Goal: Task Accomplishment & Management: Manage account settings

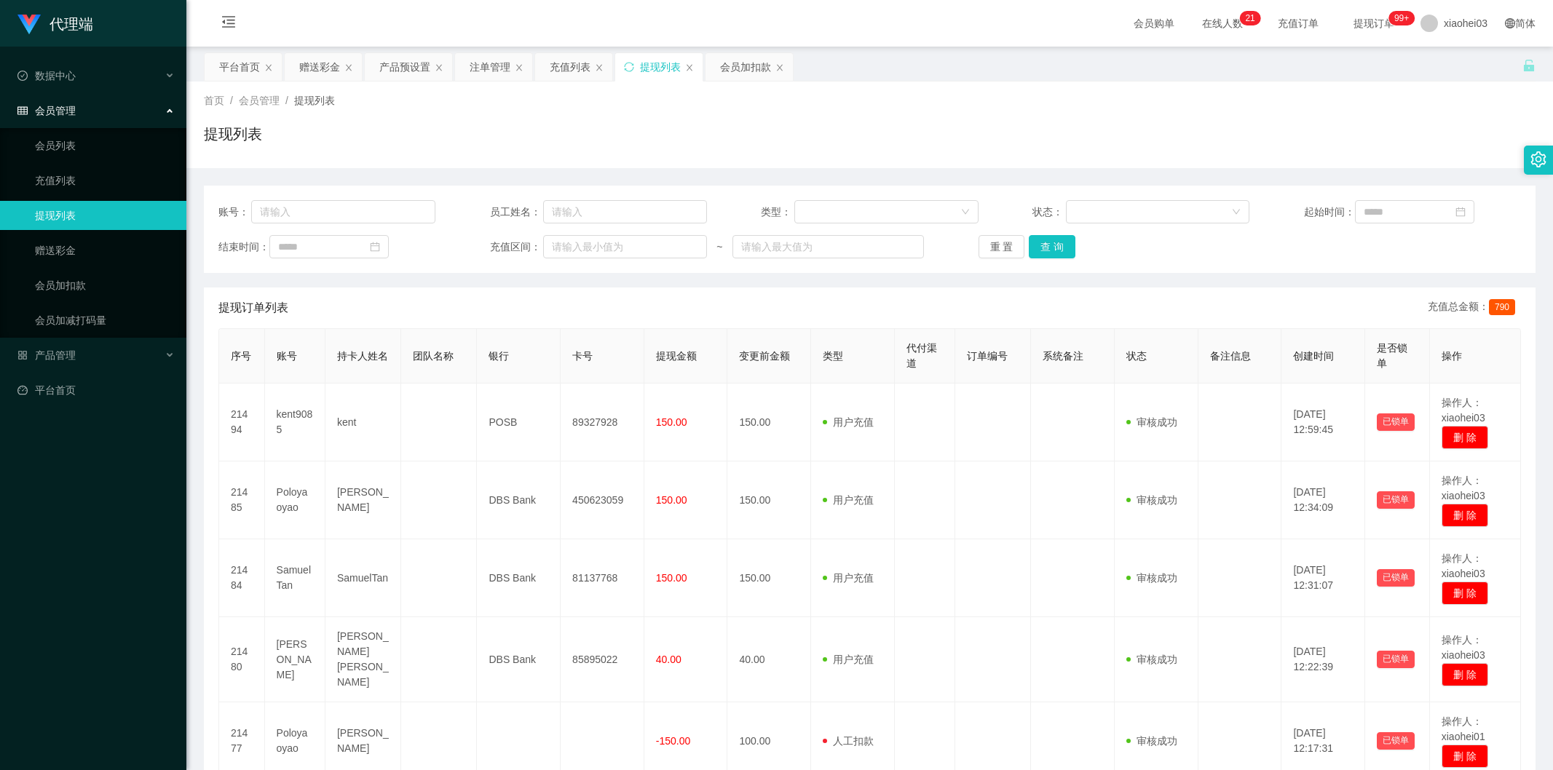
click at [745, 488] on td "150.00" at bounding box center [769, 501] width 84 height 78
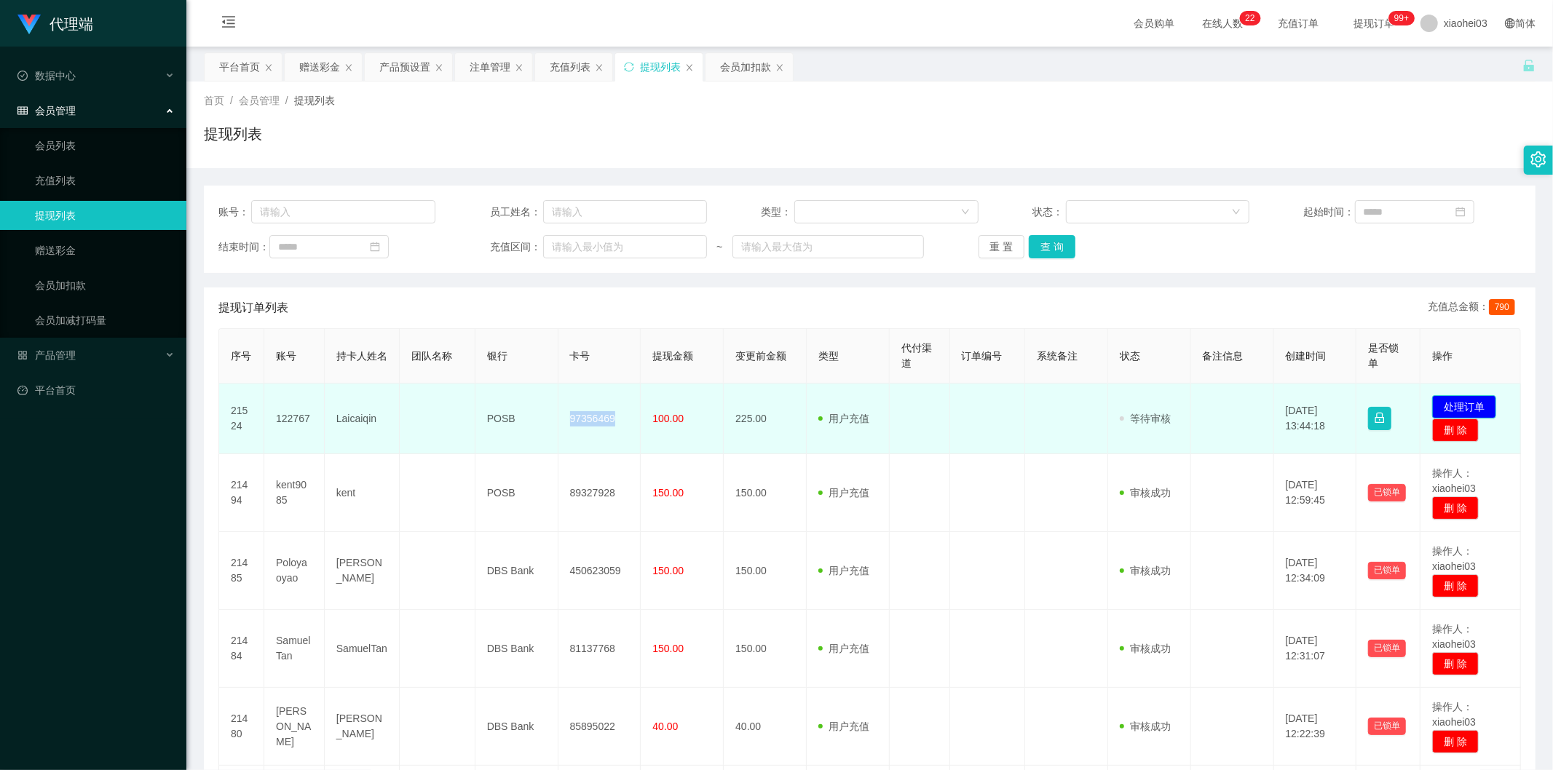
click at [1487, 398] on button "处理订单" at bounding box center [1464, 406] width 64 height 23
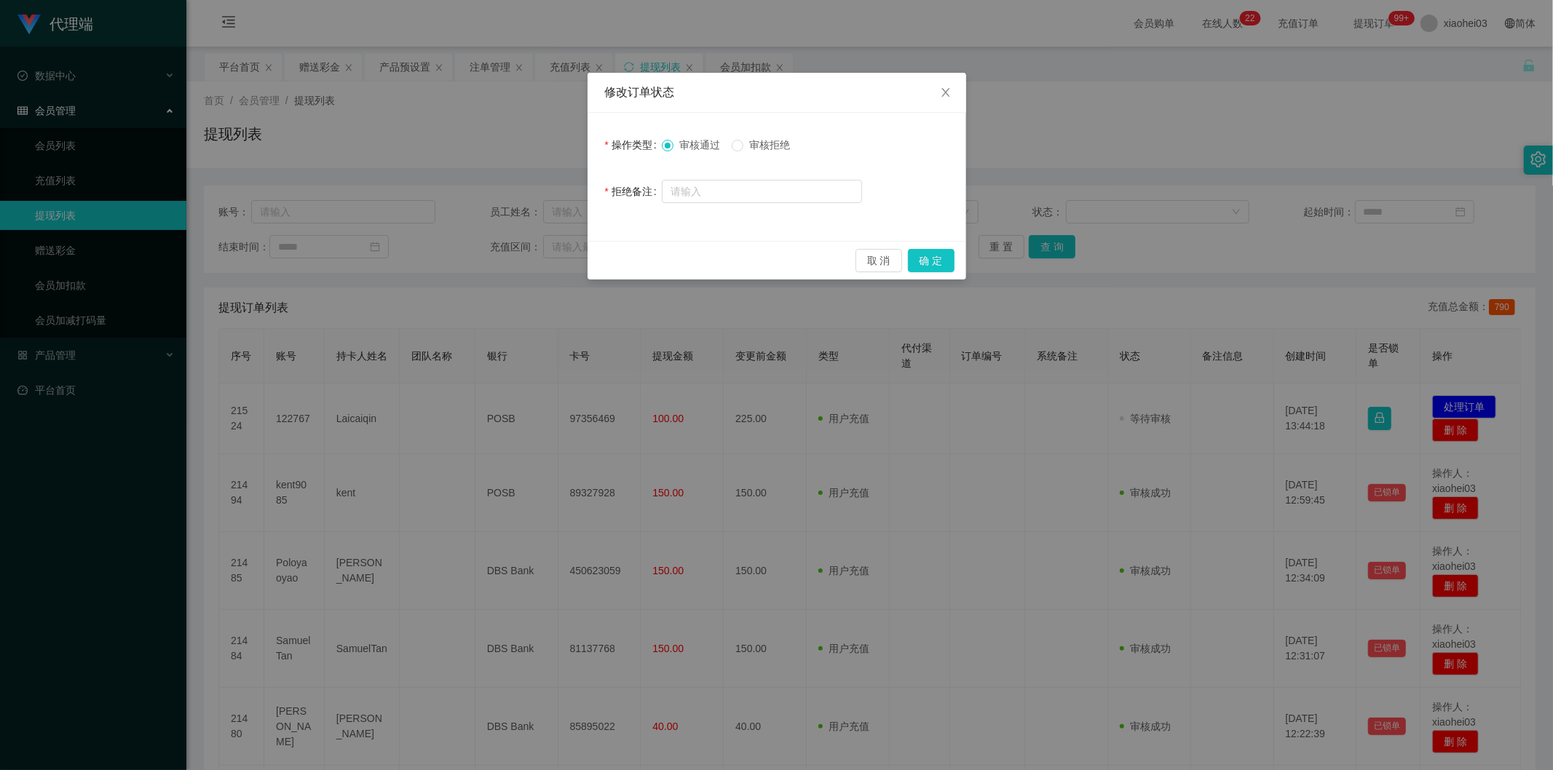
drag, startPoint x: 785, startPoint y: 139, endPoint x: 781, endPoint y: 154, distance: 15.7
click at [785, 139] on span "审核拒绝" at bounding box center [769, 145] width 52 height 12
click at [780, 193] on input "text" at bounding box center [762, 191] width 200 height 23
paste input "检测到您未完成商家限时数据任务，请完成后进行提现操作，感谢您的配合。"
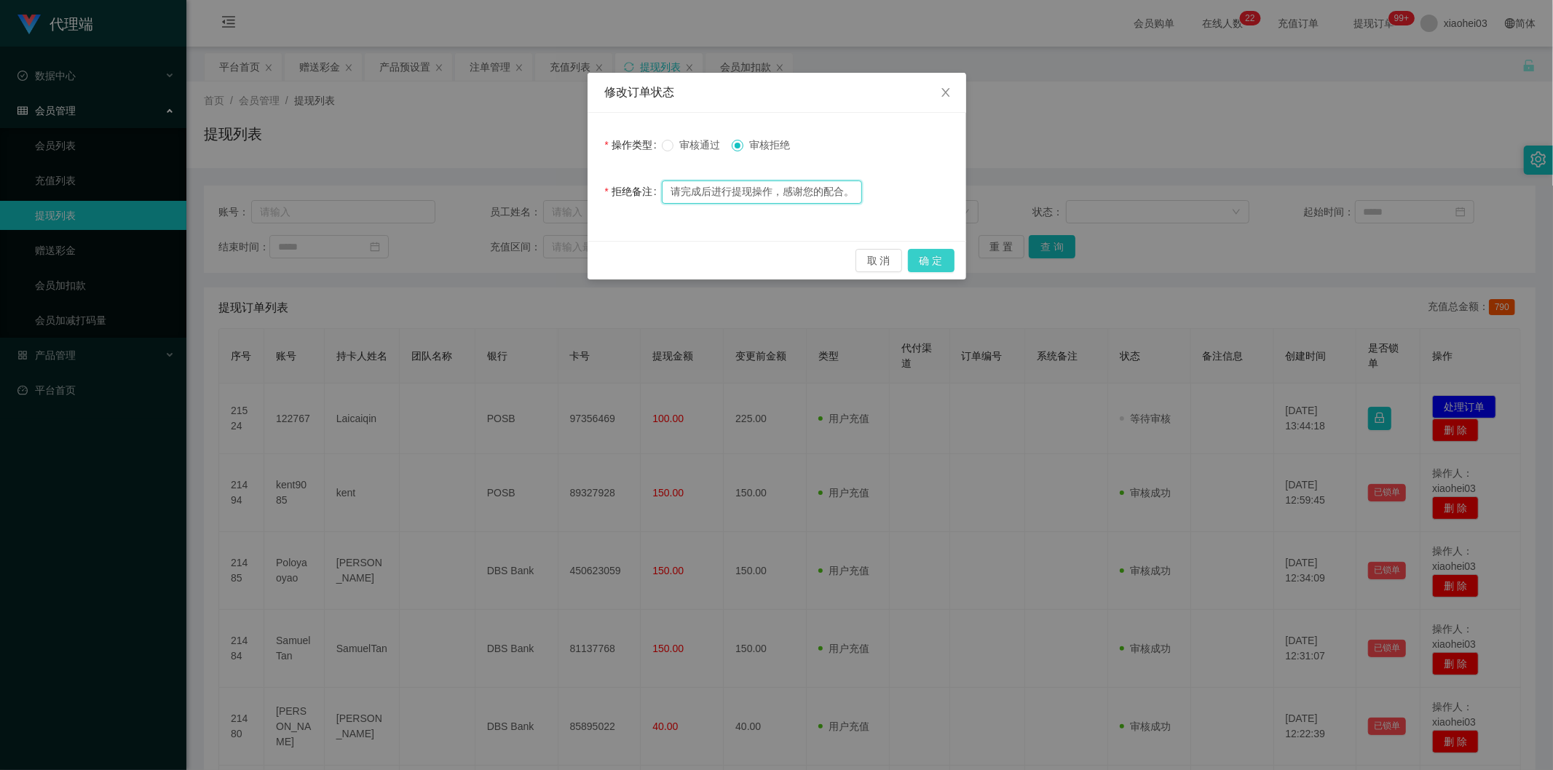
type input "检测到您未完成商家限时数据任务，请完成后进行提现操作，感谢您的配合。"
click at [944, 262] on button "确 定" at bounding box center [931, 260] width 47 height 23
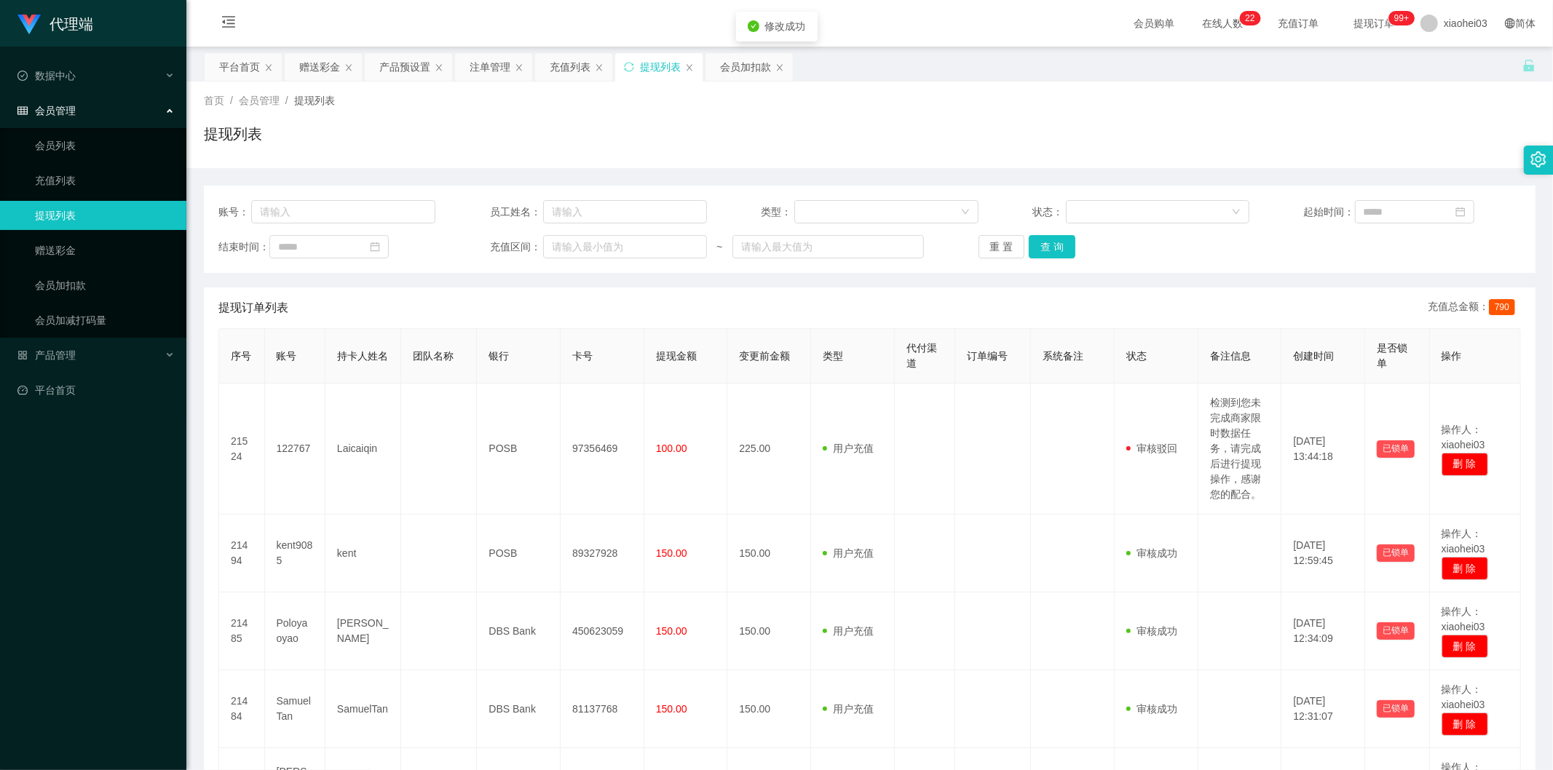
click at [1254, 309] on div "提现订单列表 充值总金额： 790" at bounding box center [869, 308] width 1302 height 41
click at [317, 74] on div "赠送彩金" at bounding box center [319, 67] width 41 height 28
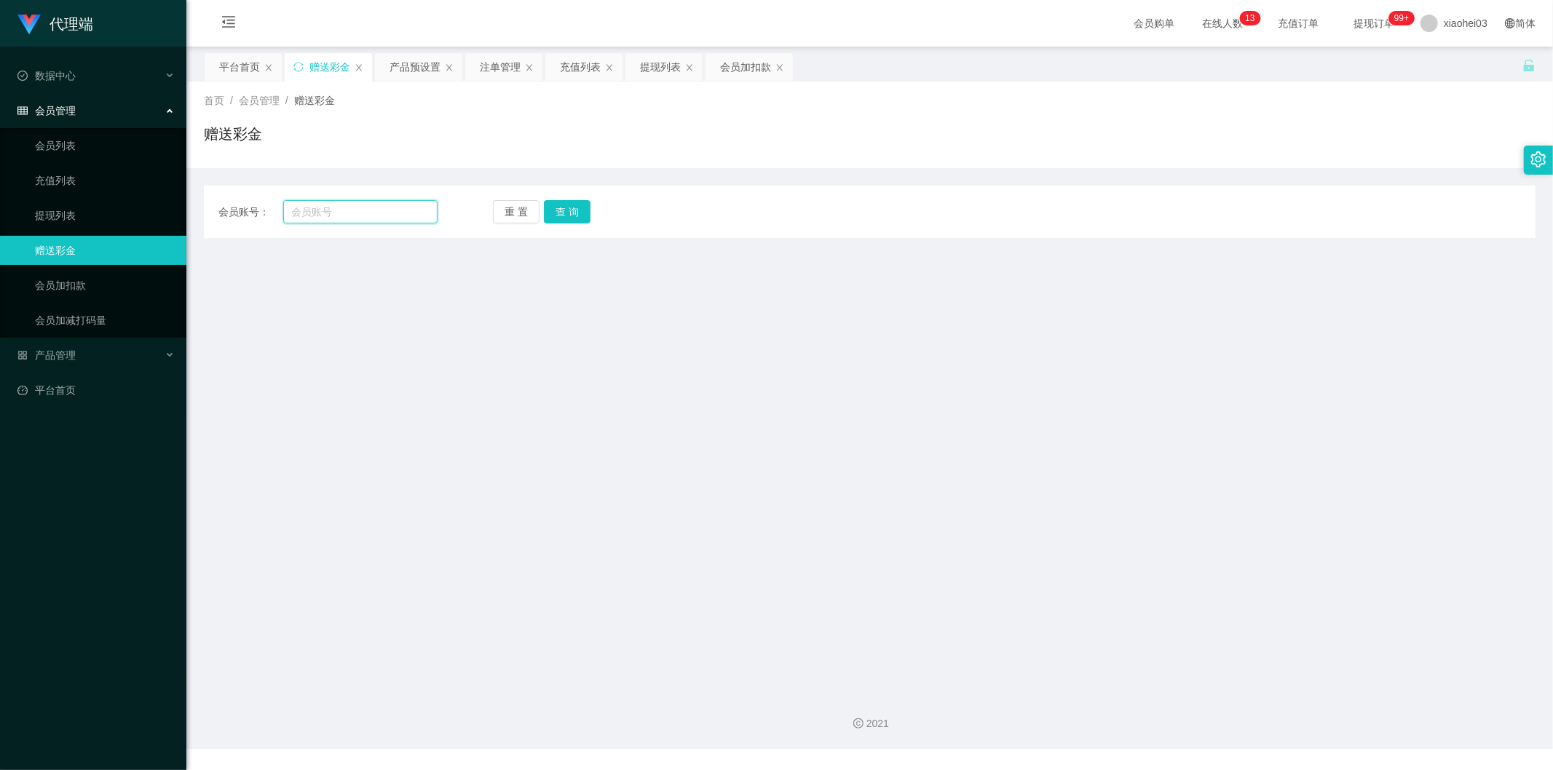
click at [411, 208] on input "text" at bounding box center [360, 211] width 155 height 23
paste input "Jonathan"
type input "Jonathan"
click at [590, 202] on div "重 置 查 询" at bounding box center [602, 211] width 219 height 23
drag, startPoint x: 579, startPoint y: 206, endPoint x: 521, endPoint y: 211, distance: 58.5
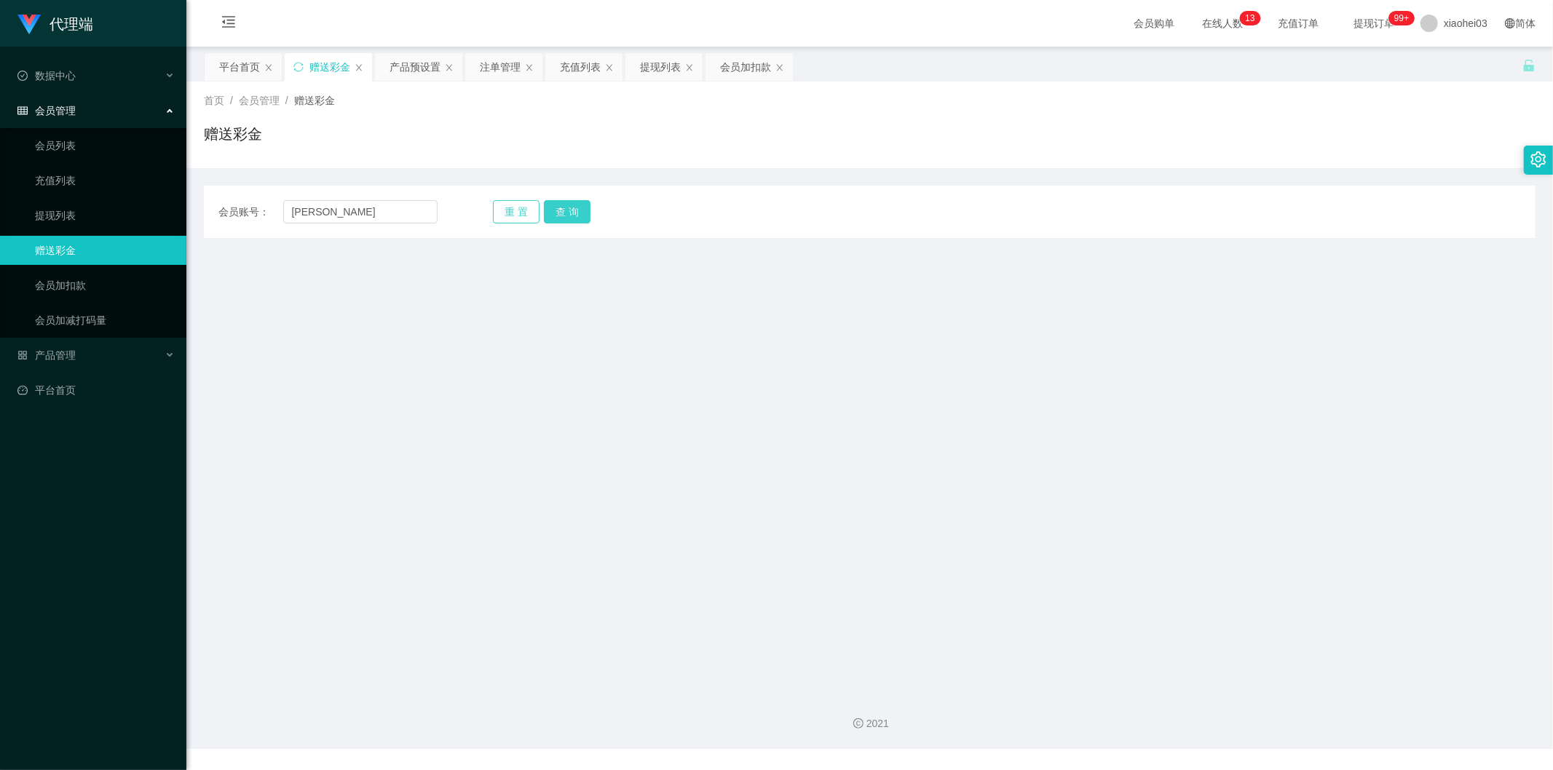
click at [579, 207] on button "查 询" at bounding box center [567, 211] width 47 height 23
drag, startPoint x: 363, startPoint y: 208, endPoint x: 0, endPoint y: 189, distance: 363.0
click at [51, 192] on section "代理端 数据中心 会员管理 会员列表 充值列表 提现列表 赠送彩金 会员加扣款 会员加减打码量 产品管理 平台首页 保存配置 重置配置 整体风格设置 主题色 …" at bounding box center [776, 374] width 1553 height 749
click at [475, 70] on div "注单管理" at bounding box center [503, 67] width 77 height 28
click at [408, 71] on div "产品预设置" at bounding box center [414, 67] width 51 height 28
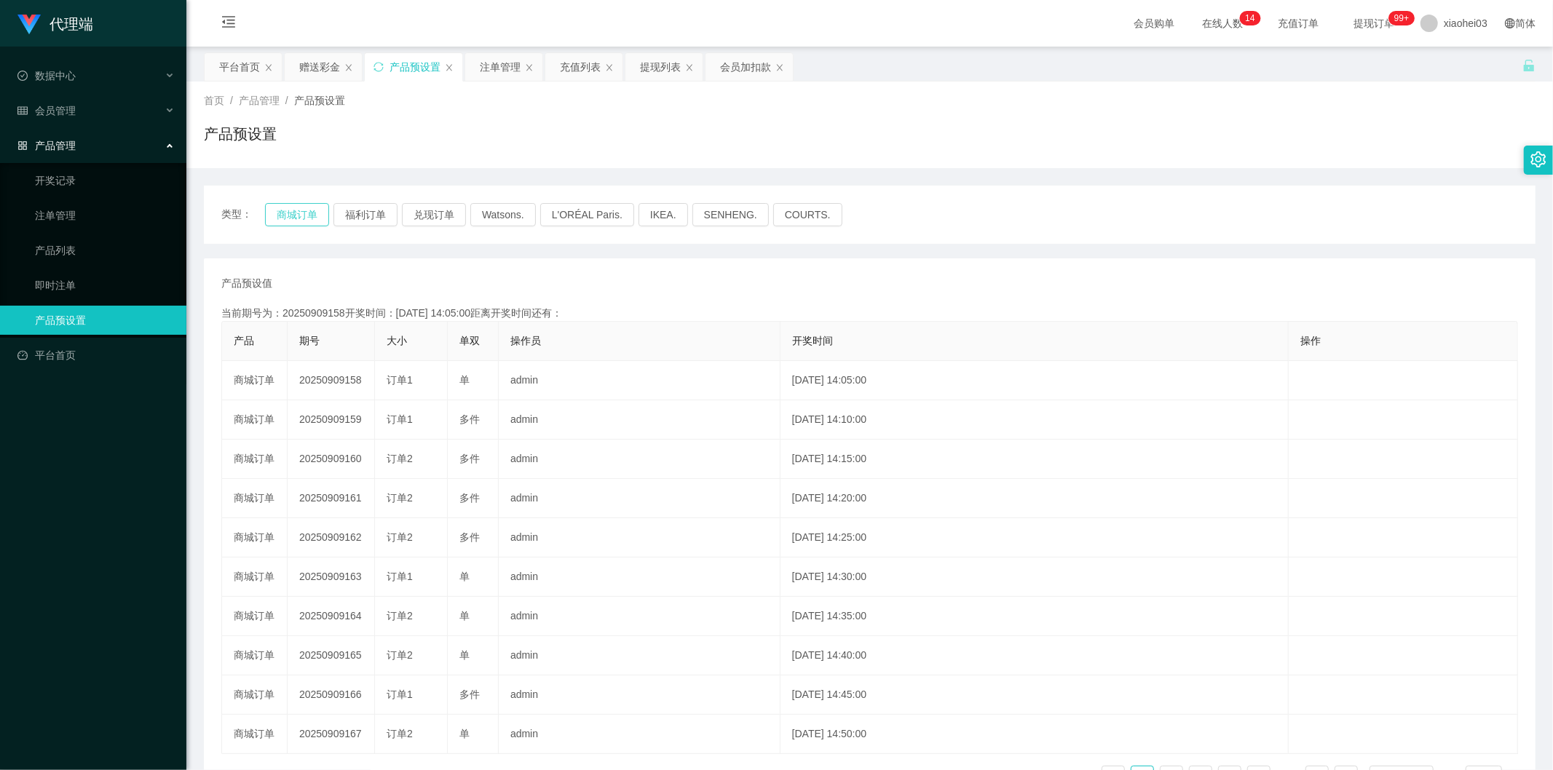
click at [266, 215] on button "商城订单" at bounding box center [297, 214] width 64 height 23
click at [270, 215] on button "商城订单" at bounding box center [297, 214] width 64 height 23
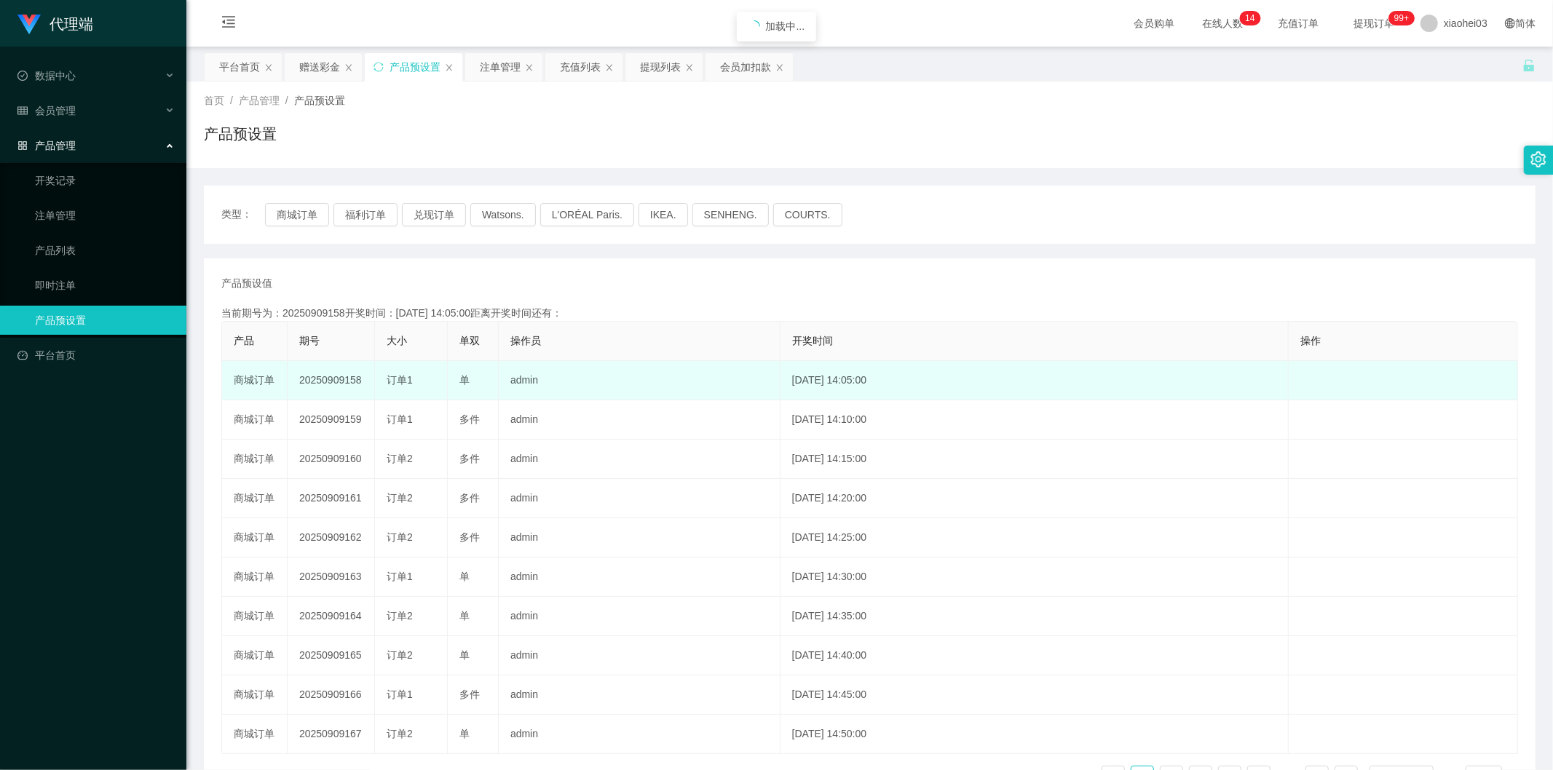
click at [337, 374] on td "20250909158" at bounding box center [331, 380] width 87 height 39
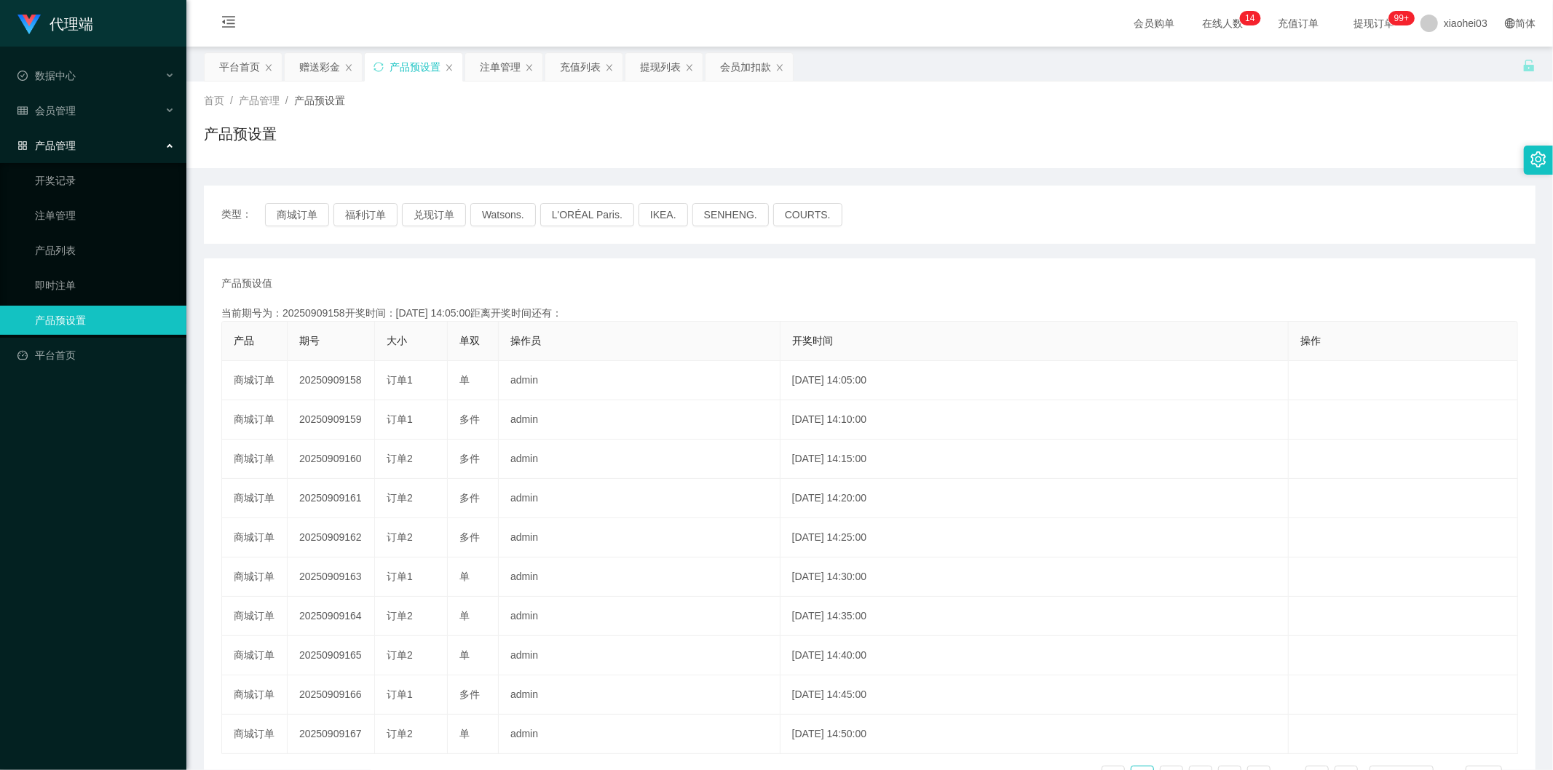
copy td "20250909158"
click at [555, 277] on div "产品预设值 添加期号" at bounding box center [869, 283] width 1297 height 15
click at [297, 67] on div "赠送彩金" at bounding box center [323, 67] width 77 height 28
click at [751, 69] on div "会员加扣款" at bounding box center [745, 67] width 51 height 28
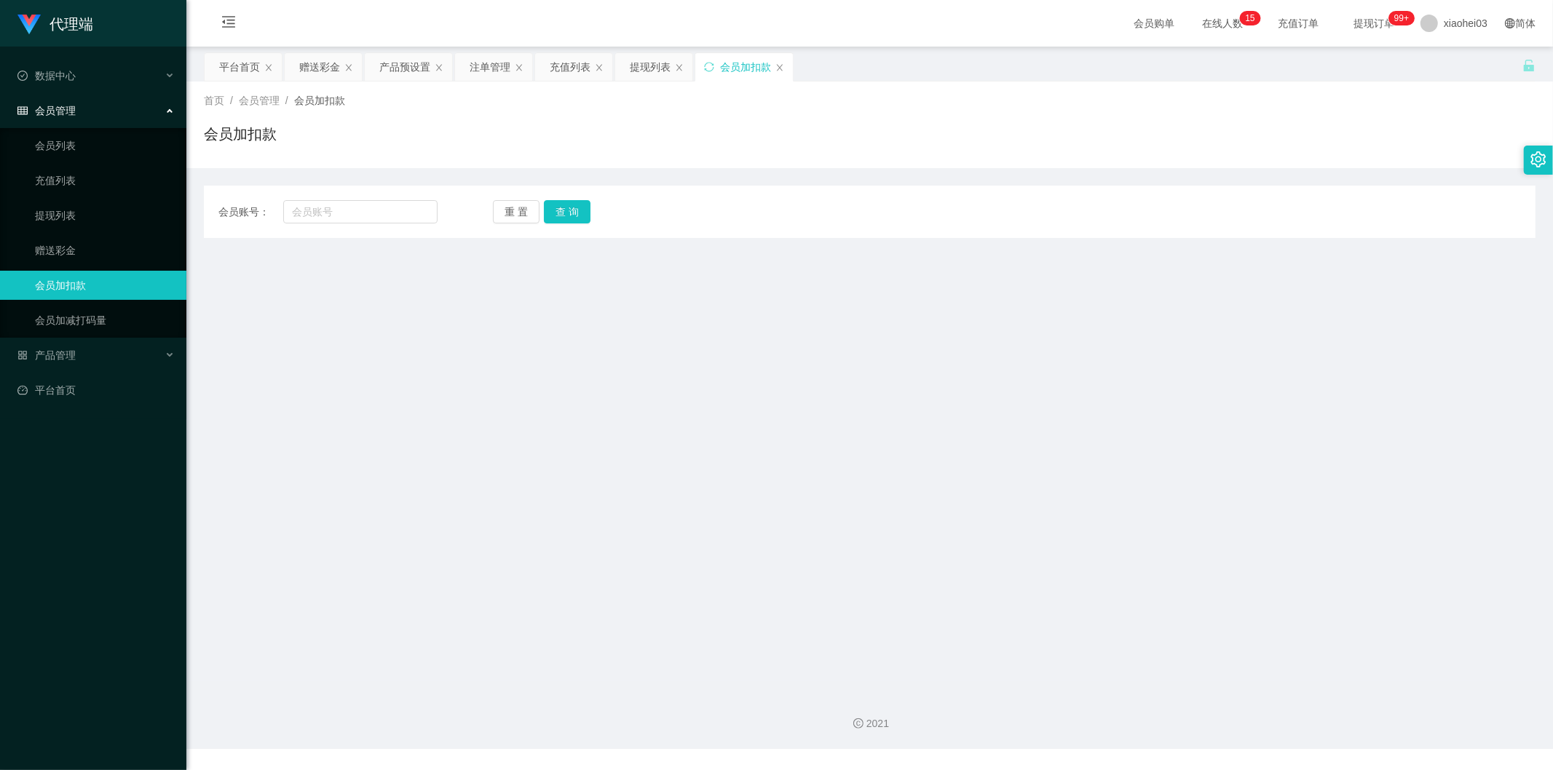
click at [381, 226] on div "会员账号： 重 置 查 询 会员账号 会员姓名 账号余额 操作类型 人工加款 人工扣款 金额 确 定" at bounding box center [870, 212] width 1332 height 52
drag, startPoint x: 373, startPoint y: 205, endPoint x: 401, endPoint y: 205, distance: 27.7
click at [367, 201] on input "text" at bounding box center [360, 211] width 155 height 23
paste input "[PERSON_NAME]"
type input "[PERSON_NAME]"
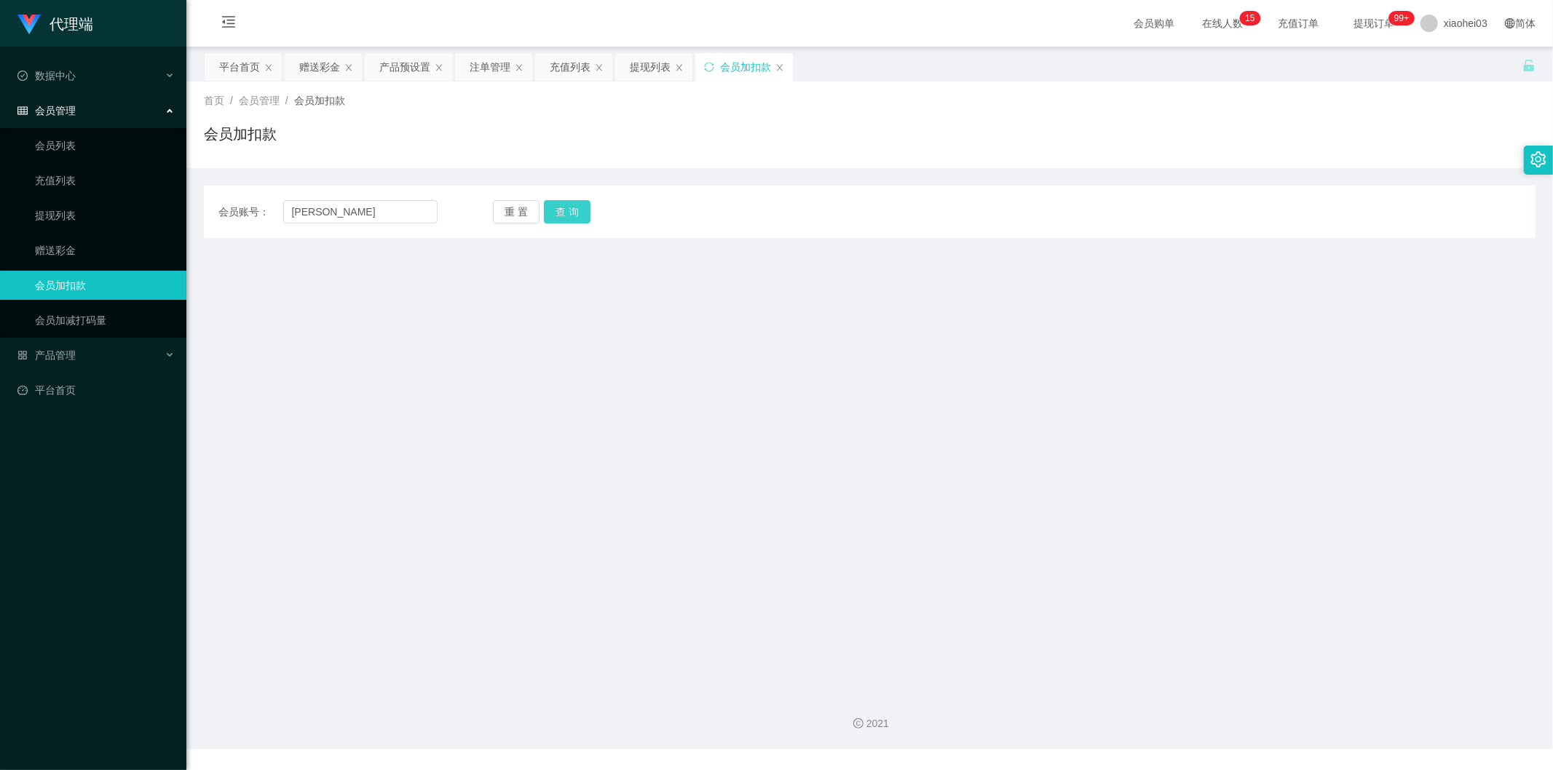
click at [576, 205] on button "查 询" at bounding box center [567, 211] width 47 height 23
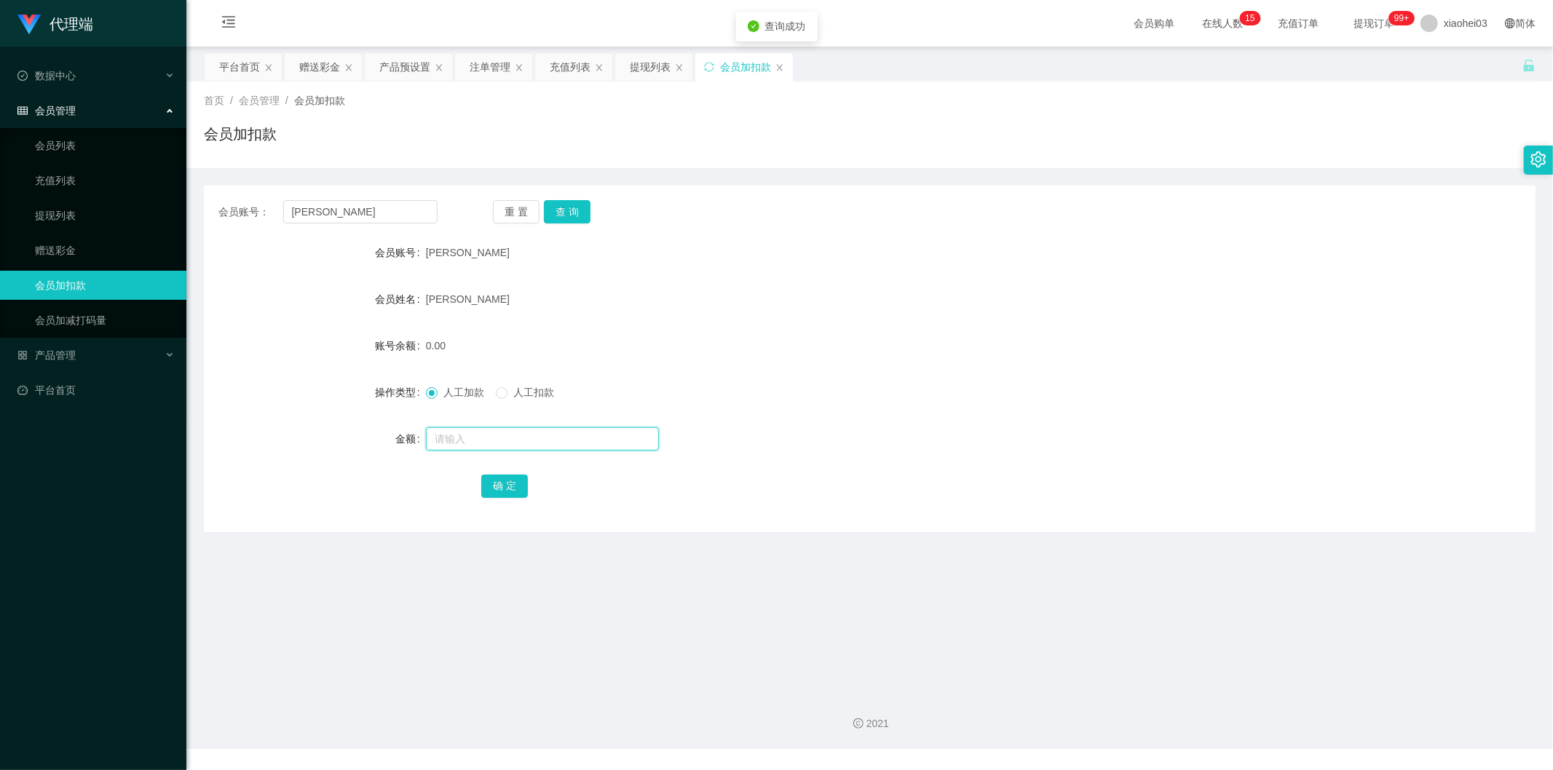
click at [490, 432] on input "text" at bounding box center [542, 438] width 233 height 23
type input "48"
drag, startPoint x: 500, startPoint y: 481, endPoint x: 526, endPoint y: 475, distance: 27.0
click at [500, 481] on button "确 定" at bounding box center [504, 486] width 47 height 23
click at [998, 325] on form "会员账号 chelsealin 会员姓名 LIN HAI YING 账号余额 0.00 操作类型 人工加款 人工扣款 金额 确 定" at bounding box center [870, 369] width 1332 height 262
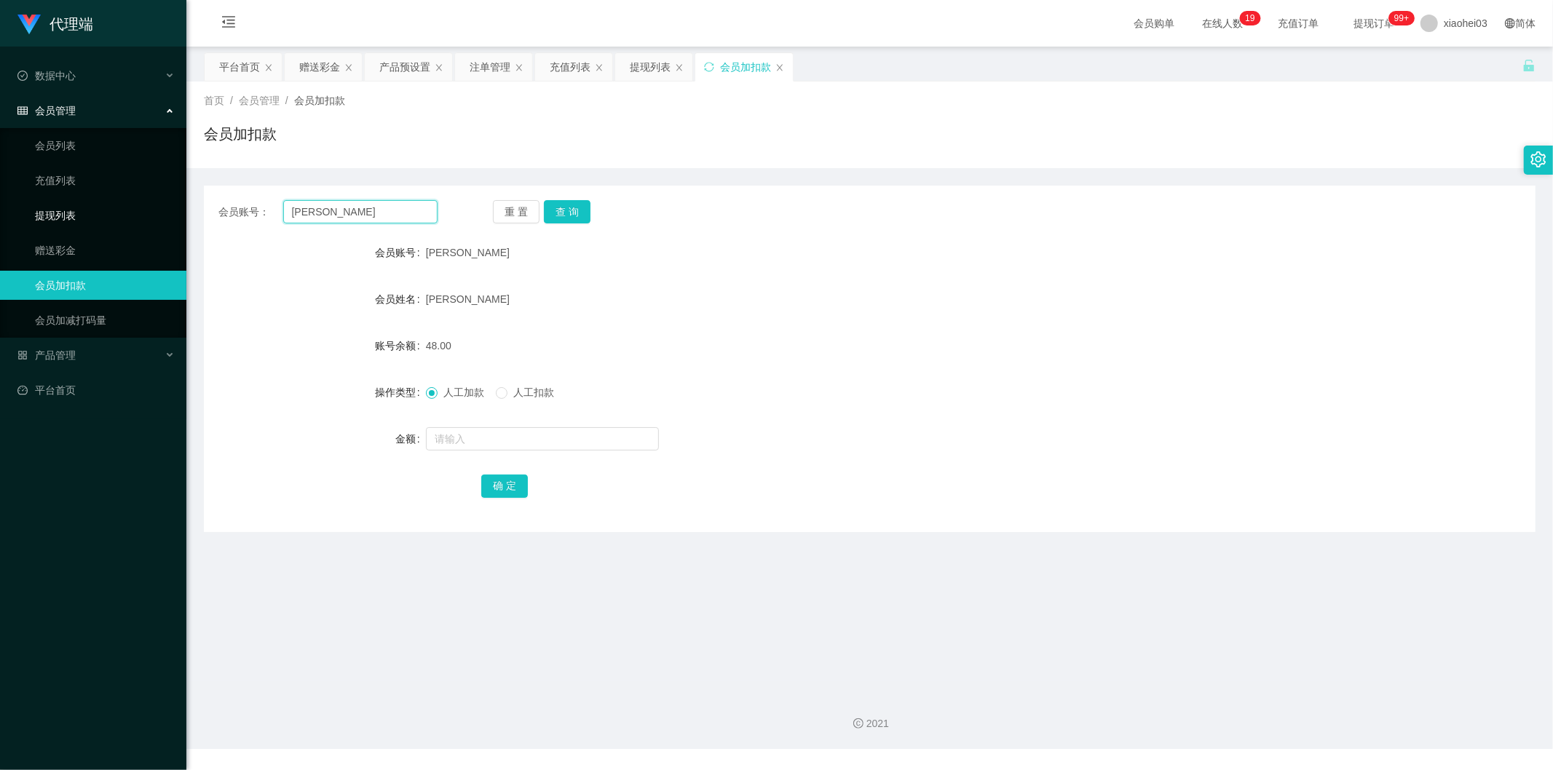
drag, startPoint x: 373, startPoint y: 221, endPoint x: 98, endPoint y: 210, distance: 275.4
click at [160, 208] on section "代理端 数据中心 会员管理 会员列表 充值列表 提现列表 赠送彩金 会员加扣款 会员加减打码量 产品管理 开奖记录 注单管理 产品列表 即时注单 产品预设置 …" at bounding box center [776, 374] width 1553 height 749
paste input "Scam123"
type input "Scam123"
click at [563, 218] on button "查 询" at bounding box center [567, 211] width 47 height 23
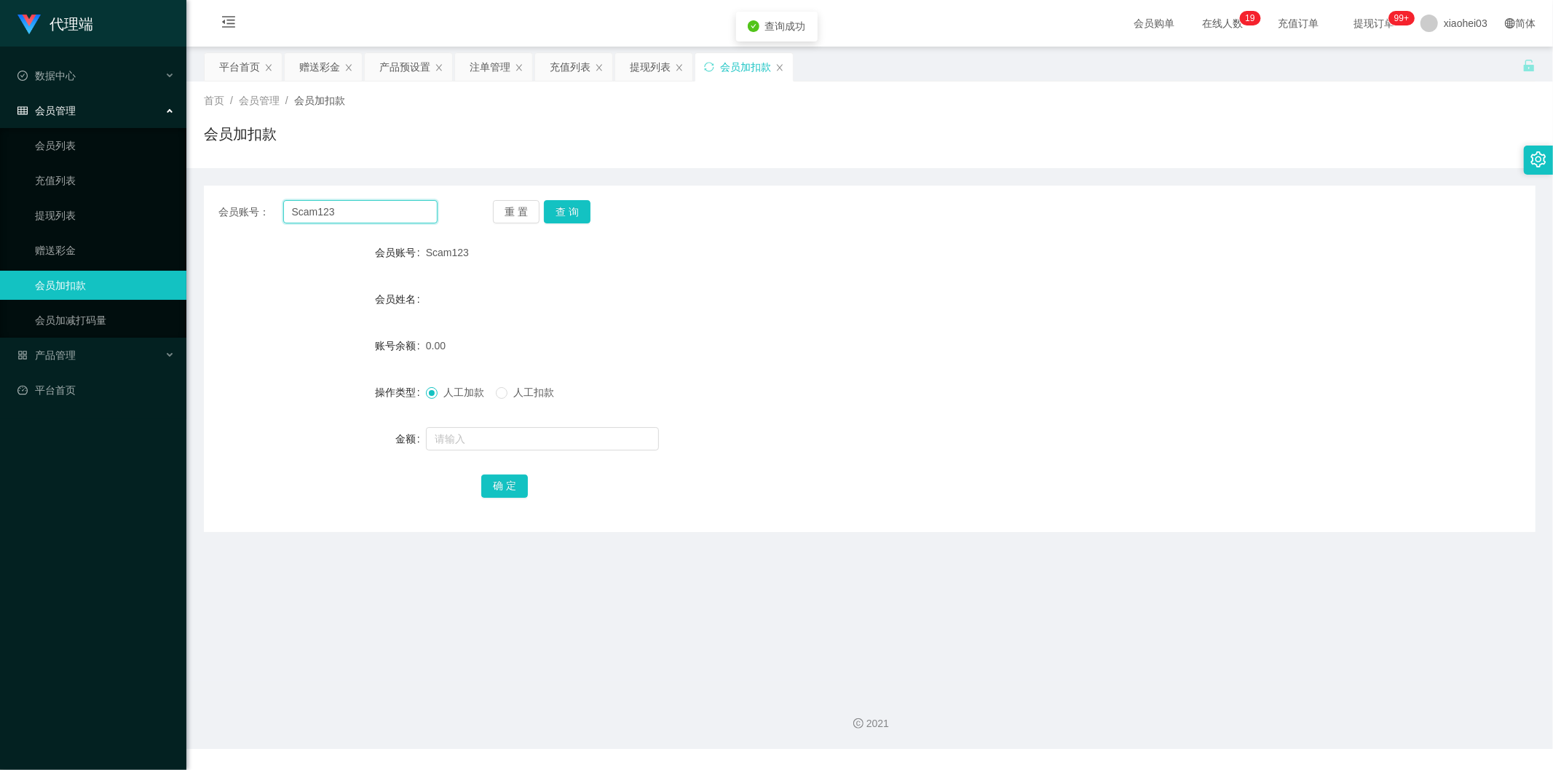
drag, startPoint x: 291, startPoint y: 215, endPoint x: 191, endPoint y: 214, distance: 99.7
click at [197, 214] on main "关闭左侧 关闭右侧 关闭其它 刷新页面 平台首页 赠送彩金 产品预设置 注单管理 充值列表 提现列表 会员加扣款 首页 / 会员管理 / 会员加扣款 / 会员…" at bounding box center [869, 364] width 1366 height 635
click at [643, 63] on div "提现列表" at bounding box center [650, 67] width 41 height 28
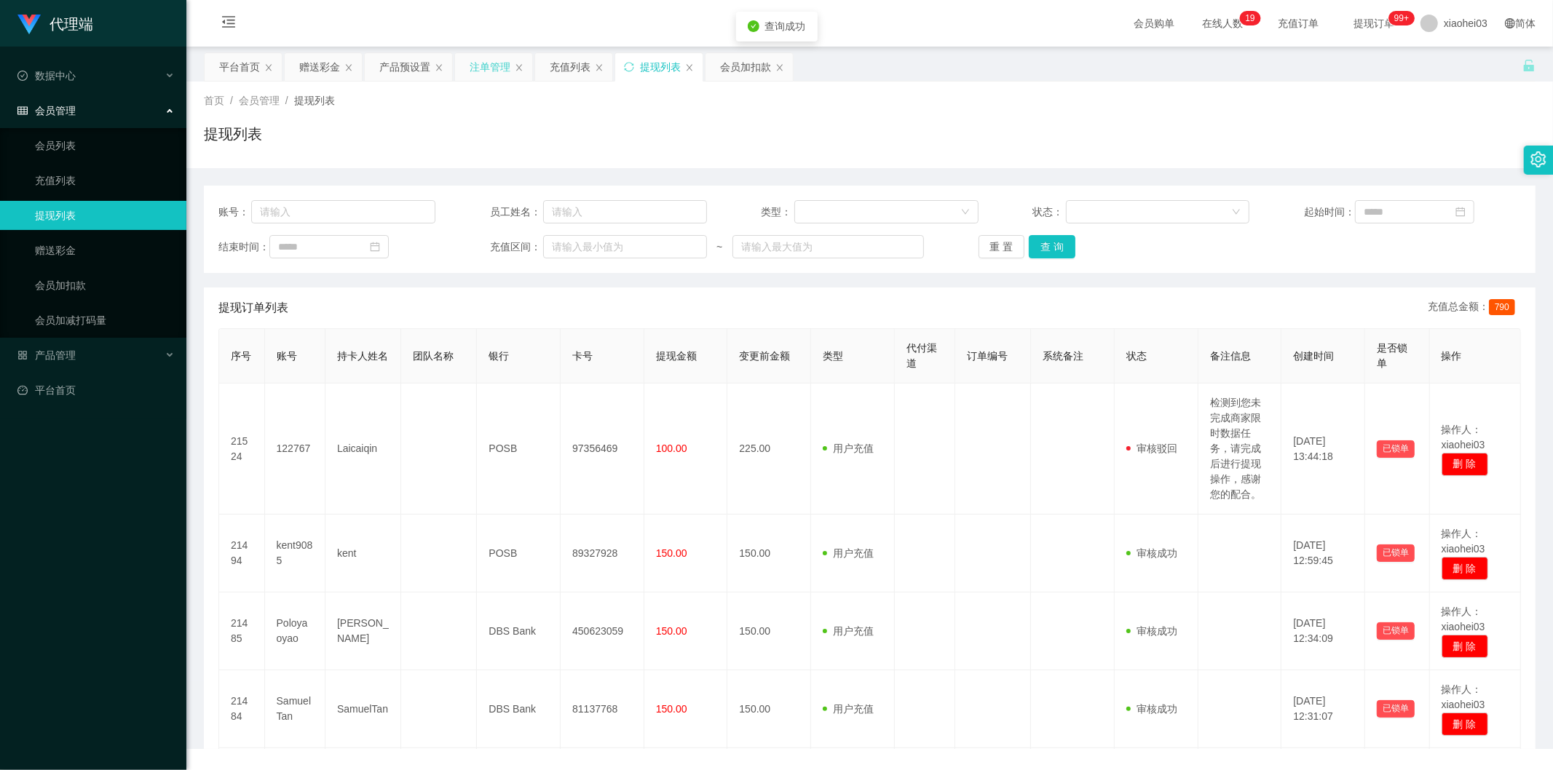
click at [472, 68] on div "注单管理" at bounding box center [490, 67] width 41 height 28
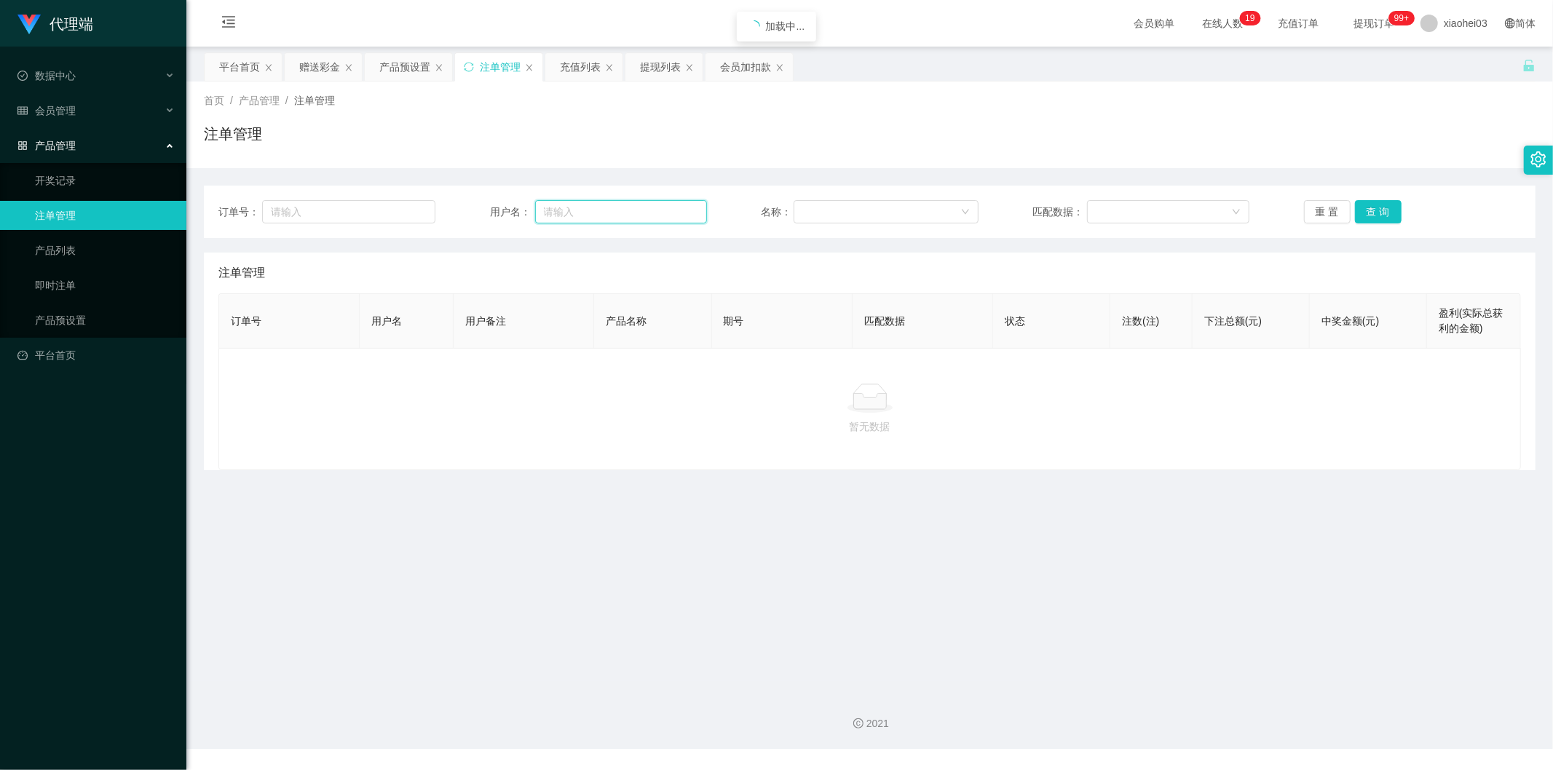
drag, startPoint x: 602, startPoint y: 202, endPoint x: 652, endPoint y: 208, distance: 50.7
click at [605, 202] on input "text" at bounding box center [621, 211] width 172 height 23
paste input "Scam123"
type input "Scam123"
click at [1355, 210] on button "查 询" at bounding box center [1378, 211] width 47 height 23
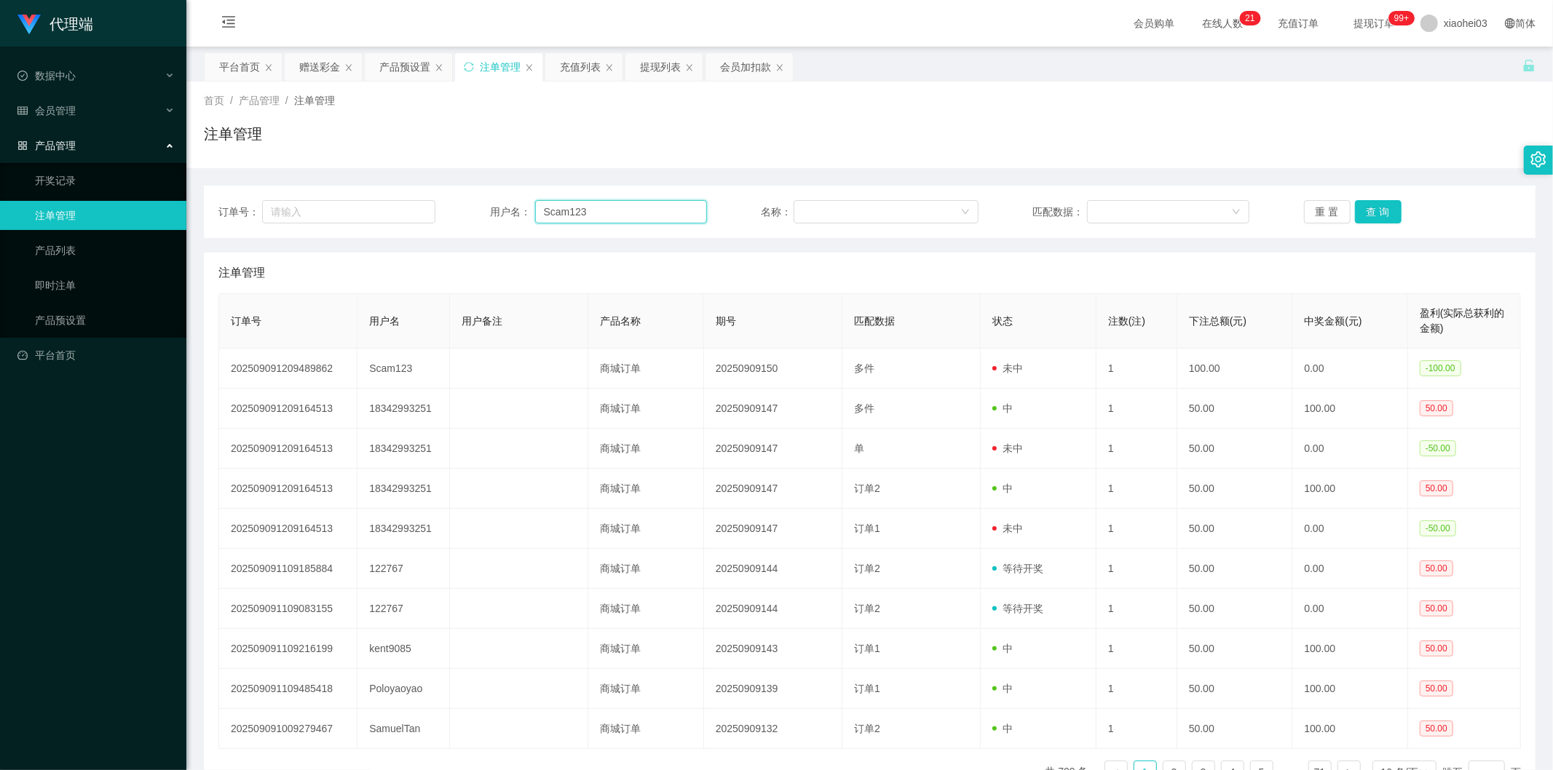
drag, startPoint x: 603, startPoint y: 202, endPoint x: 628, endPoint y: 211, distance: 27.2
click at [605, 202] on input "Scam123" at bounding box center [621, 211] width 172 height 23
drag, startPoint x: 629, startPoint y: 211, endPoint x: 363, endPoint y: 205, distance: 266.5
click at [376, 205] on div "订单号： 用户名： Scam123 名称： 匹配数据： 重 置 查 询" at bounding box center [869, 211] width 1302 height 23
click at [1378, 222] on button "查 询" at bounding box center [1378, 211] width 47 height 23
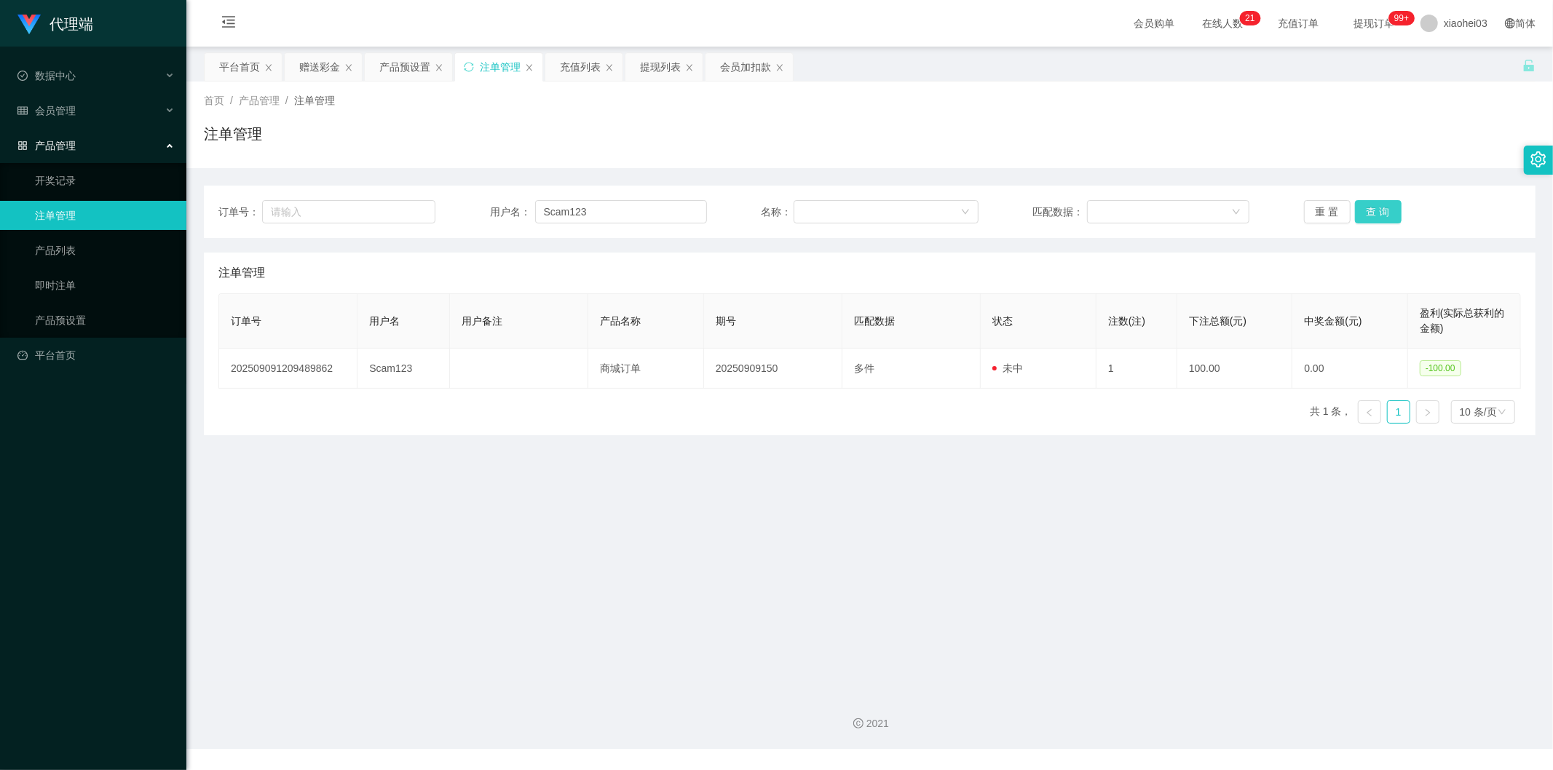
click at [1374, 211] on button "查 询" at bounding box center [1378, 211] width 47 height 23
click at [729, 61] on div "会员加扣款" at bounding box center [745, 67] width 51 height 28
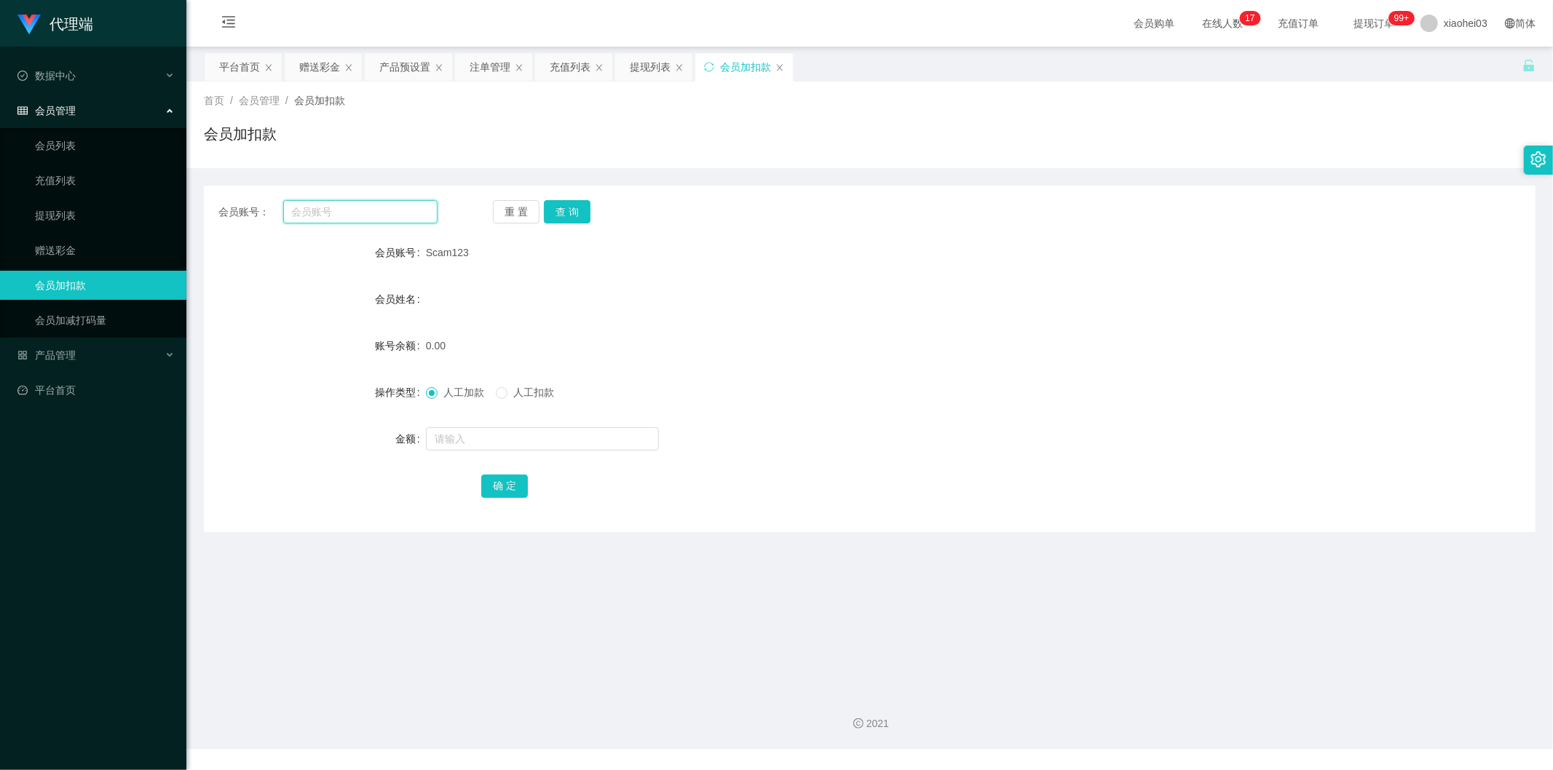
click at [419, 209] on input "text" at bounding box center [360, 211] width 155 height 23
paste input "87578752"
type input "87578752"
drag, startPoint x: 598, startPoint y: 217, endPoint x: 579, endPoint y: 213, distance: 18.6
click at [597, 217] on div "重 置 查 询" at bounding box center [602, 211] width 219 height 23
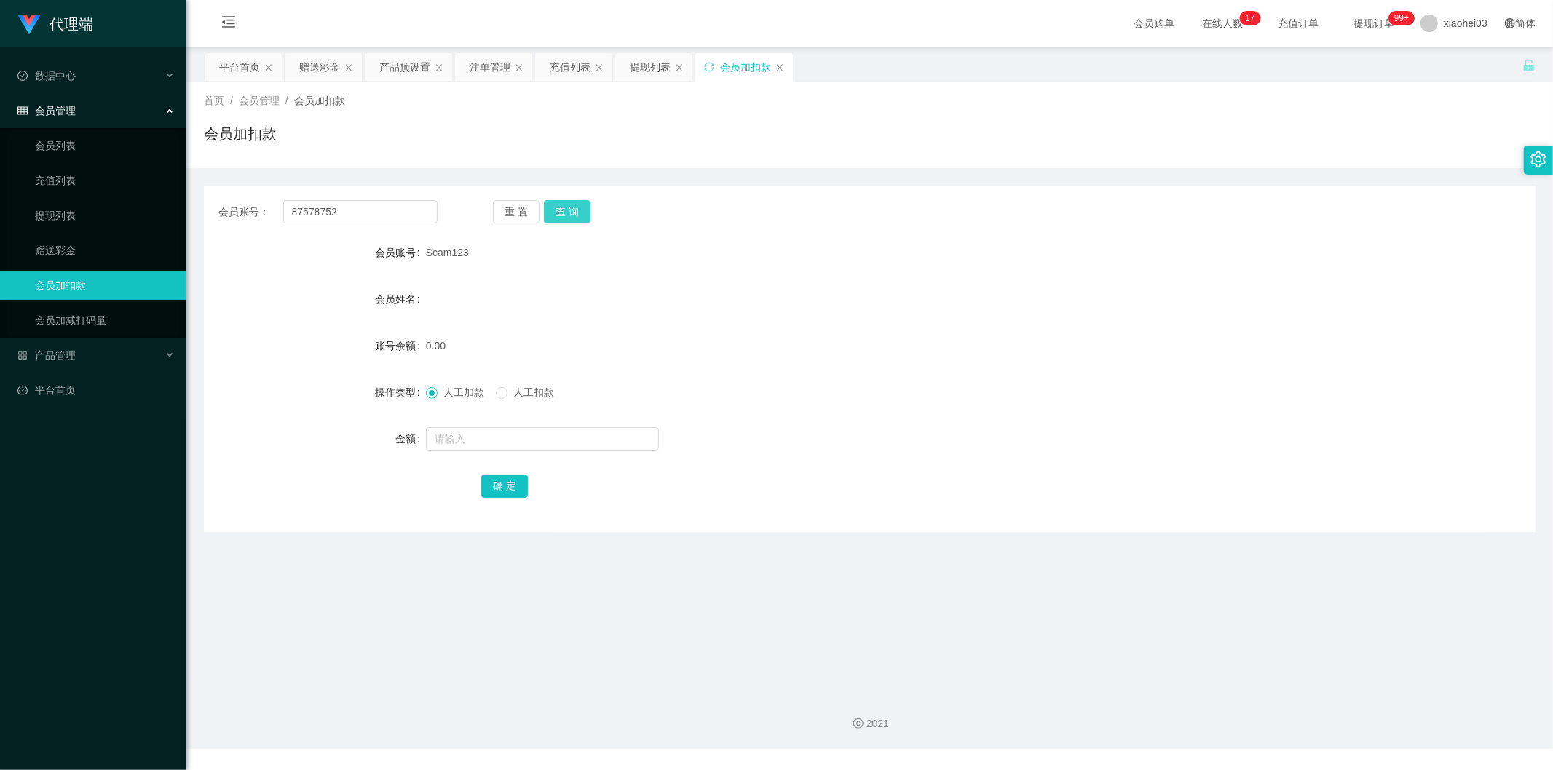
click at [569, 209] on button "查 询" at bounding box center [567, 211] width 47 height 23
click at [519, 449] on input "text" at bounding box center [542, 438] width 233 height 23
type input "100"
click at [494, 497] on button "确 定" at bounding box center [504, 486] width 47 height 23
click at [914, 381] on div "人工加款 人工扣款" at bounding box center [814, 392] width 777 height 29
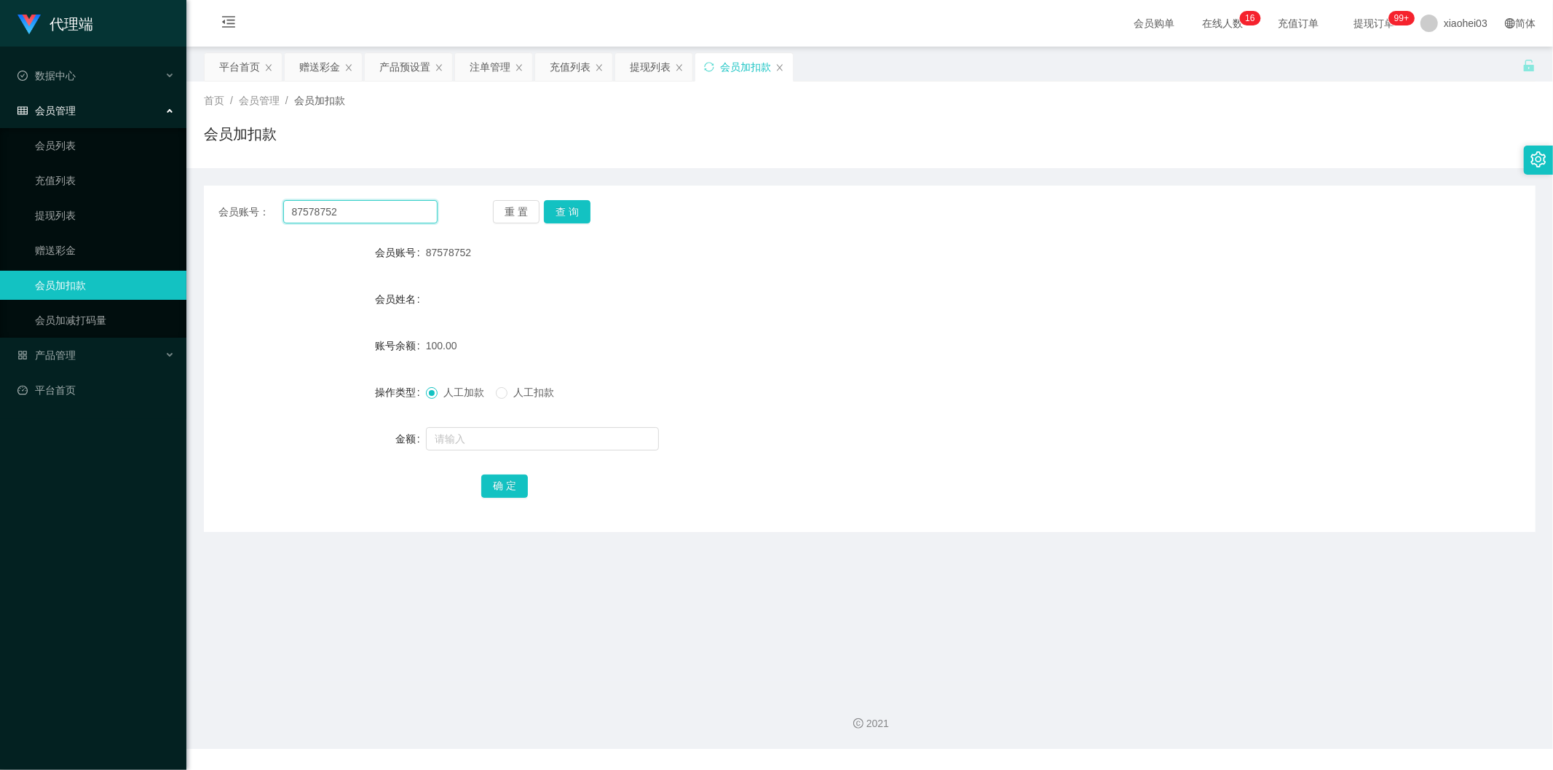
drag, startPoint x: 361, startPoint y: 204, endPoint x: 209, endPoint y: 214, distance: 152.5
click at [209, 214] on div "会员账号： 87578752 重 置 查 询" at bounding box center [870, 211] width 1332 height 23
click at [478, 425] on div at bounding box center [814, 438] width 777 height 29
click at [572, 212] on button "查 询" at bounding box center [567, 211] width 47 height 23
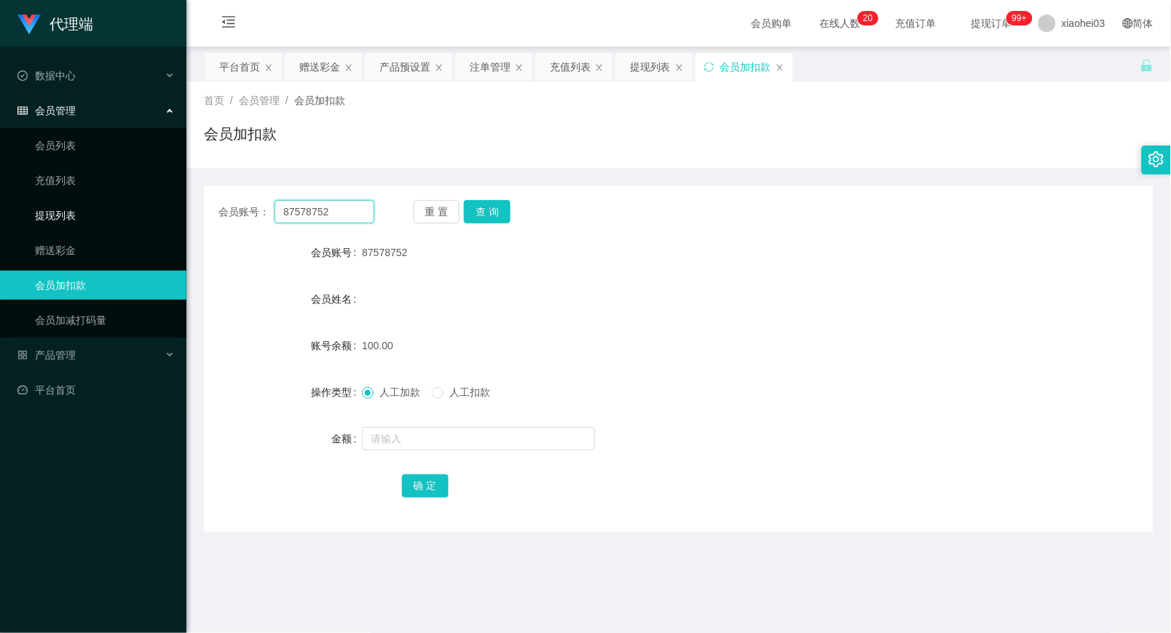
drag, startPoint x: 331, startPoint y: 211, endPoint x: 132, endPoint y: 209, distance: 198.8
click at [134, 209] on section "代理端 数据中心 会员管理 会员列表 充值列表 提现列表 赠送彩金 会员加扣款 会员加减打码量 产品管理 开奖记录 注单管理 产品列表 即时注单 产品预设置 …" at bounding box center [585, 374] width 1171 height 749
click at [499, 208] on button "查 询" at bounding box center [487, 211] width 47 height 23
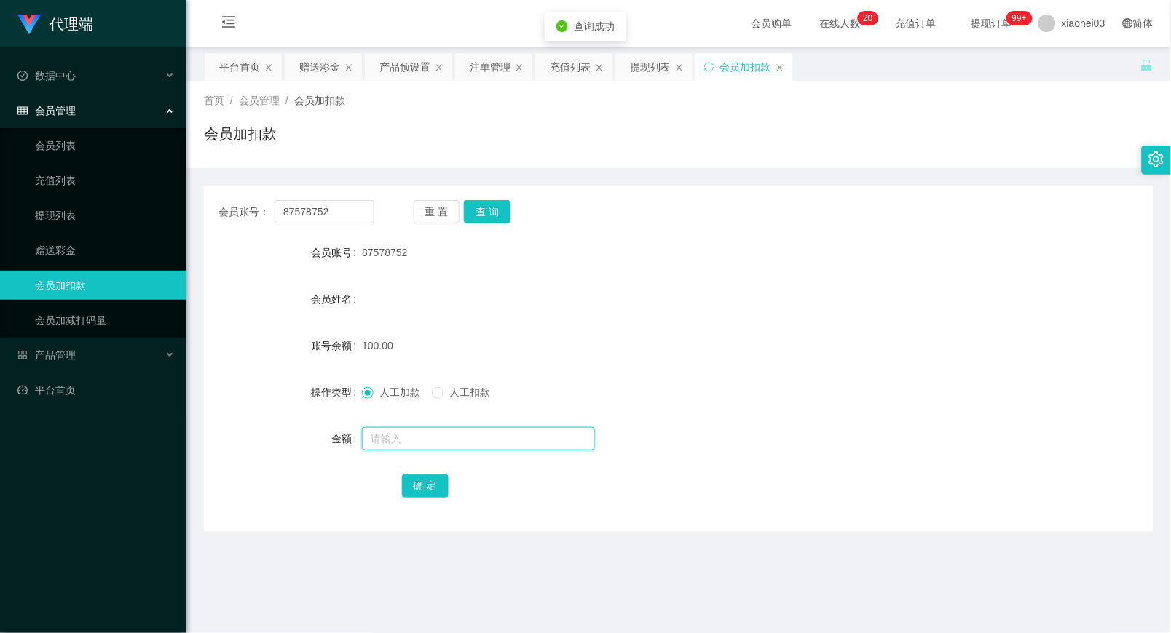
click at [428, 449] on input "text" at bounding box center [478, 438] width 233 height 23
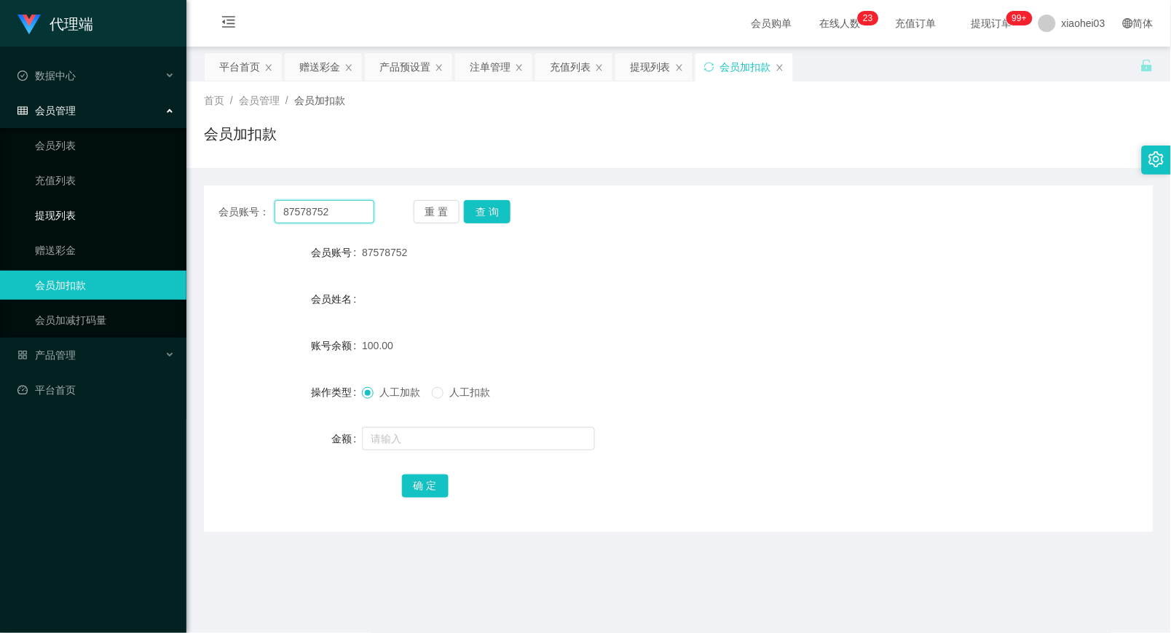
drag, startPoint x: 359, startPoint y: 200, endPoint x: 166, endPoint y: 221, distance: 194.1
click at [173, 222] on section "代理端 数据中心 会员管理 会员列表 充值列表 提现列表 赠送彩金 会员加扣款 会员加减打码量 产品管理 开奖记录 注单管理 产品列表 即时注单 产品预设置 …" at bounding box center [585, 374] width 1171 height 749
paste input "Scam123"
type input "Scam123"
click at [480, 208] on button "查 询" at bounding box center [487, 211] width 47 height 23
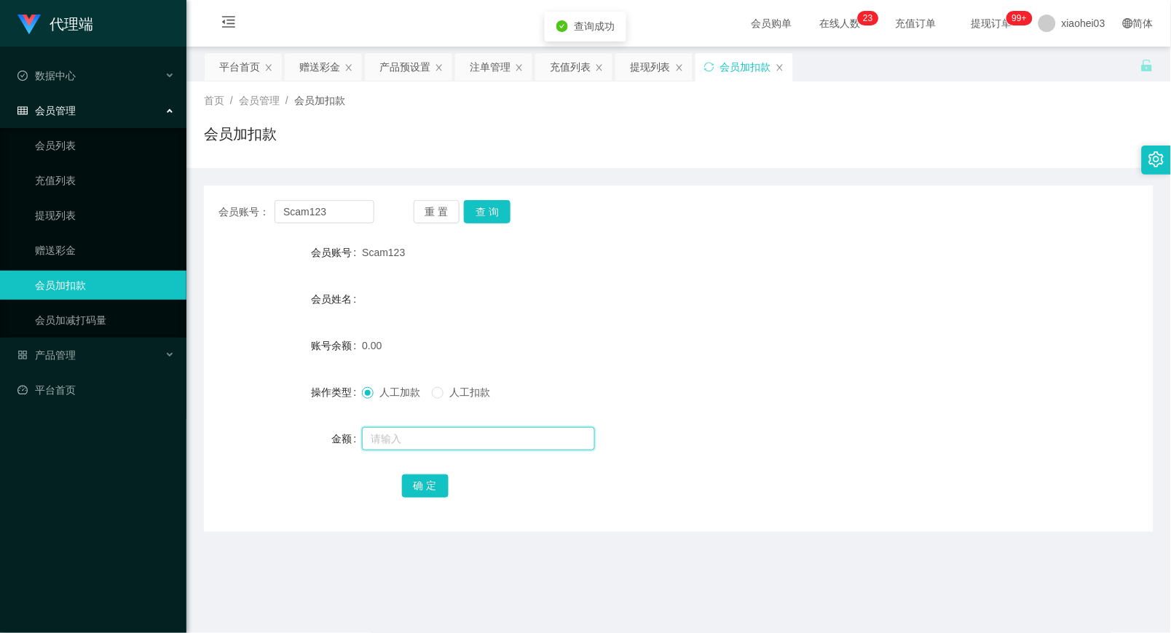
click at [453, 451] on div at bounding box center [639, 438] width 554 height 29
type input "150"
click at [427, 484] on button "确 定" at bounding box center [425, 486] width 47 height 23
click at [962, 347] on div "账号余额 150.00" at bounding box center [678, 345] width 949 height 29
drag, startPoint x: 613, startPoint y: 454, endPoint x: 629, endPoint y: 410, distance: 47.2
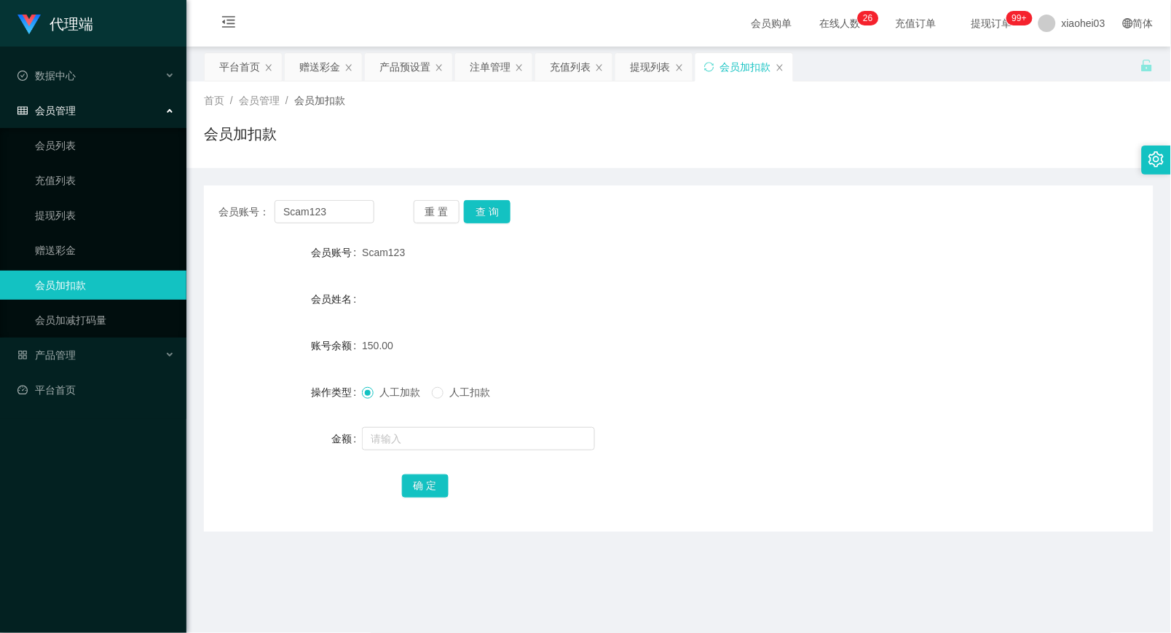
click at [614, 446] on form "会员账号 Scam123 会员姓名 账号余额 150.00 操作类型 人工加款 人工扣款 金额 确 定" at bounding box center [678, 369] width 949 height 262
click at [633, 64] on div "提现列表" at bounding box center [650, 67] width 41 height 28
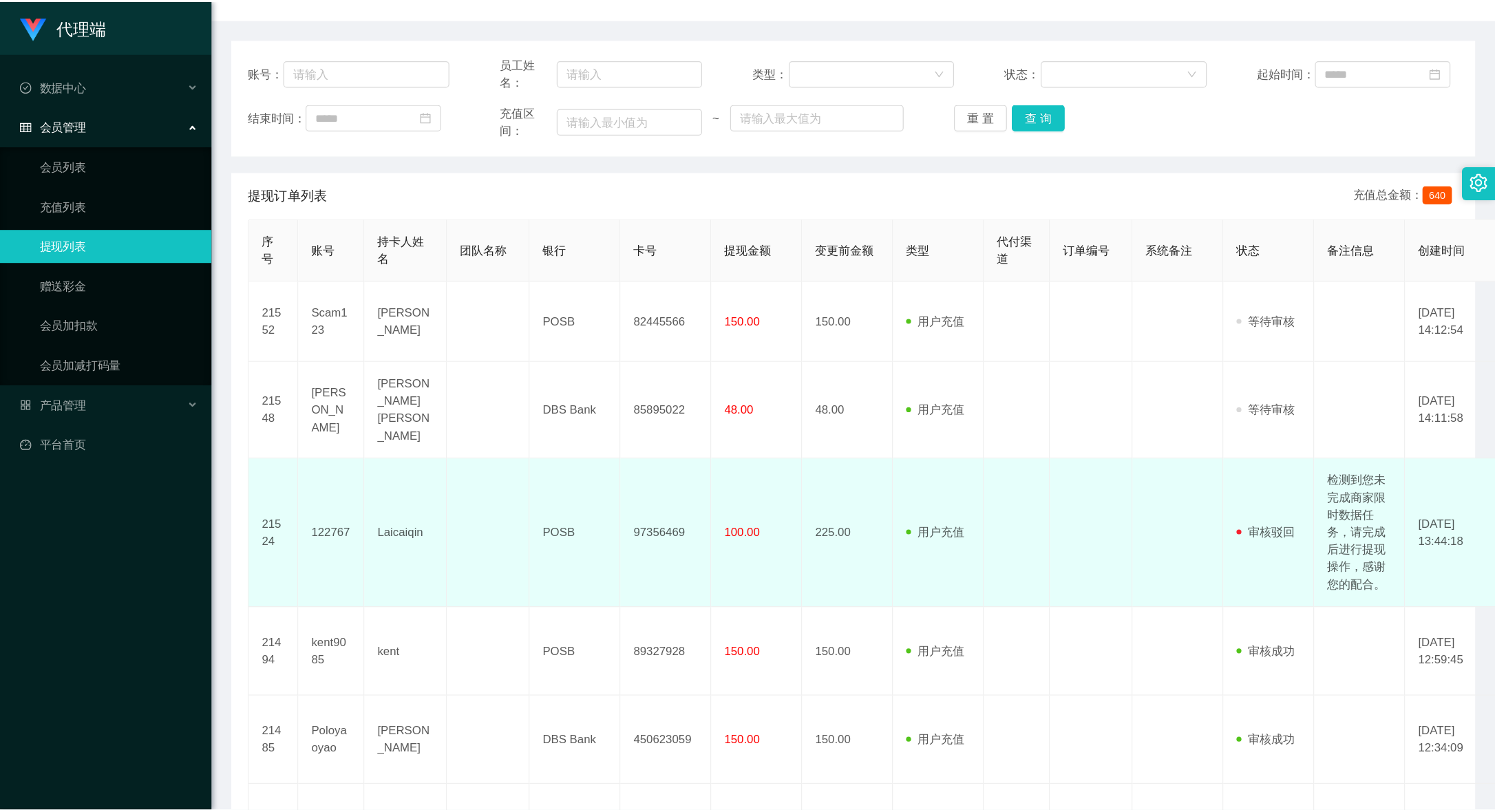
scroll to position [144, 0]
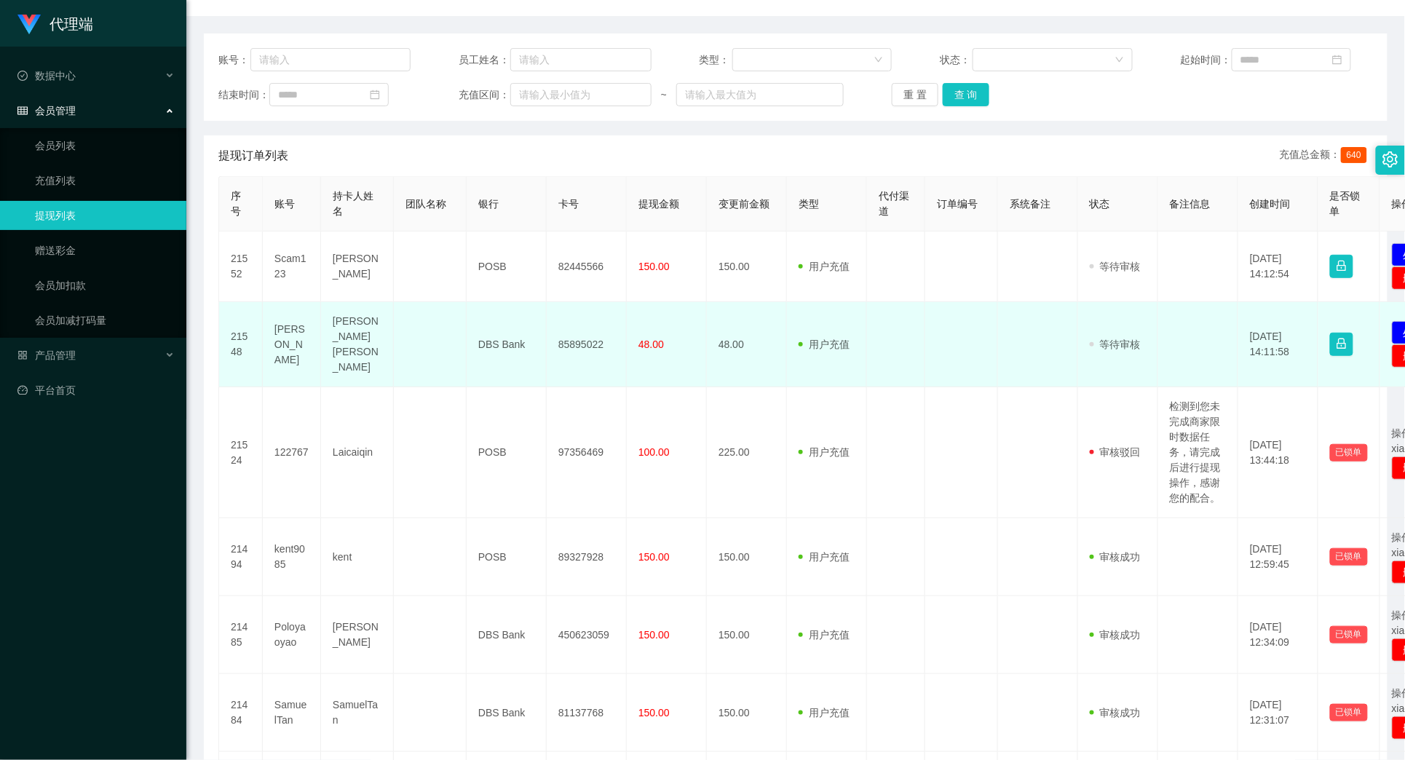
click at [578, 332] on td "85895022" at bounding box center [587, 344] width 80 height 85
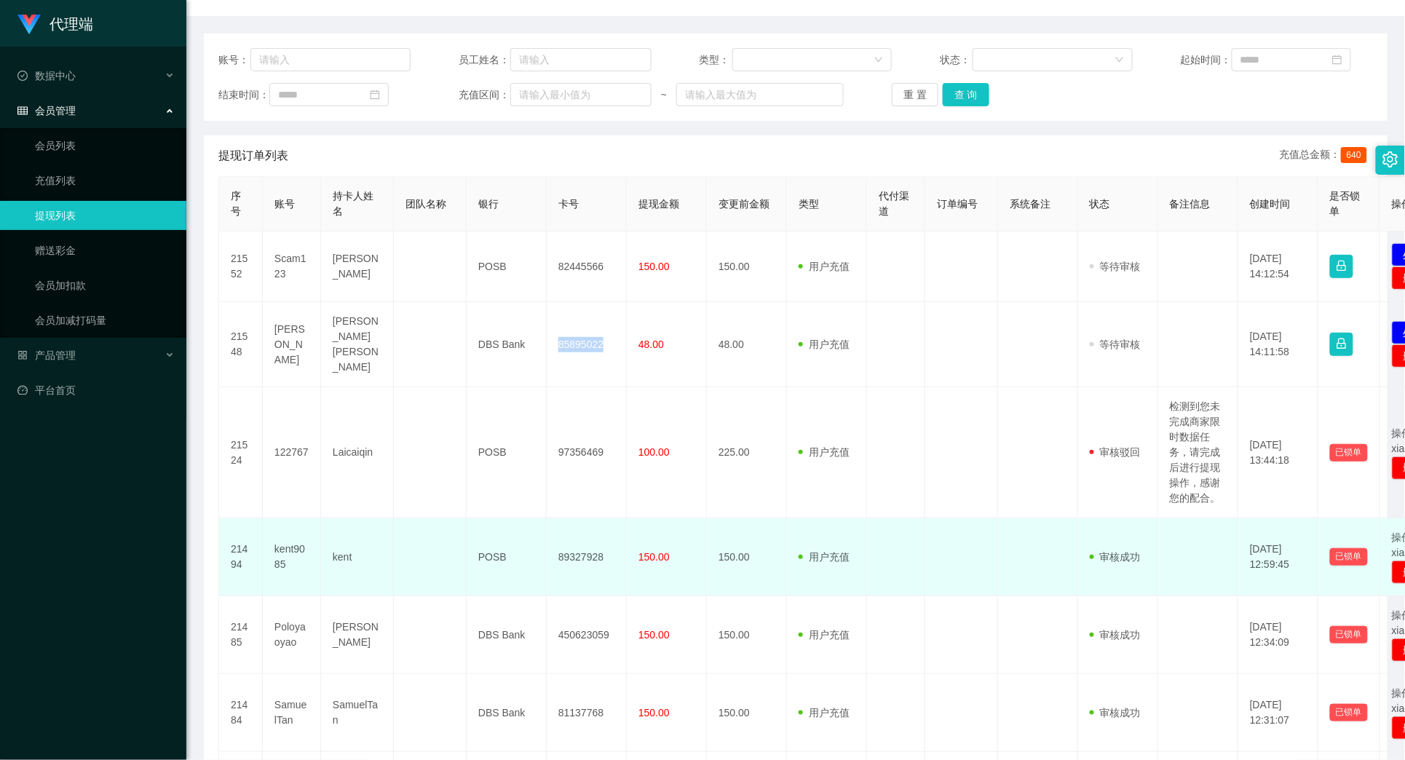
copy td "85895022"
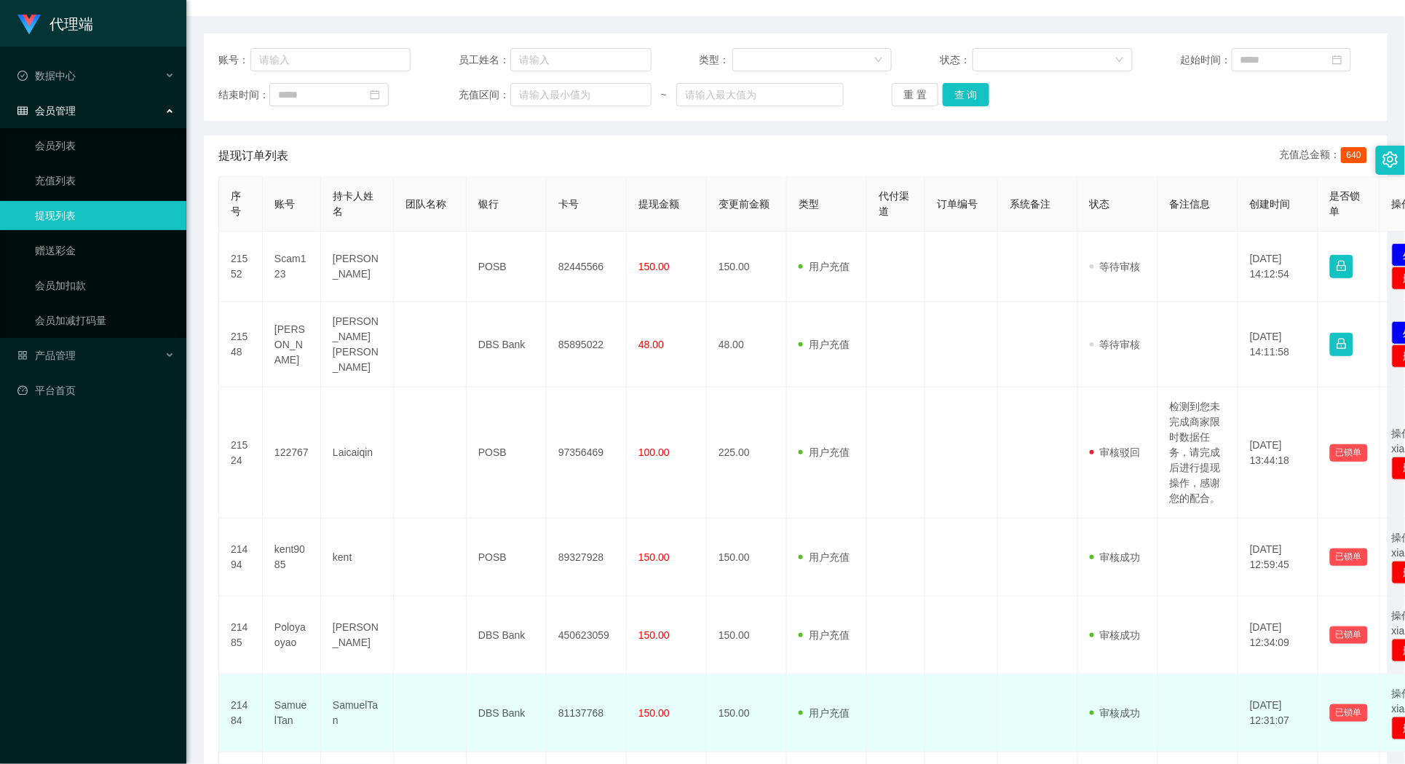
drag, startPoint x: 242, startPoint y: 680, endPoint x: 274, endPoint y: 661, distance: 36.6
click at [240, 679] on td "21484" at bounding box center [241, 713] width 44 height 78
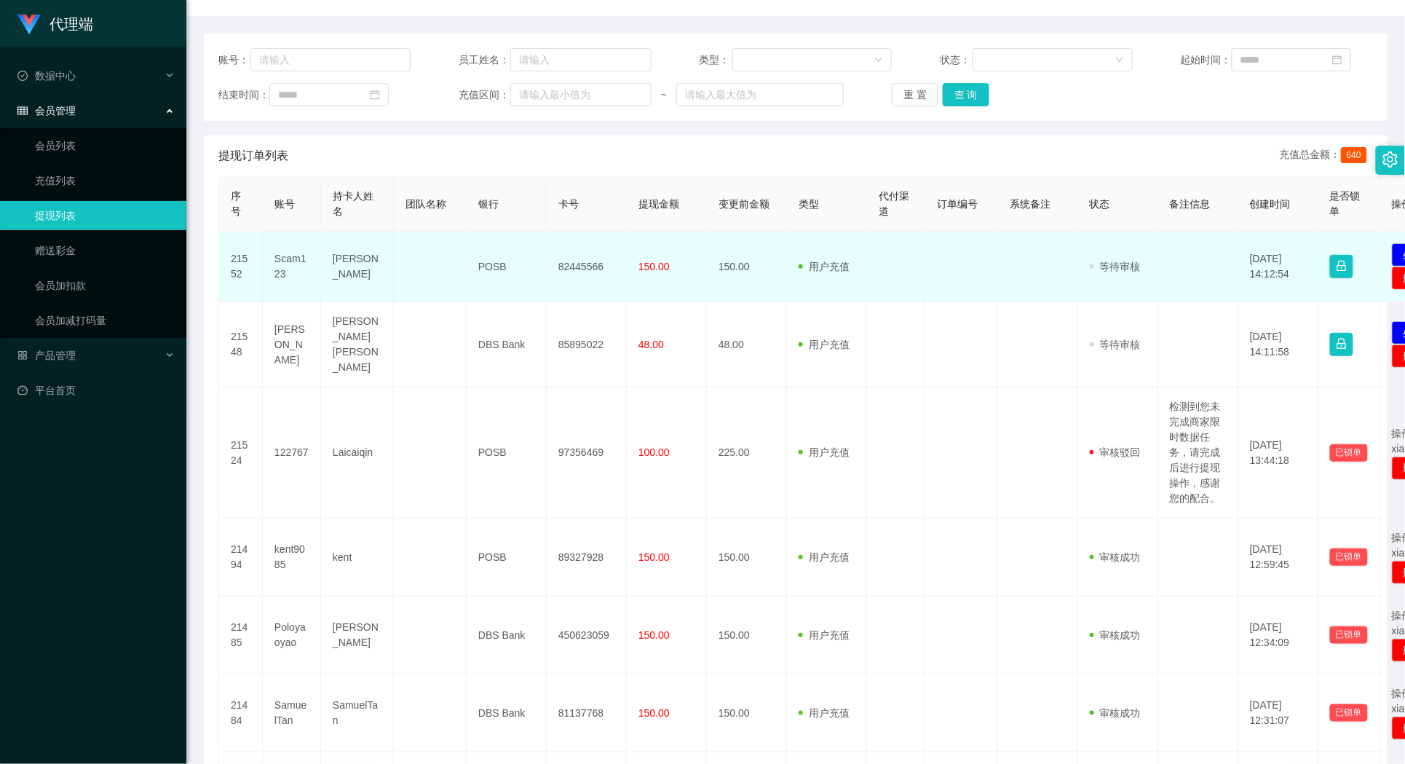
click at [559, 259] on td "82445566" at bounding box center [587, 267] width 80 height 71
copy td "82445566"
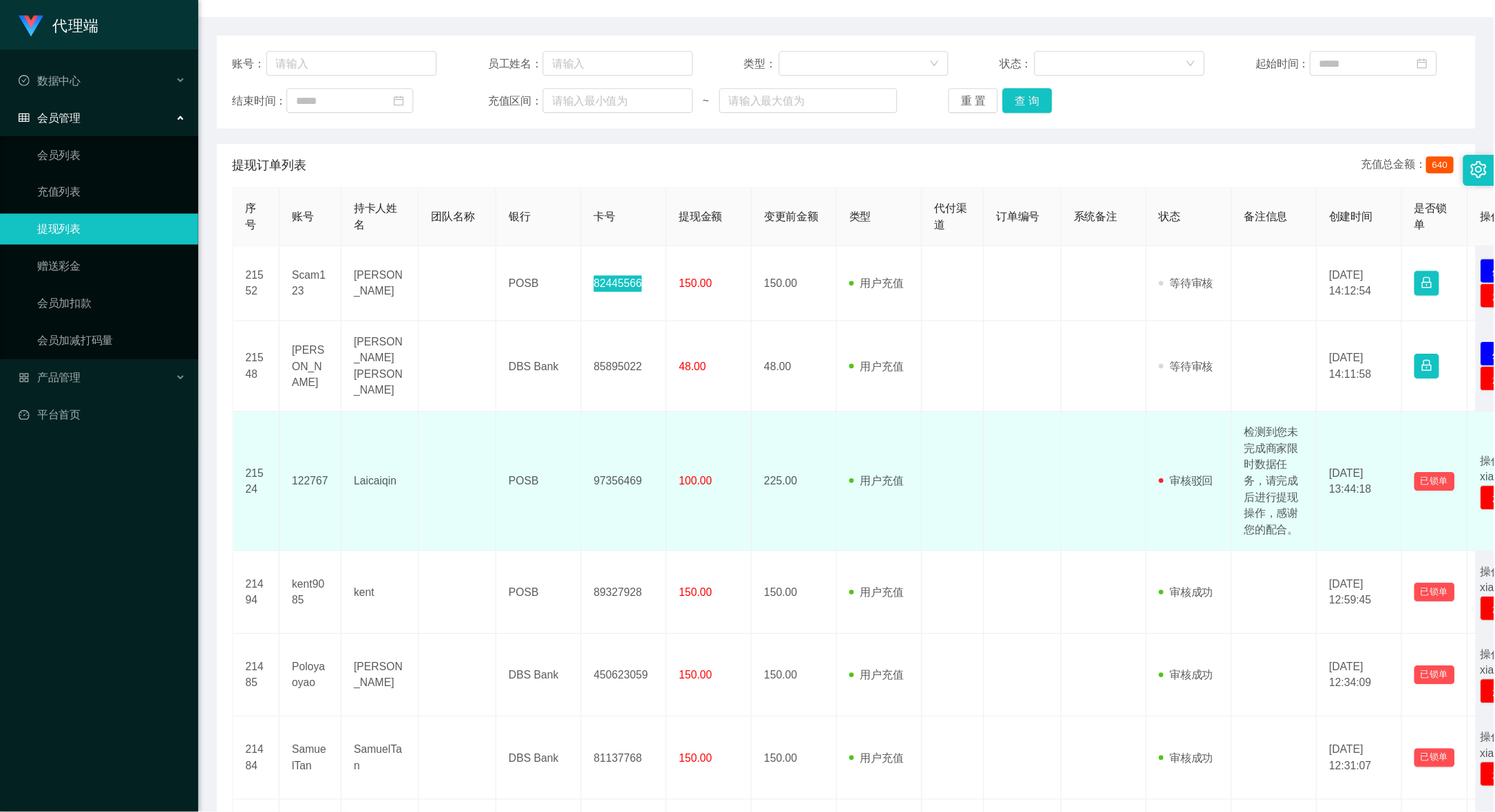
scroll to position [145, 0]
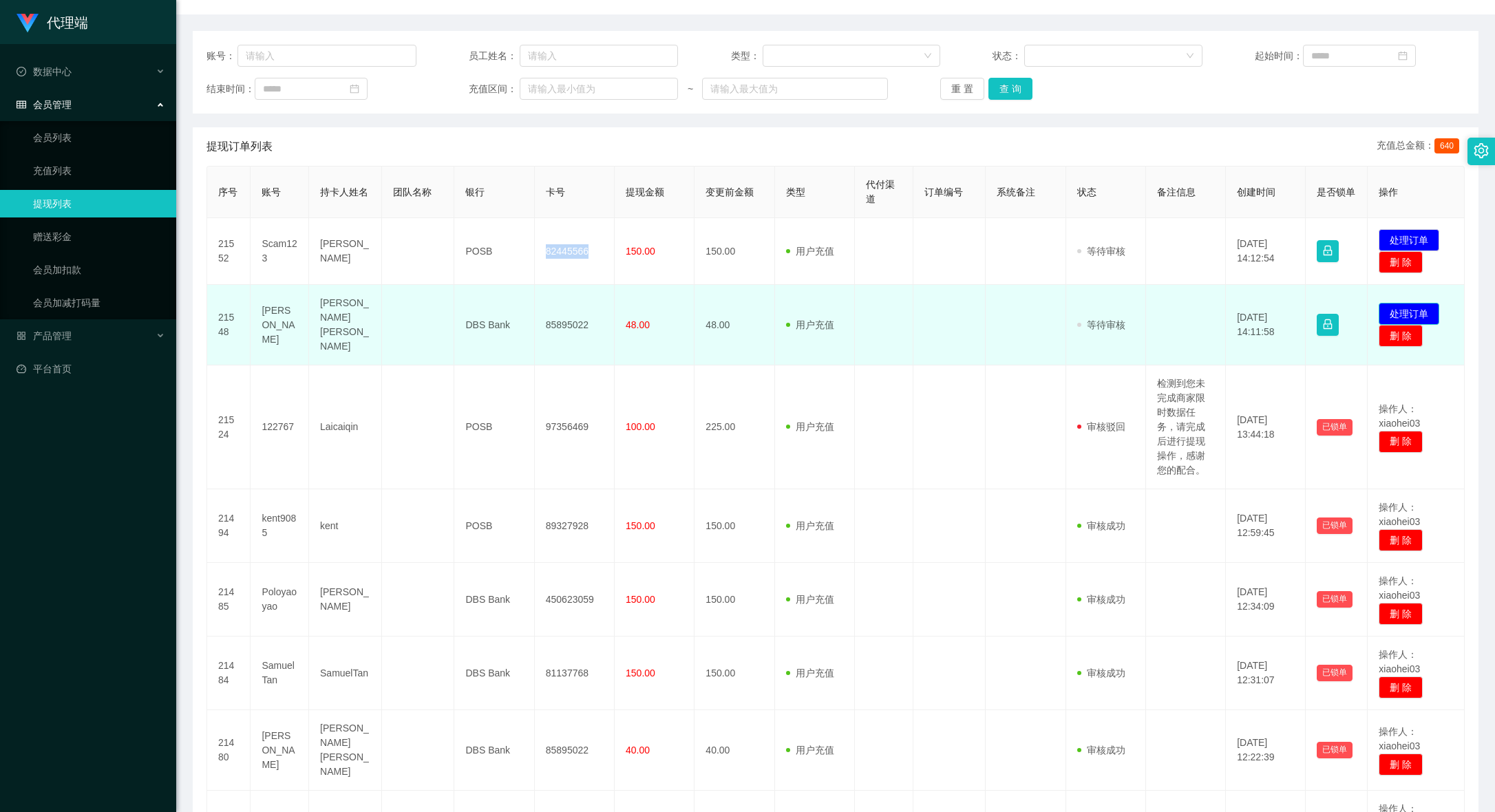
click at [1245, 302] on button "处理订单" at bounding box center [1409, 313] width 61 height 22
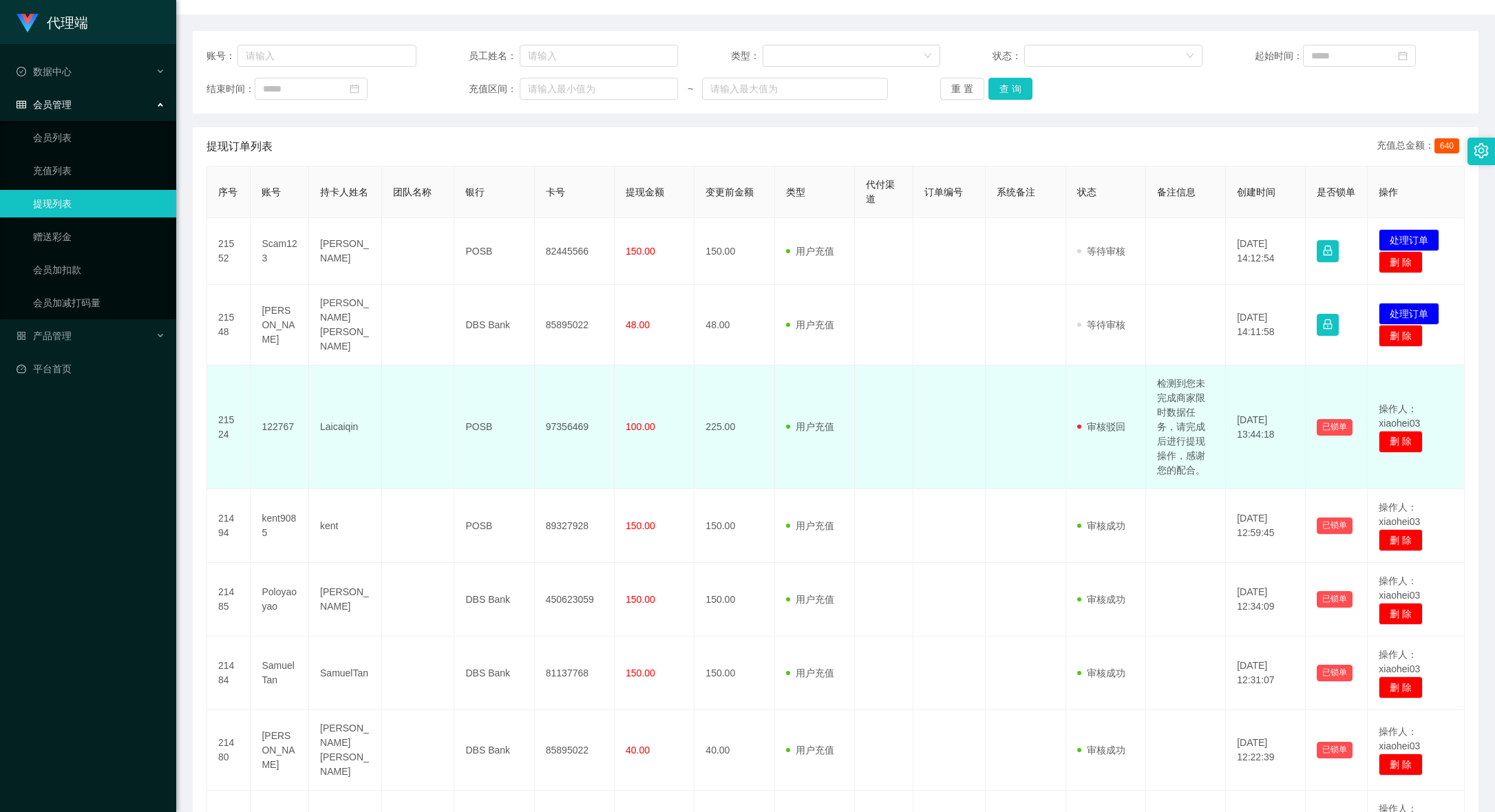
click at [922, 426] on td at bounding box center [949, 427] width 73 height 124
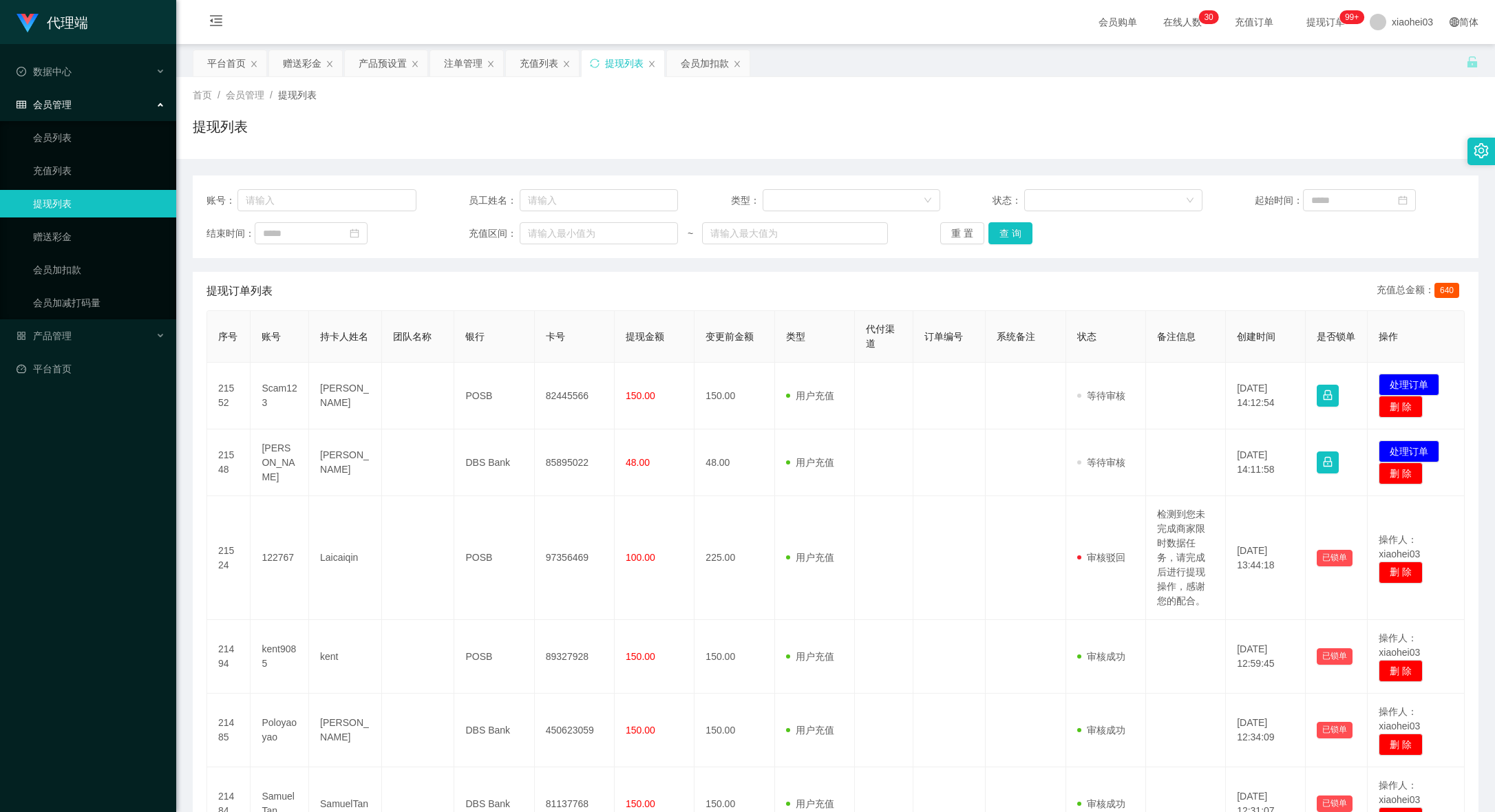
click at [1411, 451] on button "处理订单" at bounding box center [1409, 451] width 61 height 22
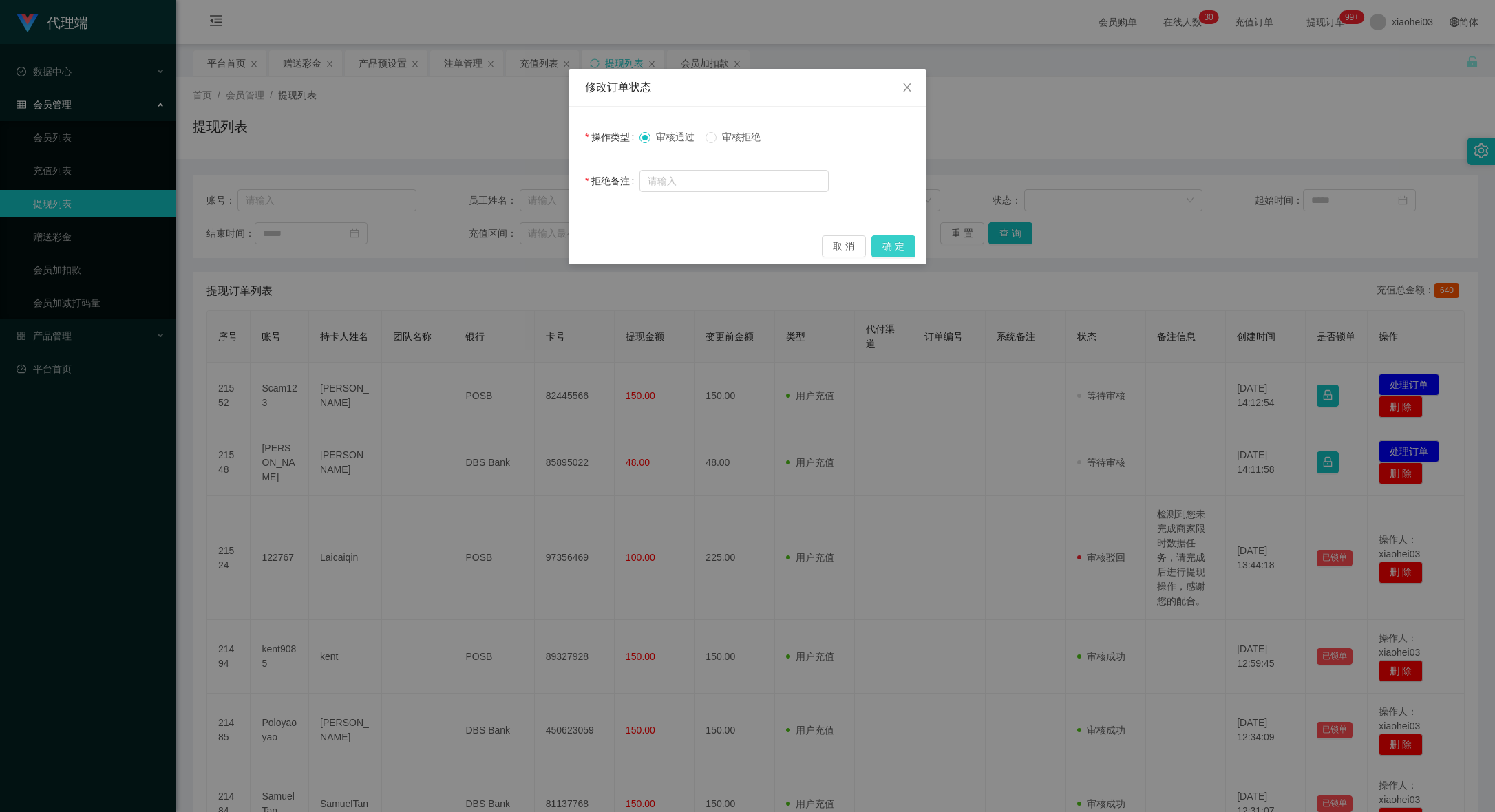
click at [905, 250] on button "确 定" at bounding box center [894, 246] width 44 height 22
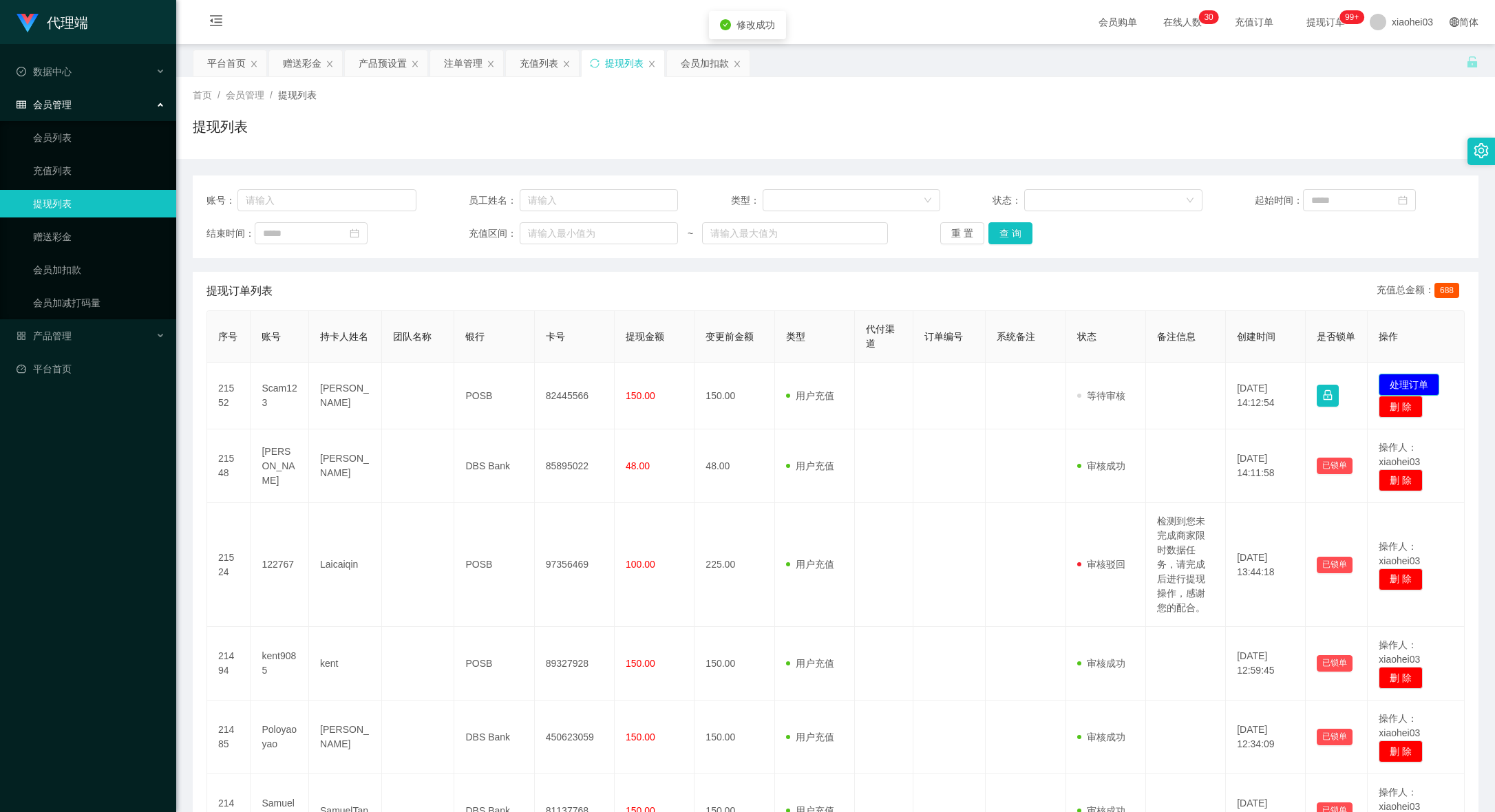
click at [1419, 382] on button "处理订单" at bounding box center [1409, 384] width 61 height 22
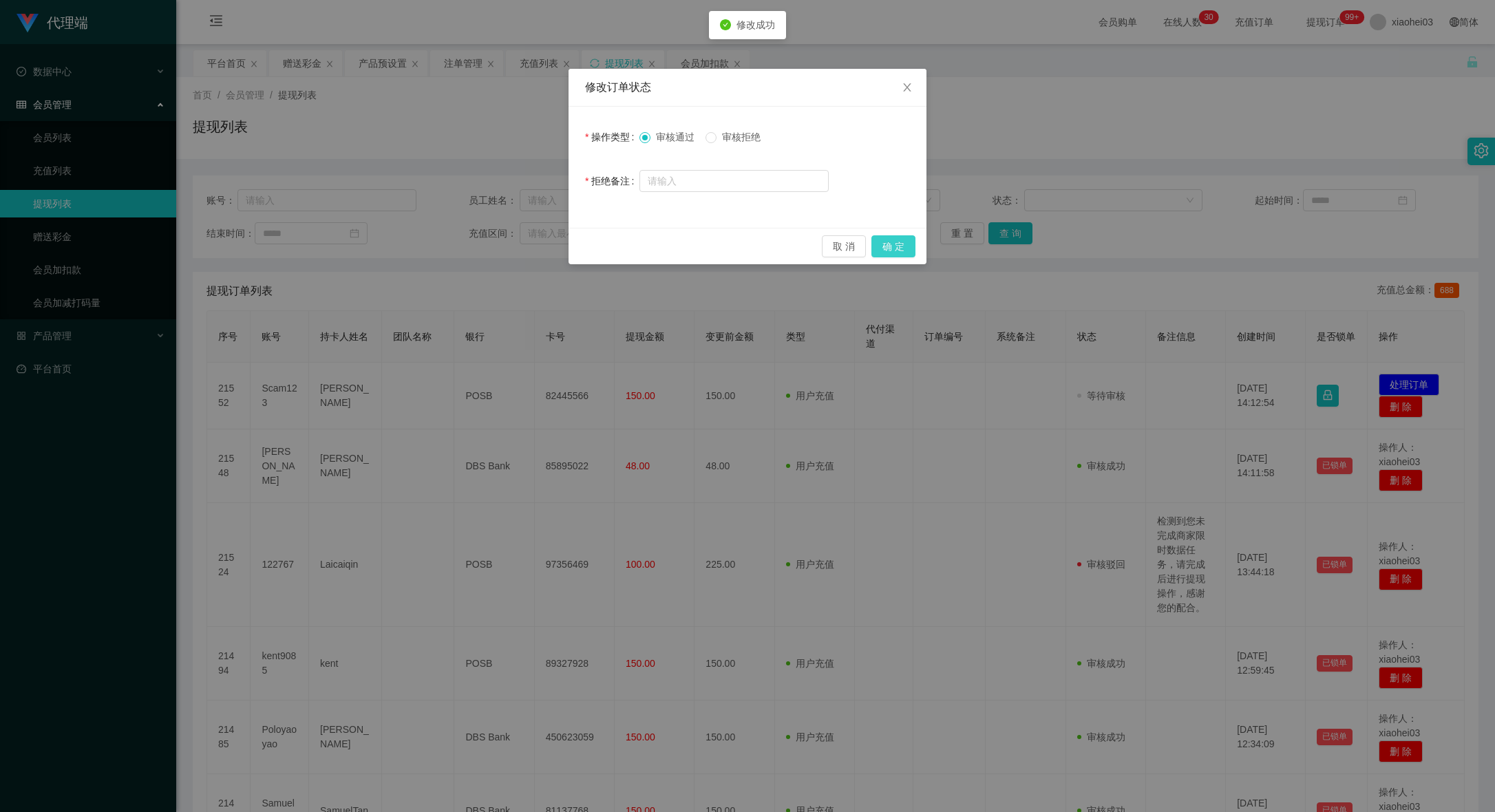
click at [905, 242] on button "确 定" at bounding box center [894, 246] width 44 height 22
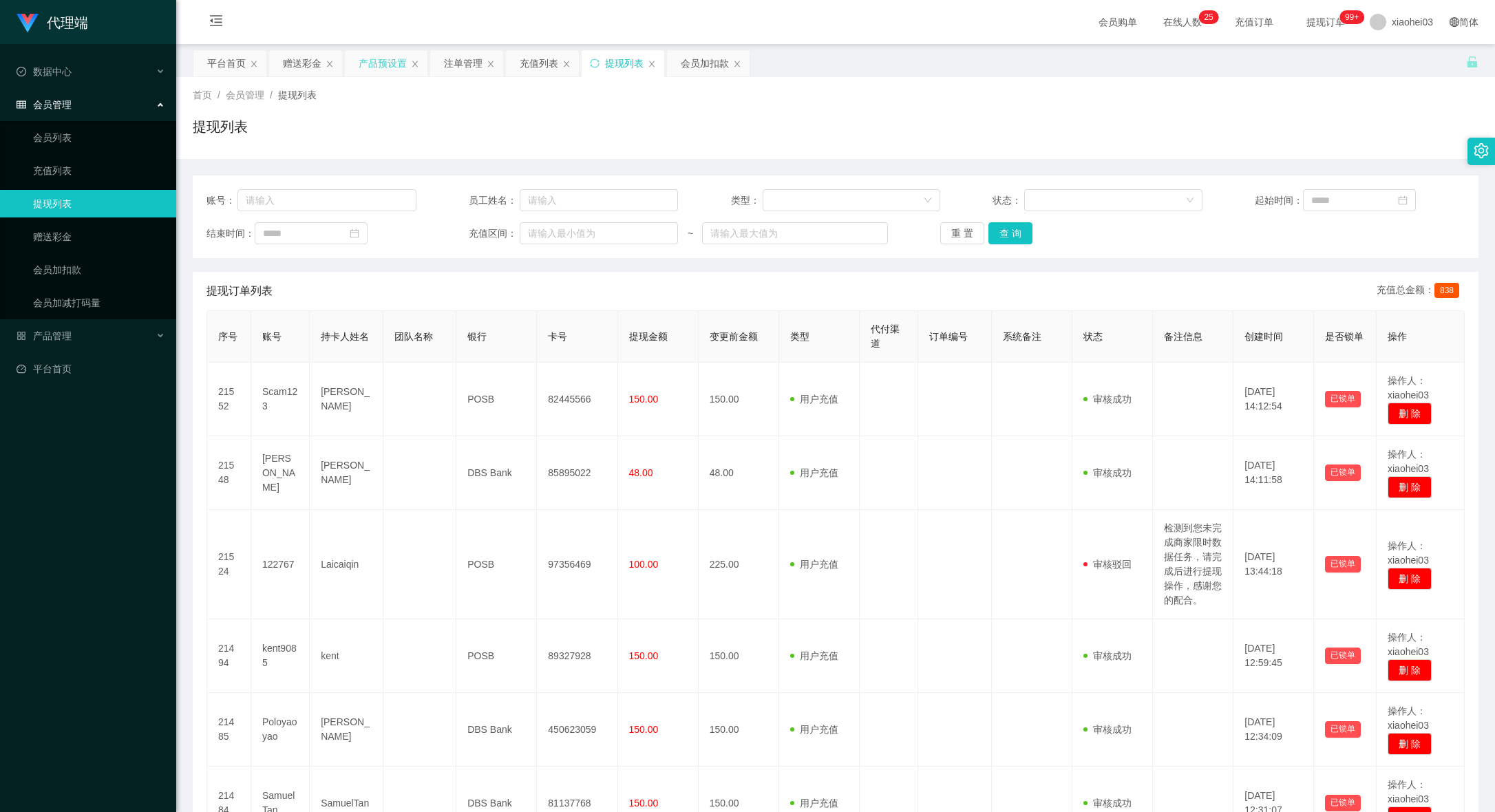
click at [409, 62] on div "产品预设置" at bounding box center [386, 63] width 82 height 26
click at [396, 64] on div "产品预设置" at bounding box center [382, 63] width 48 height 26
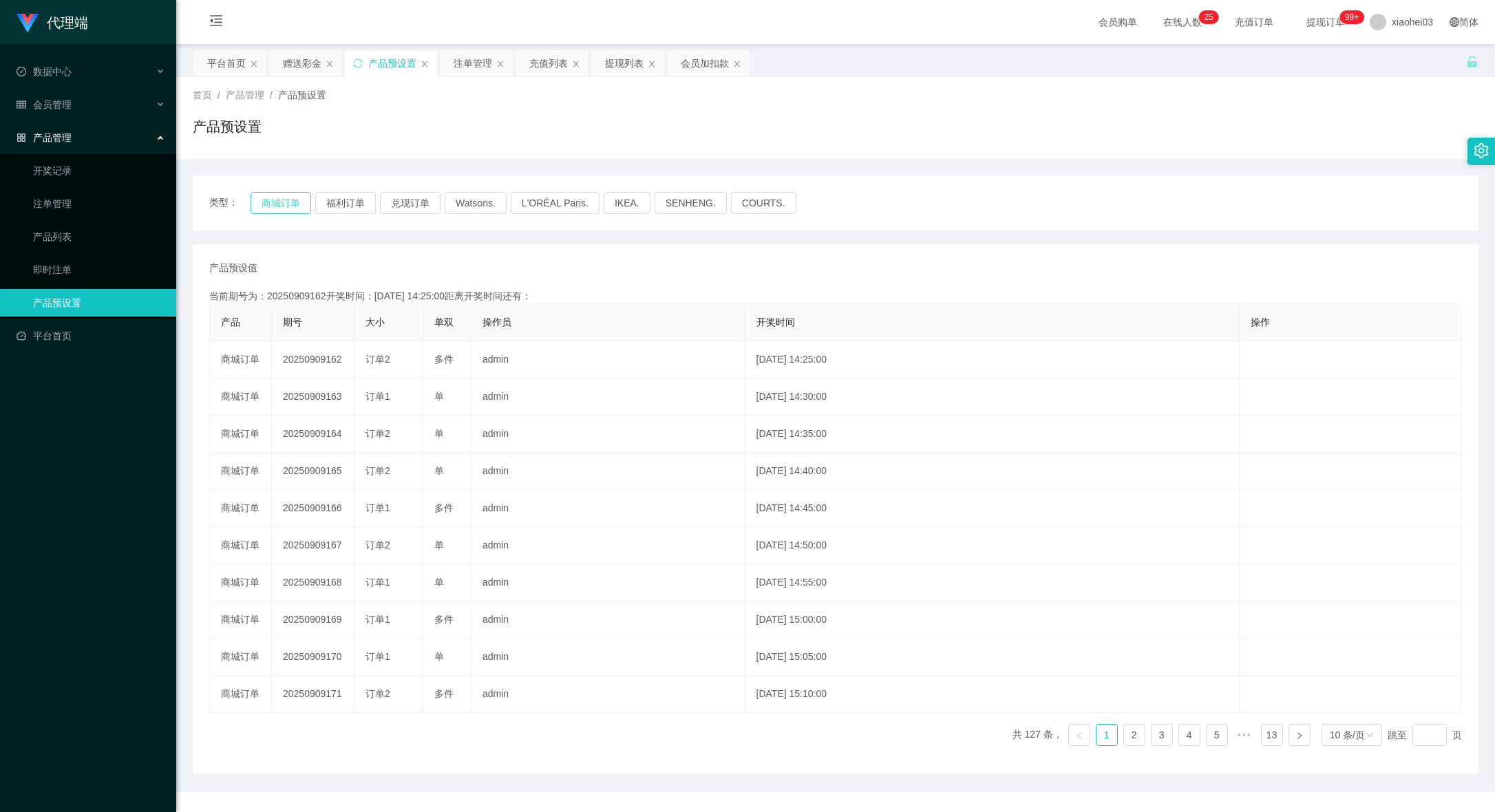
click at [260, 206] on button "商城订单" at bounding box center [281, 202] width 61 height 22
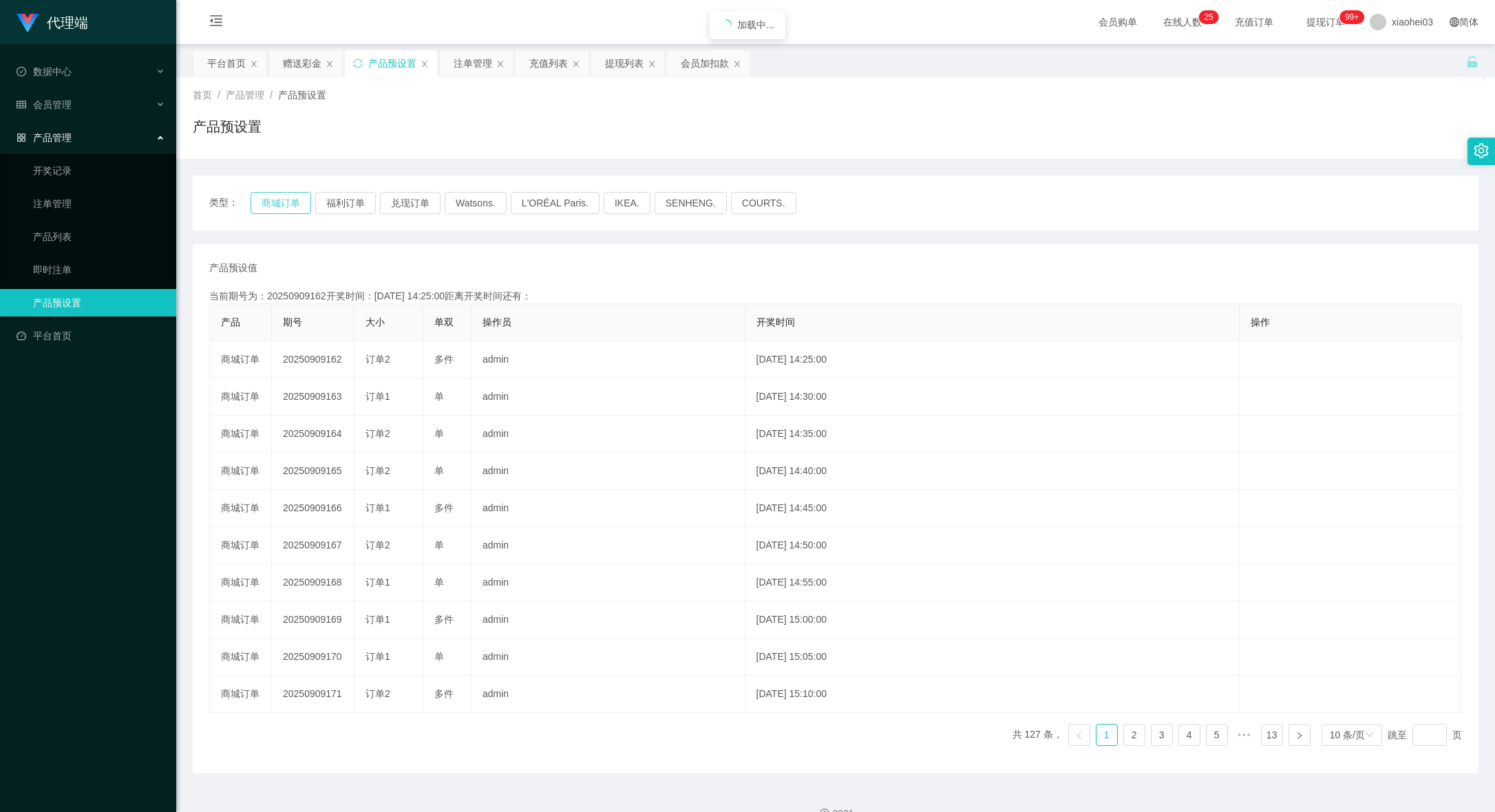
click at [260, 206] on button "商城订单" at bounding box center [281, 202] width 61 height 22
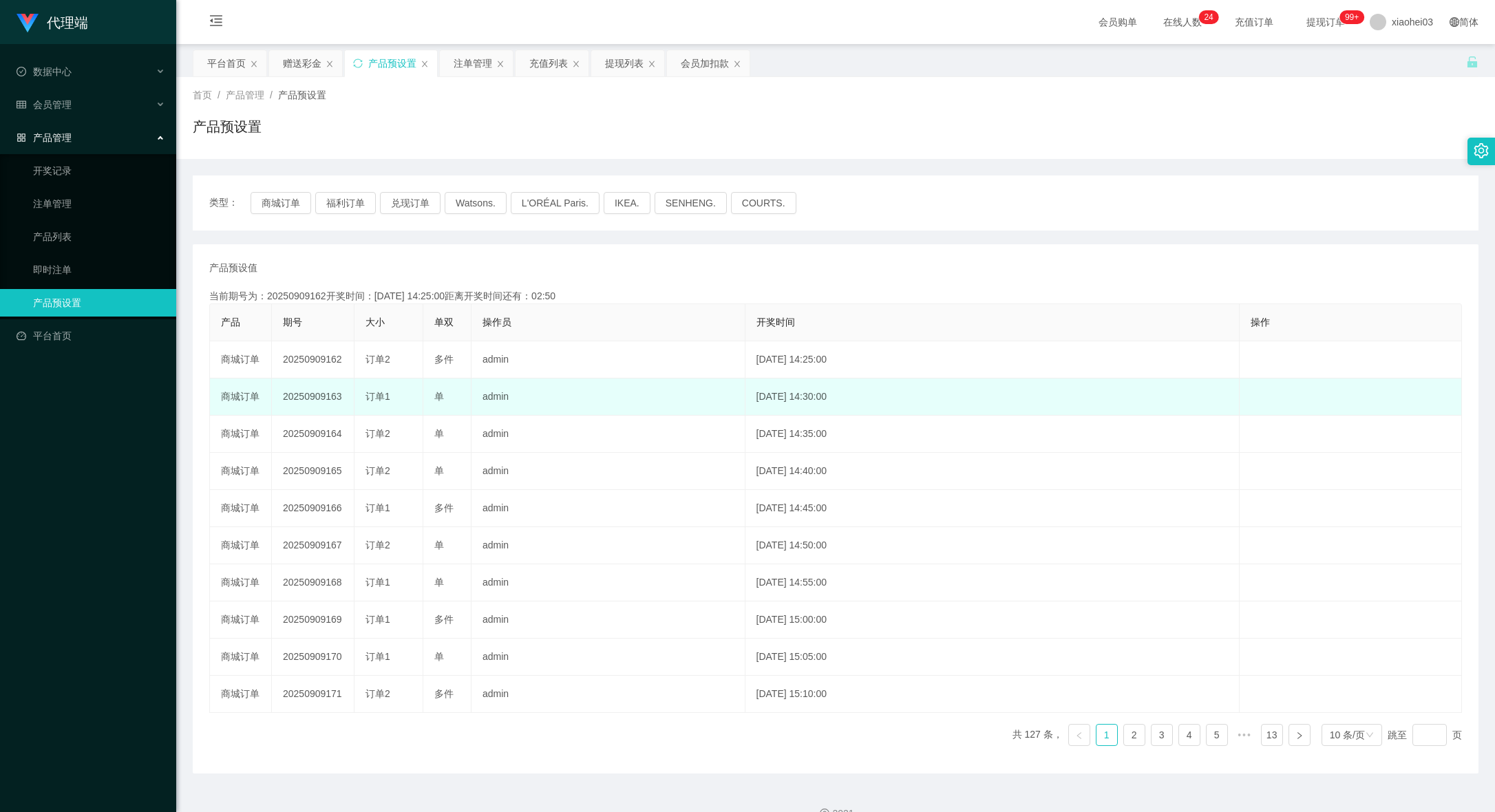
click at [319, 397] on td "20250909163" at bounding box center [313, 396] width 82 height 37
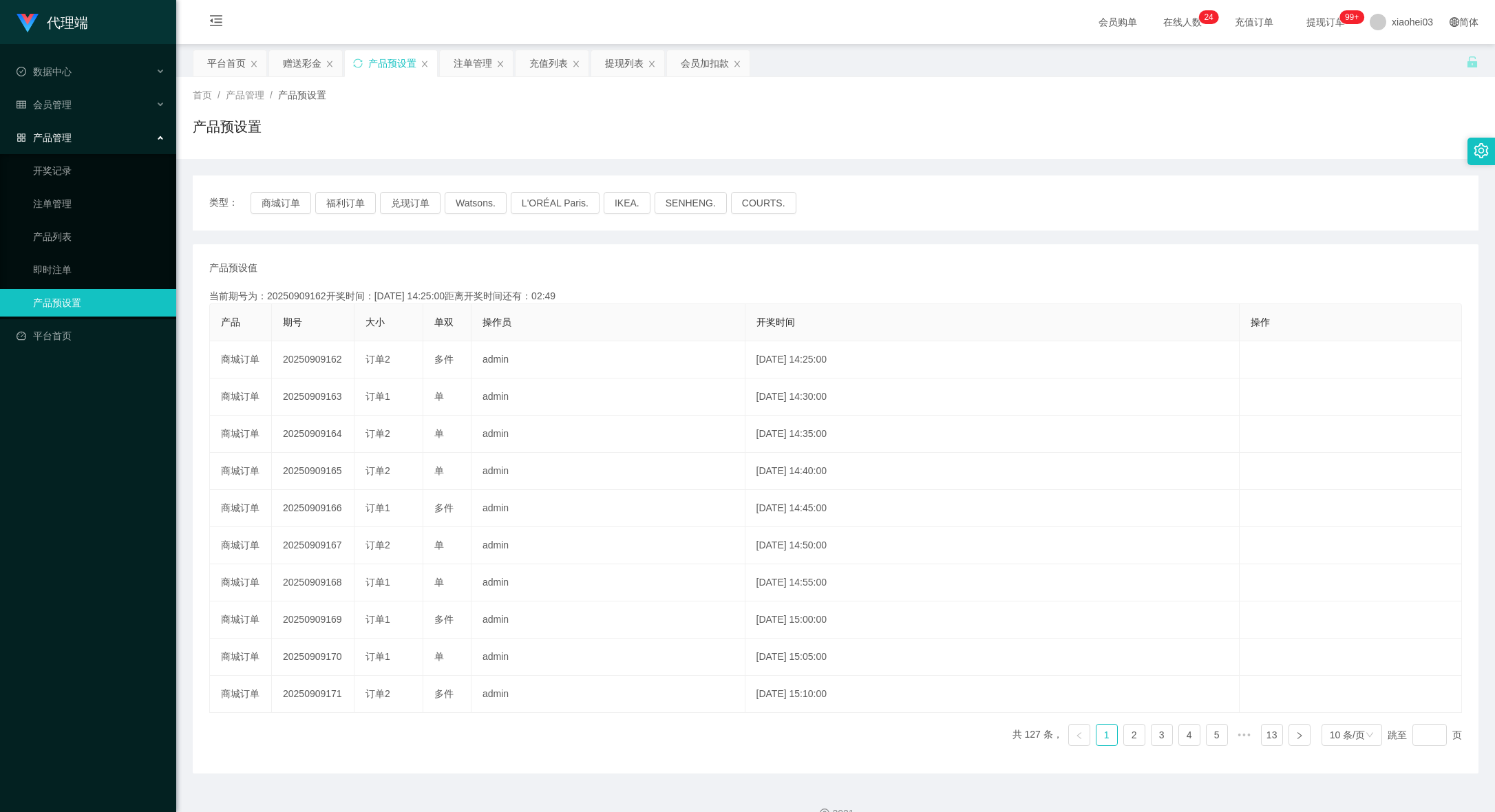
copy td "20250909163"
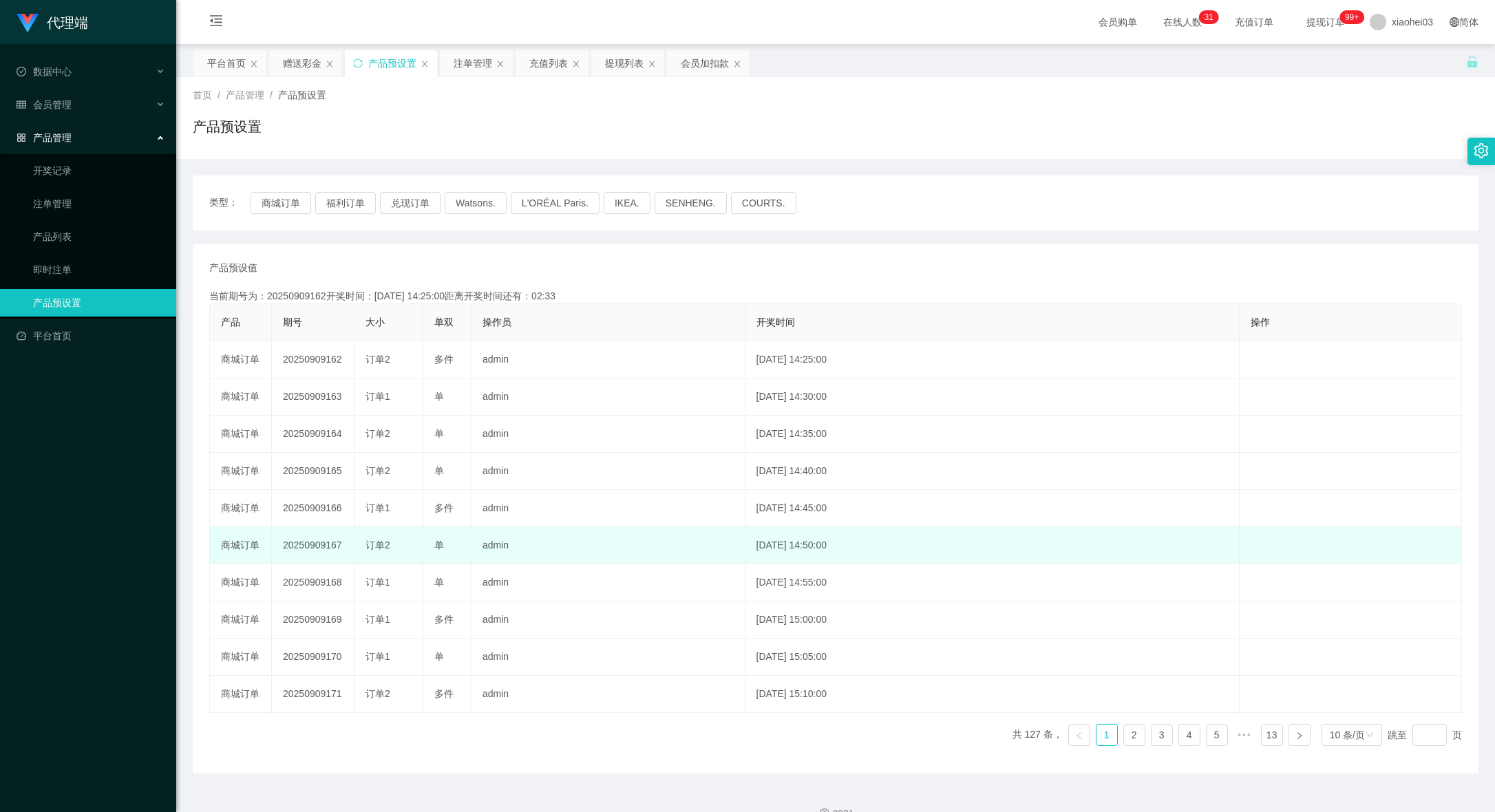
click at [942, 550] on td "2025-09-09 14:50:00" at bounding box center [992, 545] width 495 height 37
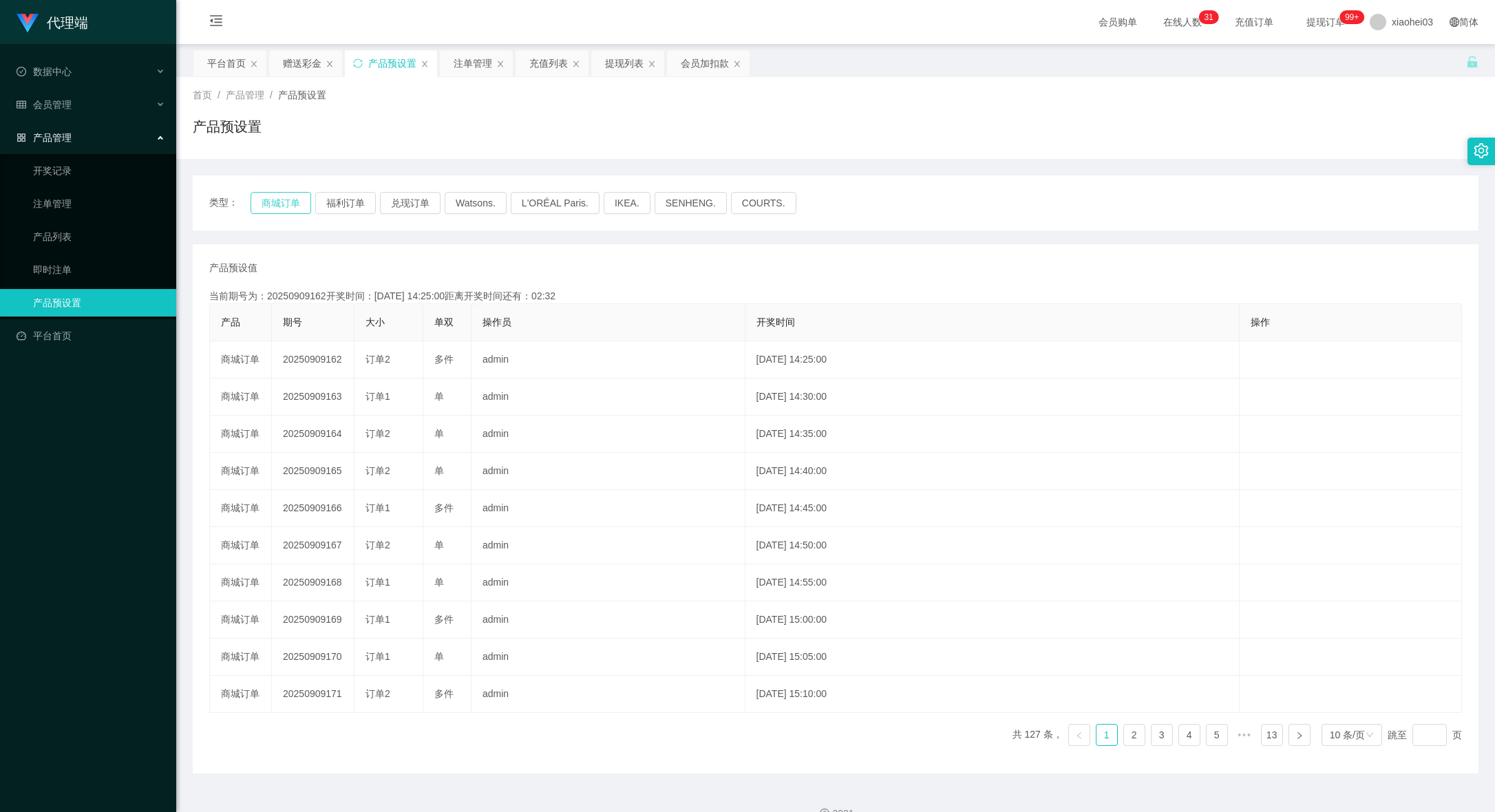
click at [259, 202] on button "商城订单" at bounding box center [281, 202] width 61 height 22
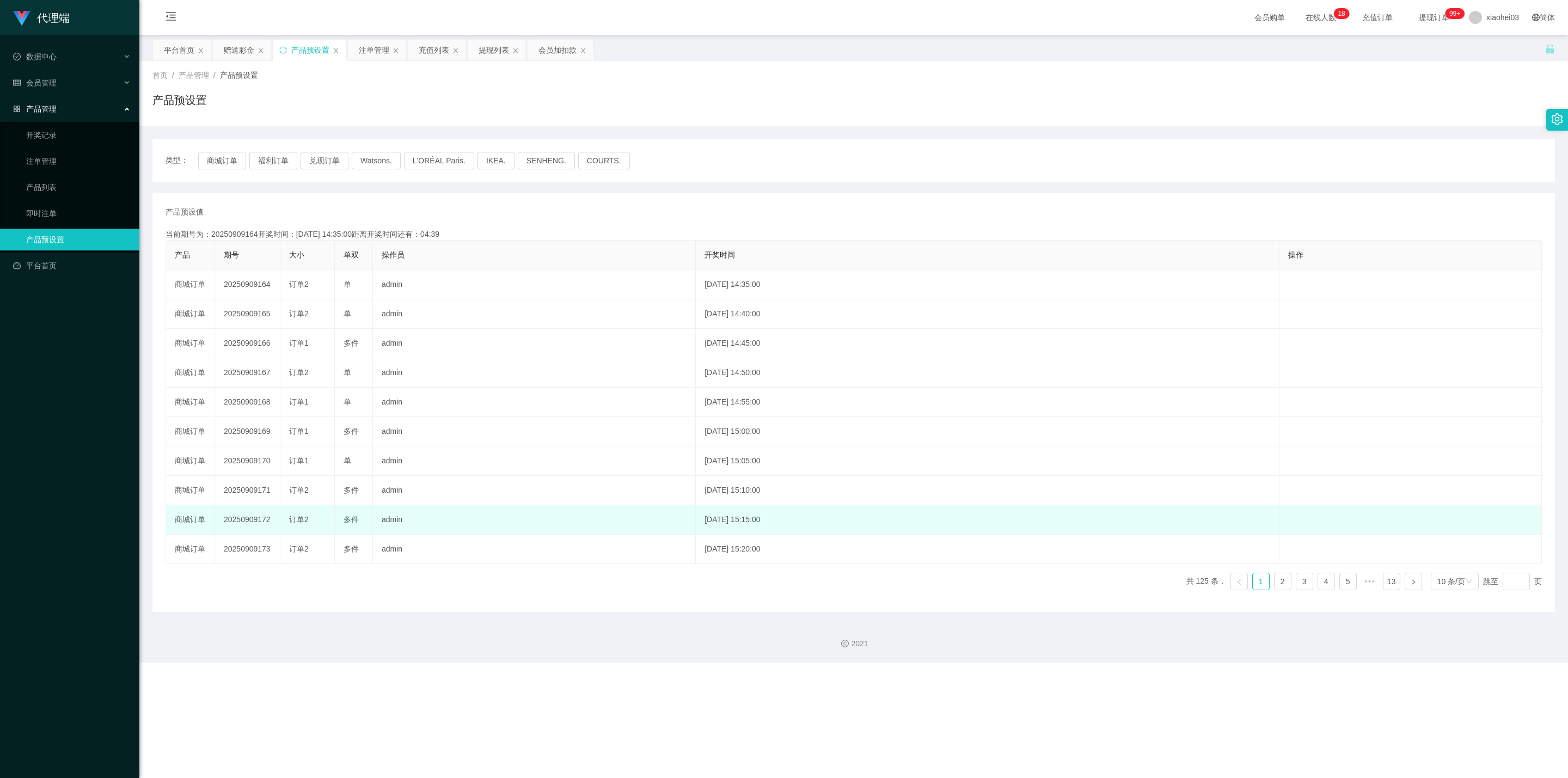
click at [714, 530] on td "2025-09-09 15:15:00" at bounding box center [987, 520] width 583 height 29
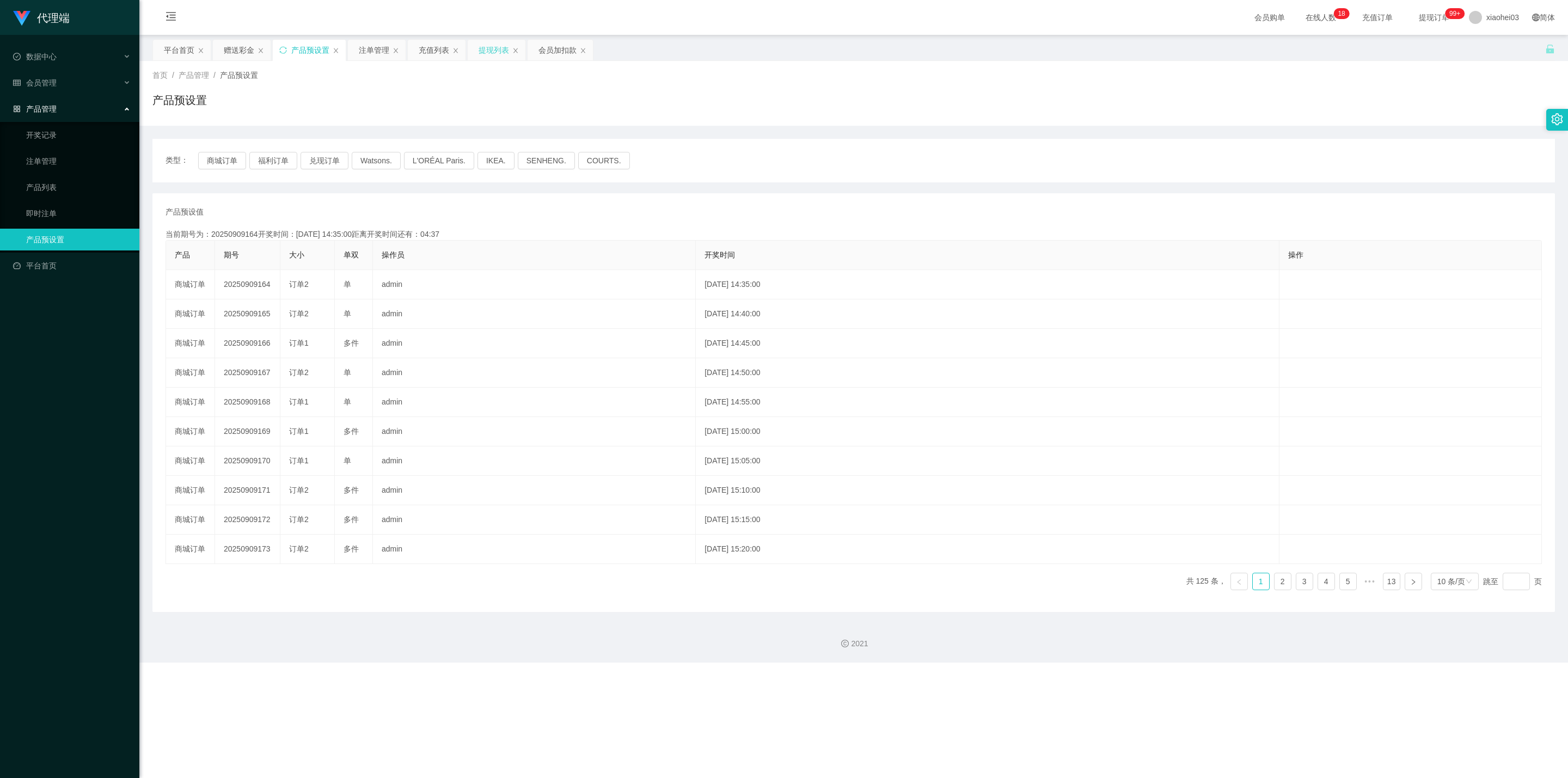
click at [500, 58] on div "提现列表" at bounding box center [494, 50] width 31 height 21
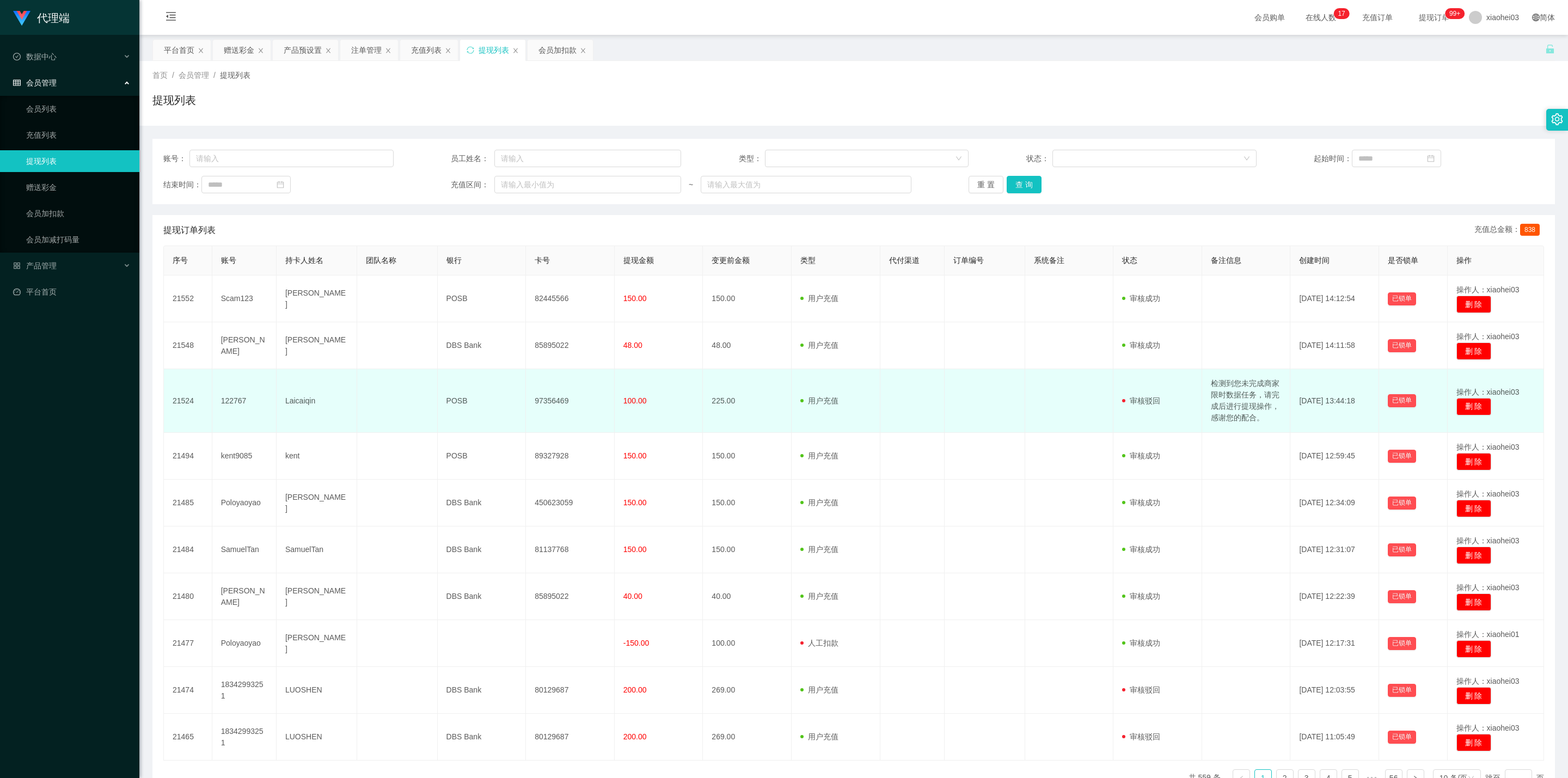
click at [1218, 402] on td "检测到您未完成商家限时数据任务，请完成后进行提现操作，感谢您的配合。" at bounding box center [1246, 401] width 89 height 64
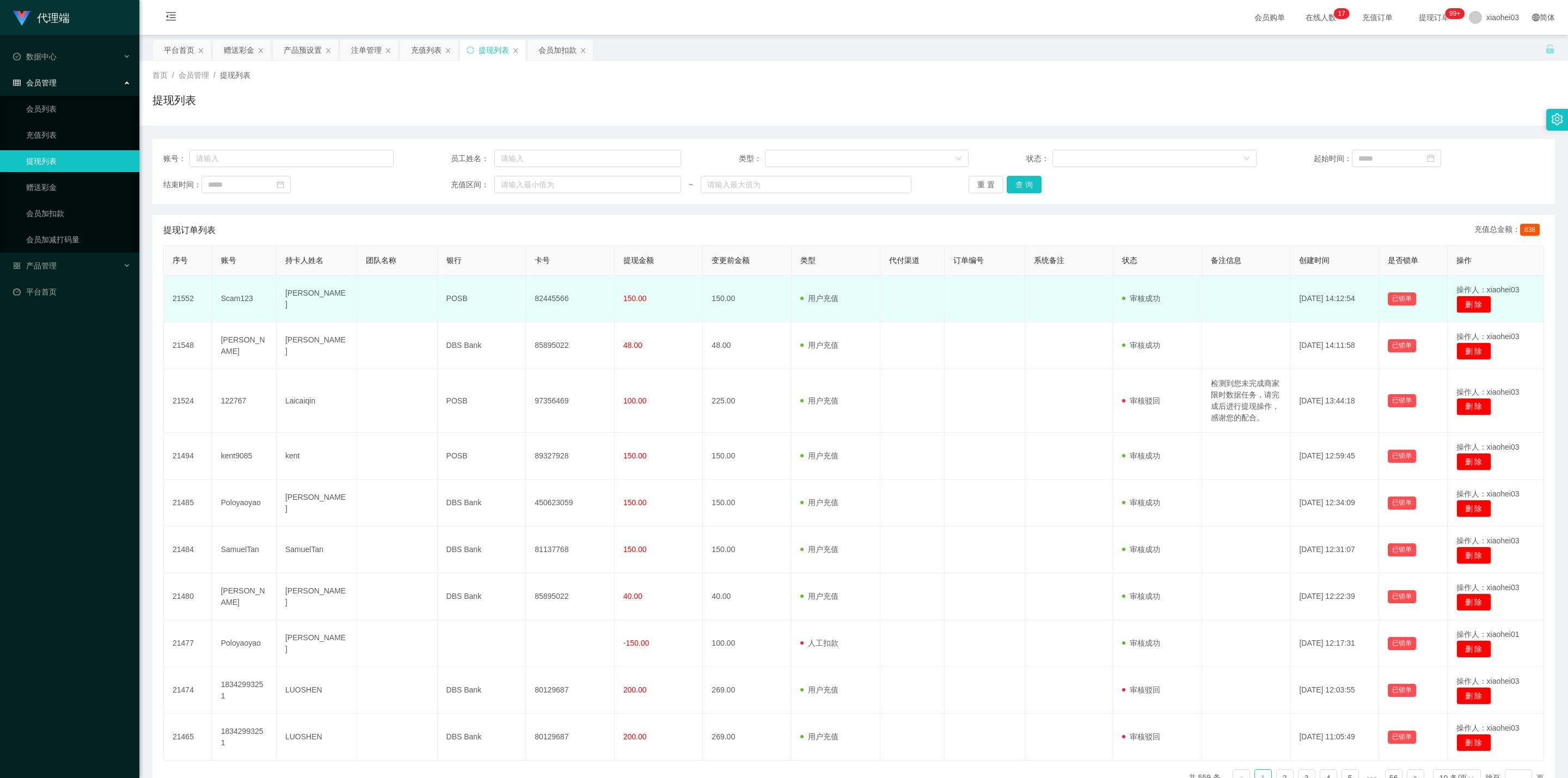
click at [553, 296] on td "82445566" at bounding box center [570, 298] width 89 height 47
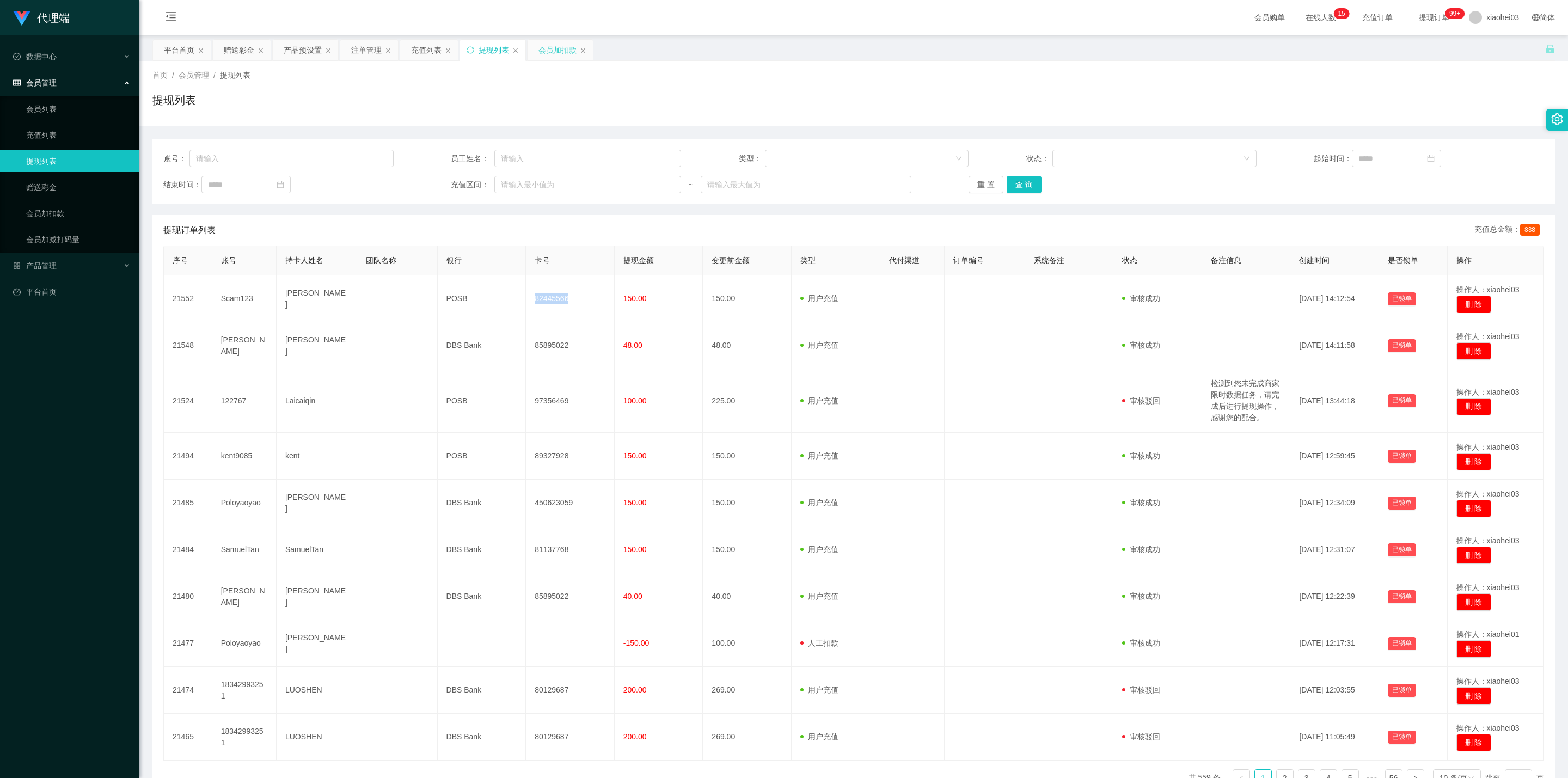
click at [549, 56] on div "会员加扣款" at bounding box center [557, 50] width 38 height 21
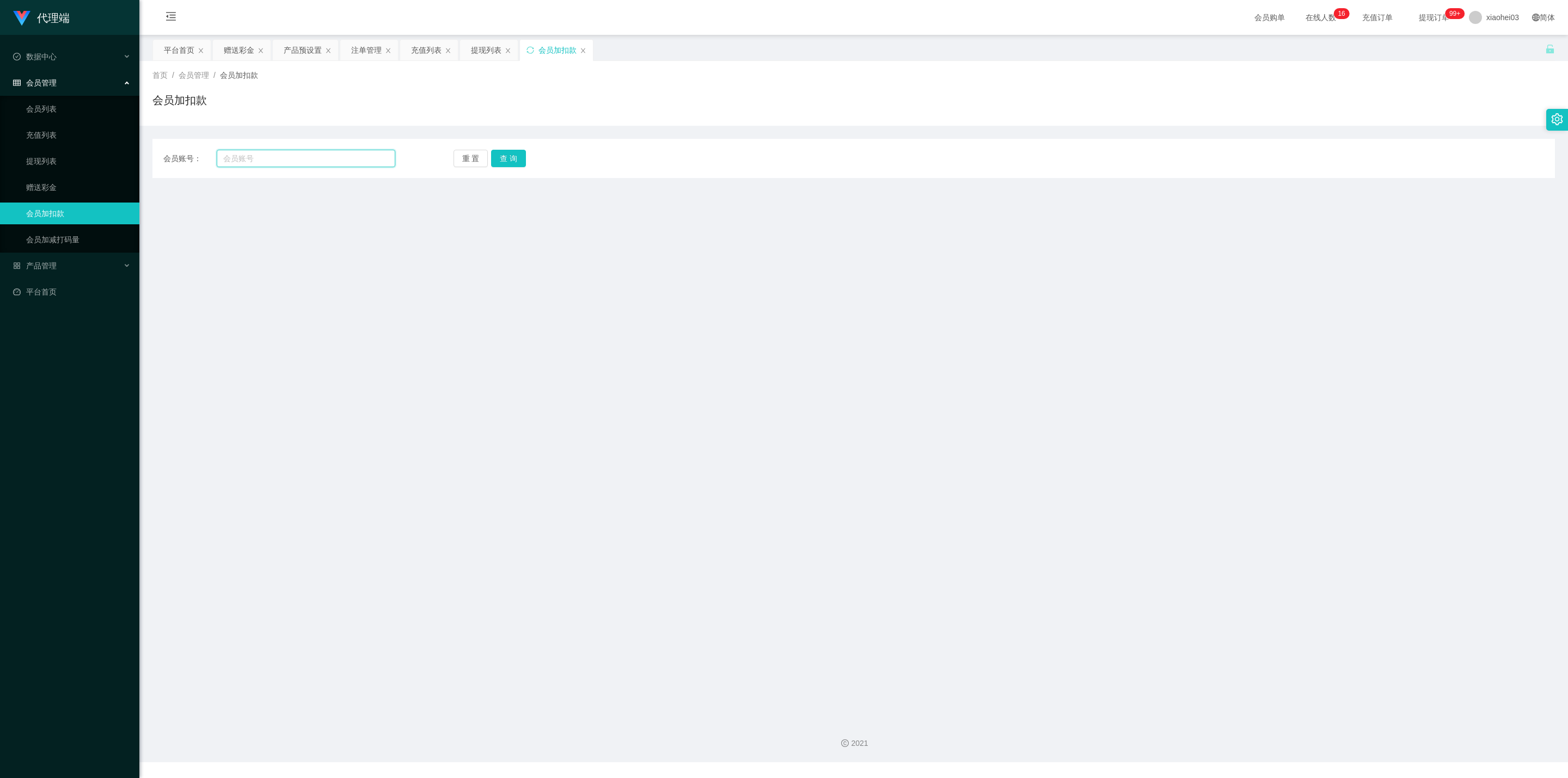
click at [319, 164] on input "text" at bounding box center [306, 158] width 179 height 17
paste input "87578752"
type input "87578752"
click at [508, 159] on button "查 询" at bounding box center [508, 158] width 35 height 17
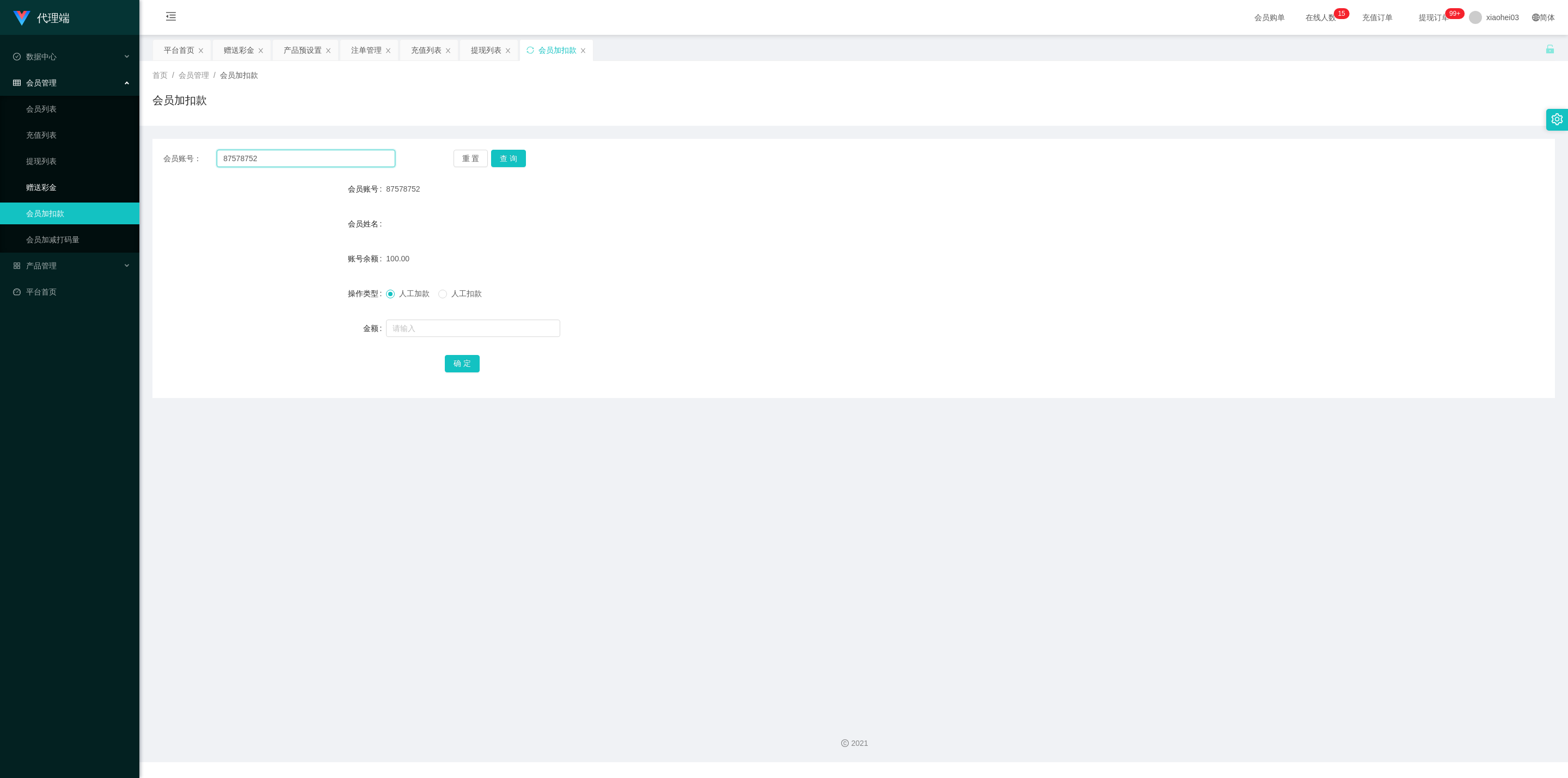
drag, startPoint x: 295, startPoint y: 161, endPoint x: 58, endPoint y: 175, distance: 237.4
click at [97, 172] on section "代理端 数据中心 会员管理 会员列表 充值列表 提现列表 赠送彩金 会员加扣款 会员加减打码量 产品管理 平台首页 保存配置 重置配置 整体风格设置 主题色 …" at bounding box center [784, 381] width 1568 height 762
click at [508, 157] on button "查 询" at bounding box center [508, 158] width 35 height 17
click at [507, 157] on button "查 询" at bounding box center [508, 158] width 35 height 17
click at [507, 157] on div "重 置 查 询" at bounding box center [569, 158] width 232 height 17
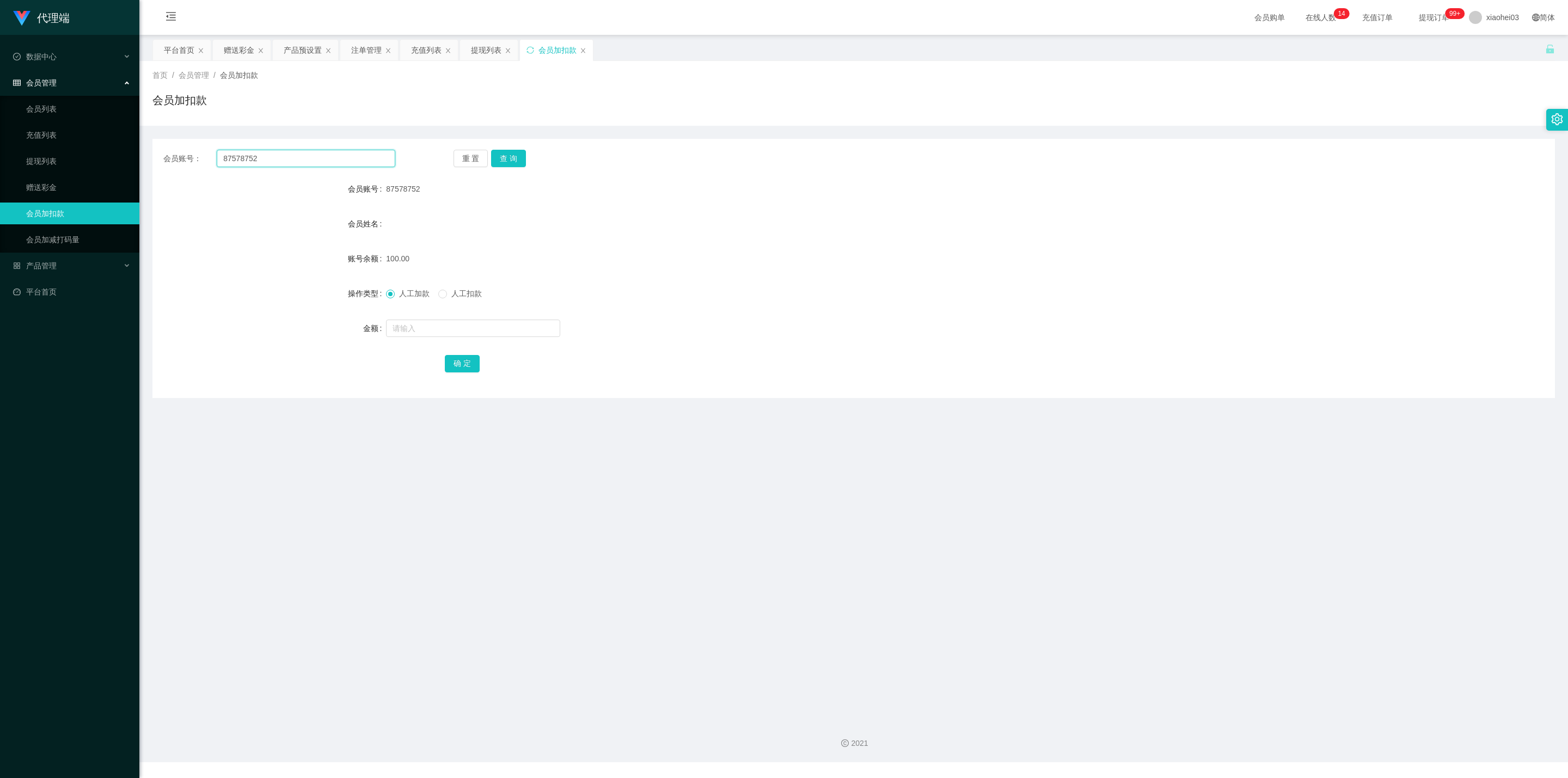
drag, startPoint x: 289, startPoint y: 153, endPoint x: 153, endPoint y: 102, distance: 145.2
click at [0, 117] on section "代理端 数据中心 会员管理 会员列表 充值列表 提现列表 赠送彩金 会员加扣款 会员加减打码量 产品管理 平台首页 保存配置 重置配置 整体风格设置 主题色 …" at bounding box center [784, 381] width 1568 height 762
drag, startPoint x: 484, startPoint y: 43, endPoint x: 403, endPoint y: 47, distance: 81.1
click at [483, 43] on div "提现列表" at bounding box center [486, 50] width 31 height 21
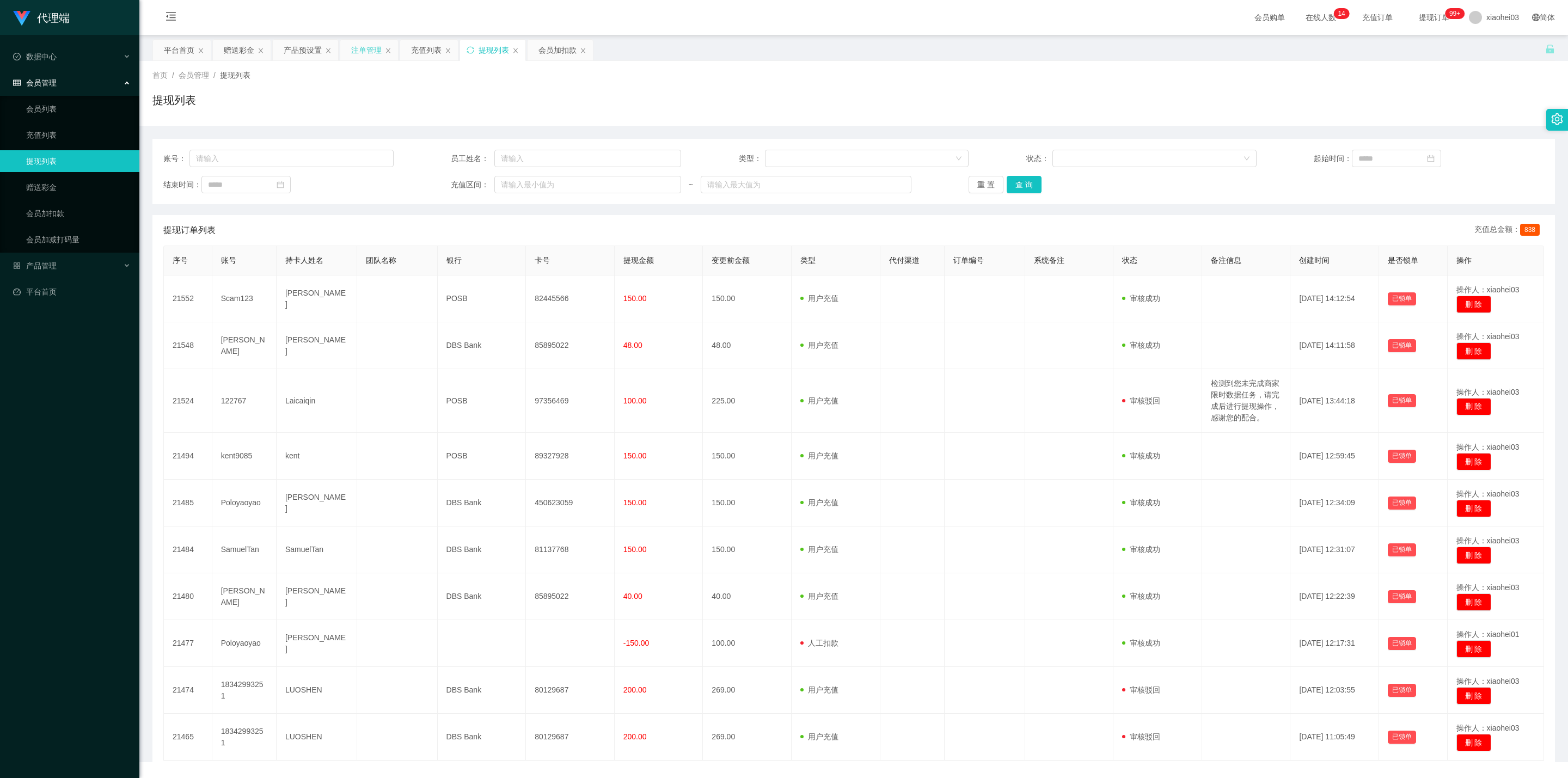
drag, startPoint x: 361, startPoint y: 53, endPoint x: 369, endPoint y: 61, distance: 11.3
click at [361, 53] on div "注单管理" at bounding box center [366, 50] width 31 height 21
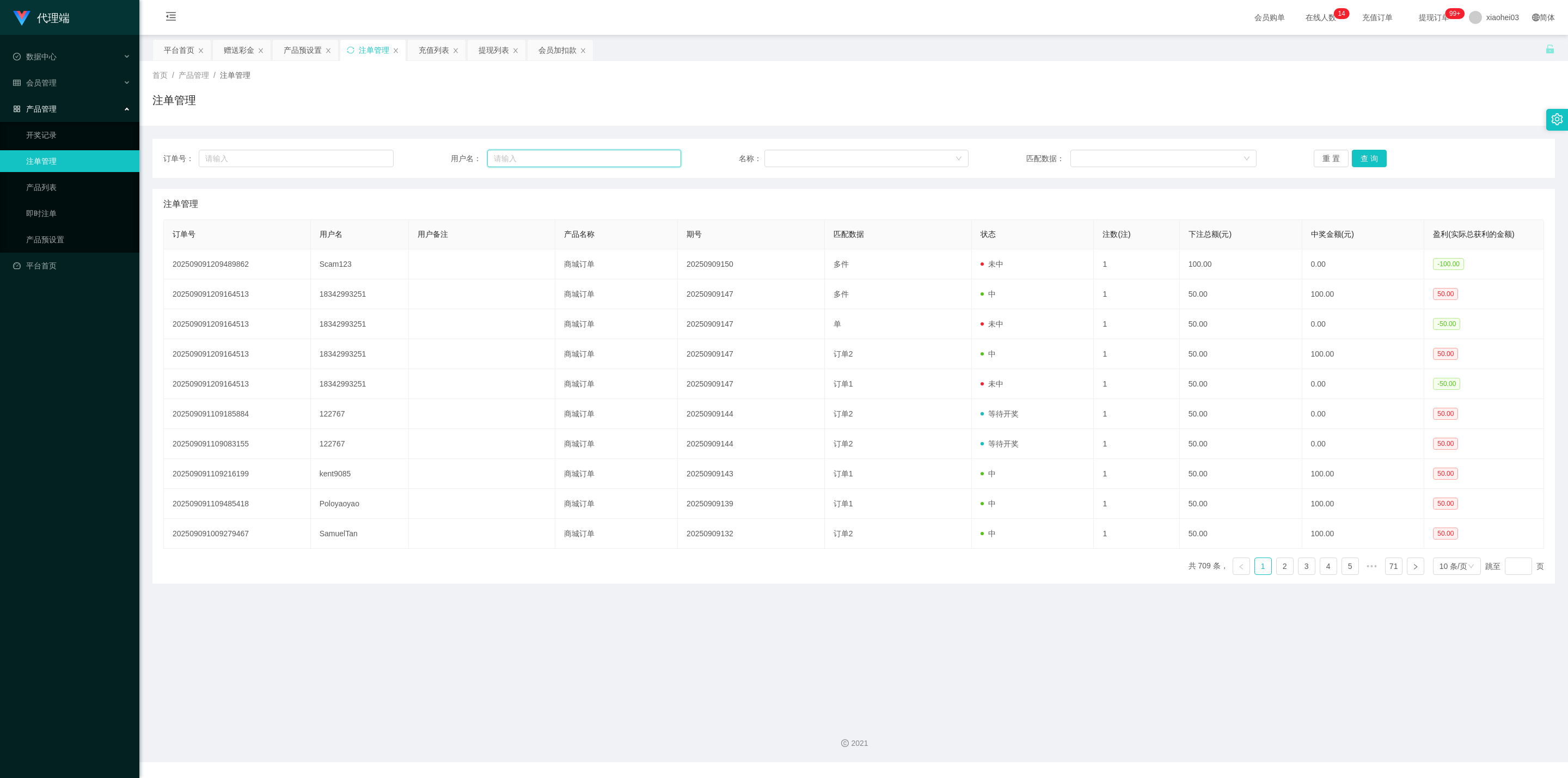
drag, startPoint x: 542, startPoint y: 161, endPoint x: 593, endPoint y: 159, distance: 51.0
click at [543, 160] on input "text" at bounding box center [584, 158] width 194 height 17
paste input "87578752"
type input "87578752"
click at [1368, 159] on button "查 询" at bounding box center [1369, 158] width 35 height 17
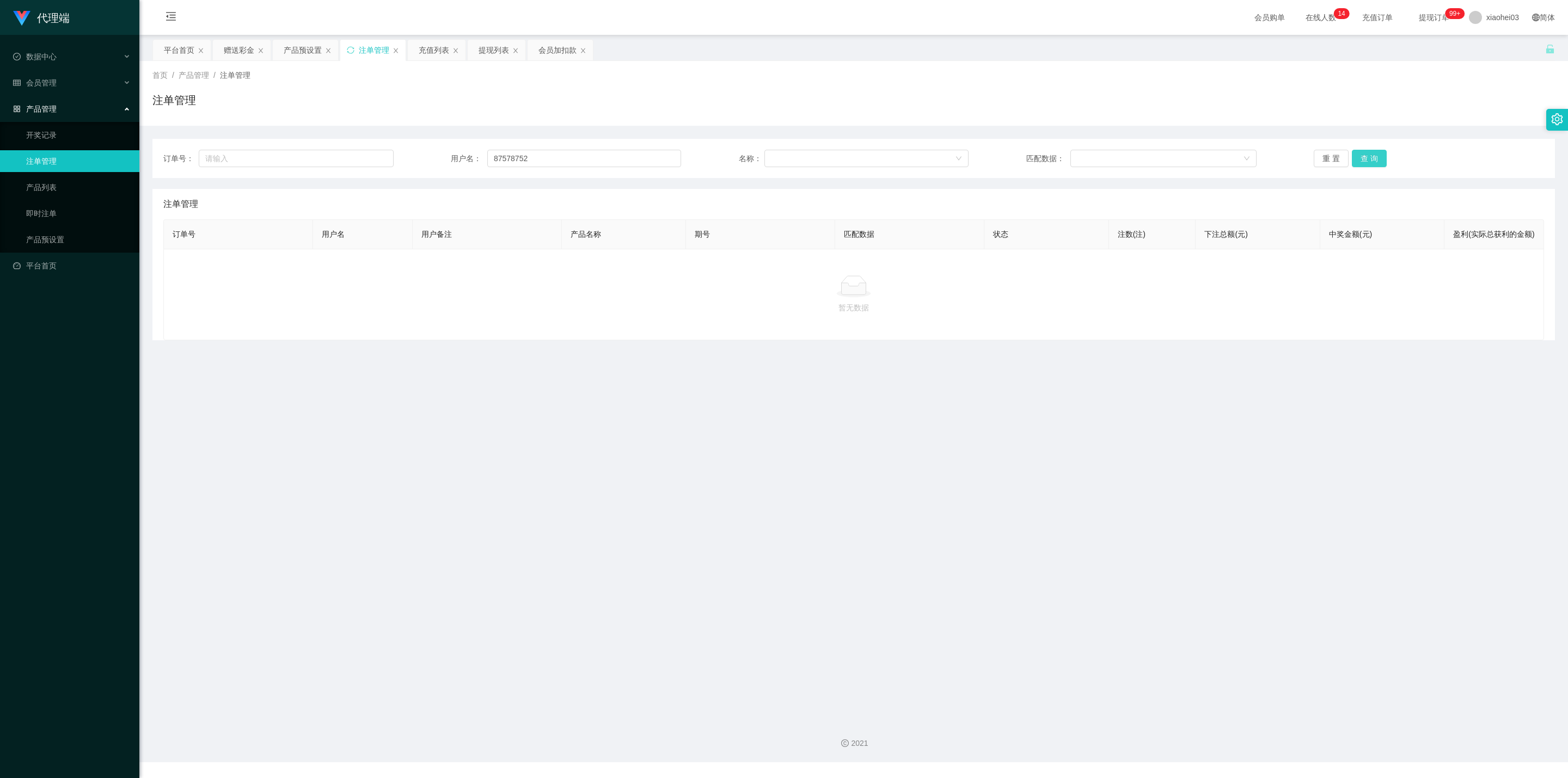
click at [1368, 159] on button "查 询" at bounding box center [1369, 158] width 35 height 17
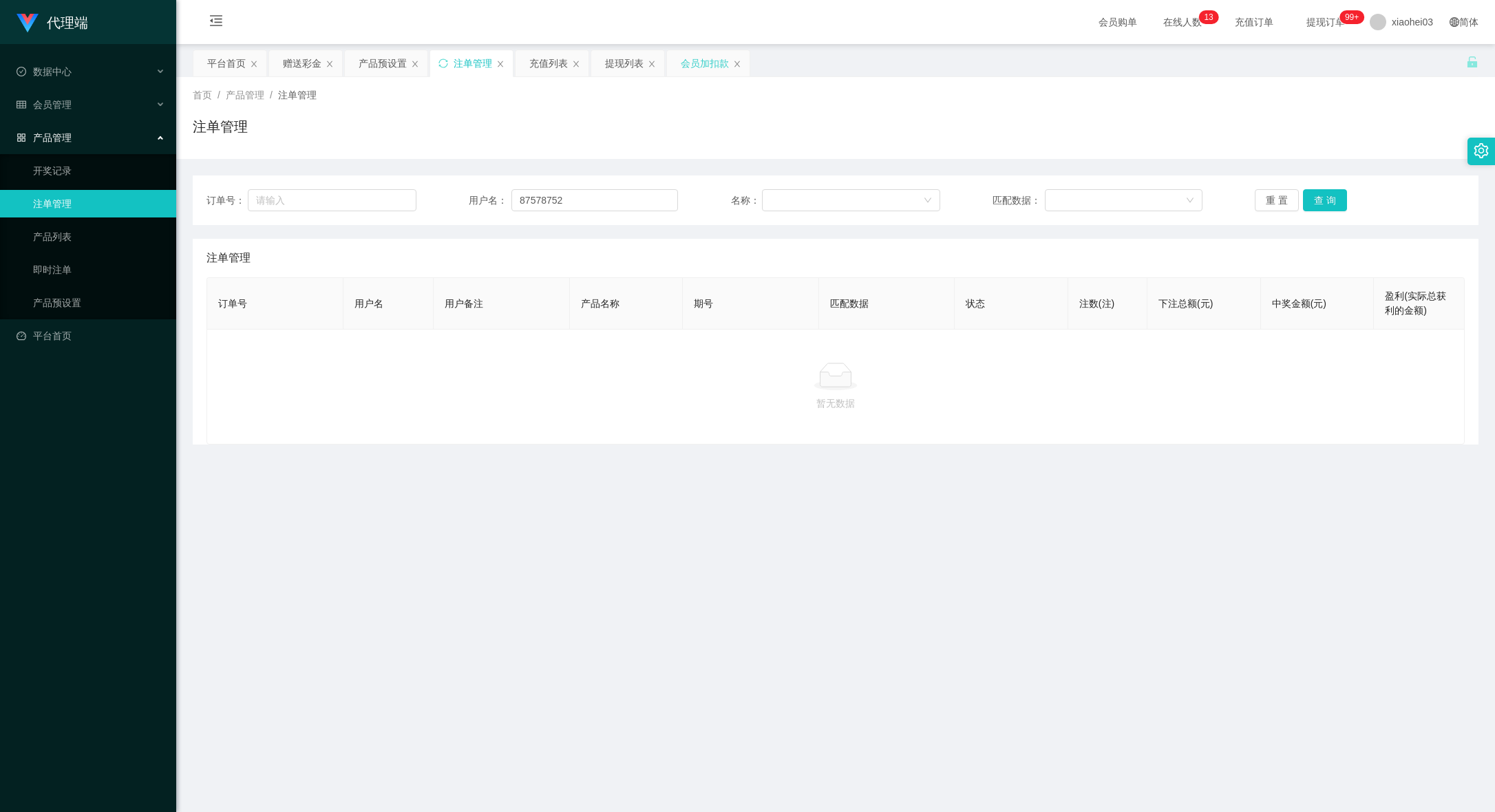
click at [703, 62] on div "会员加扣款" at bounding box center [704, 63] width 48 height 26
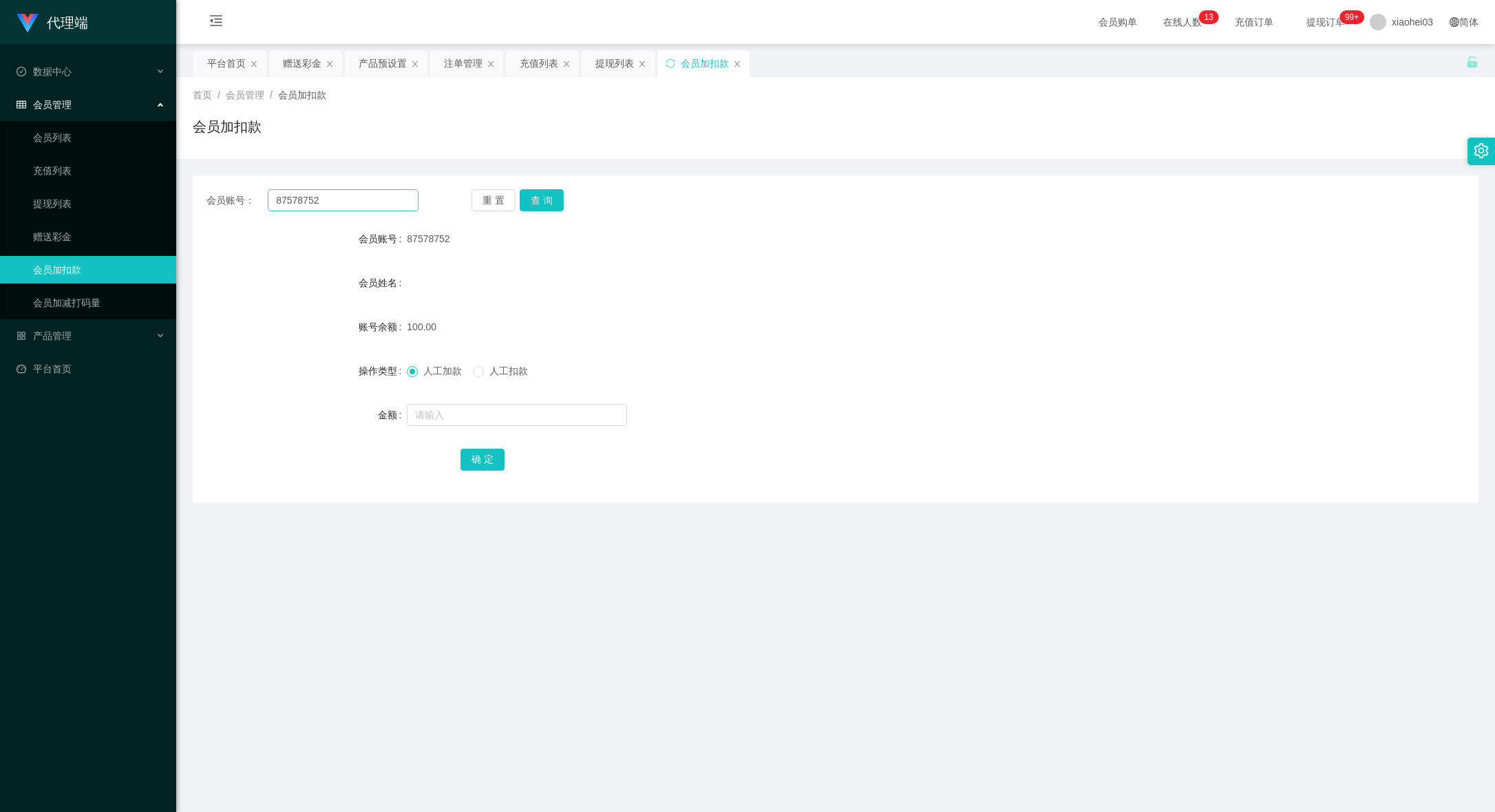
drag, startPoint x: 422, startPoint y: 188, endPoint x: 411, endPoint y: 197, distance: 14.2
click at [420, 188] on div "会员账号： 87578752 重 置 查 询 会员账号 87578752 会员姓名 账号余额 100.00 操作类型 人工加款 人工扣款 金额 确 定" at bounding box center [836, 339] width 1286 height 328
drag, startPoint x: 376, startPoint y: 204, endPoint x: 265, endPoint y: 204, distance: 111.0
click at [277, 206] on input "87578752" at bounding box center [342, 199] width 150 height 22
paste input "kent9085"
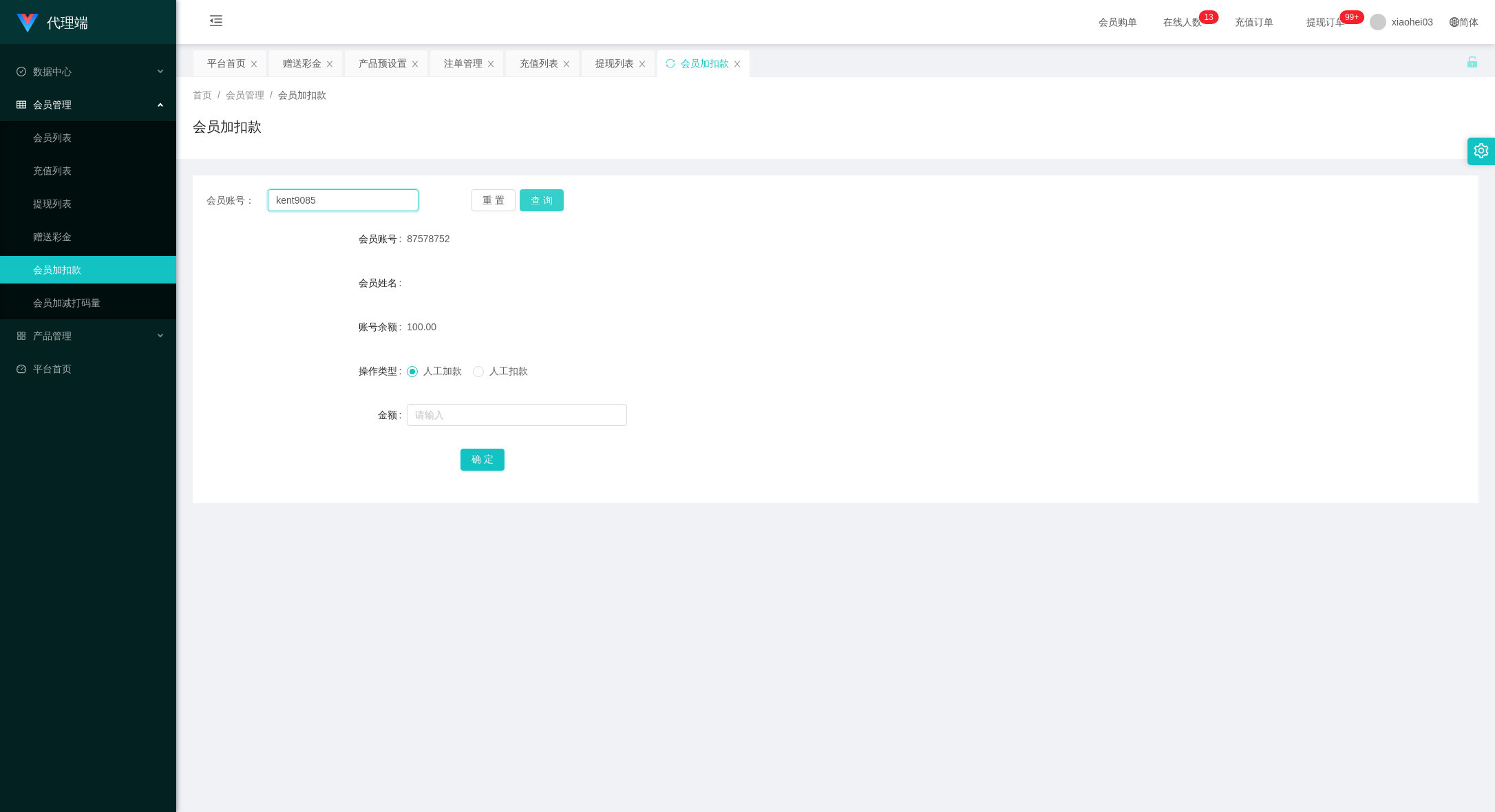
type input "kent9085"
click at [540, 201] on button "查 询" at bounding box center [542, 199] width 44 height 22
click at [507, 408] on input "text" at bounding box center [516, 414] width 220 height 22
type input "45"
click at [506, 464] on div "确 定" at bounding box center [836, 458] width 751 height 27
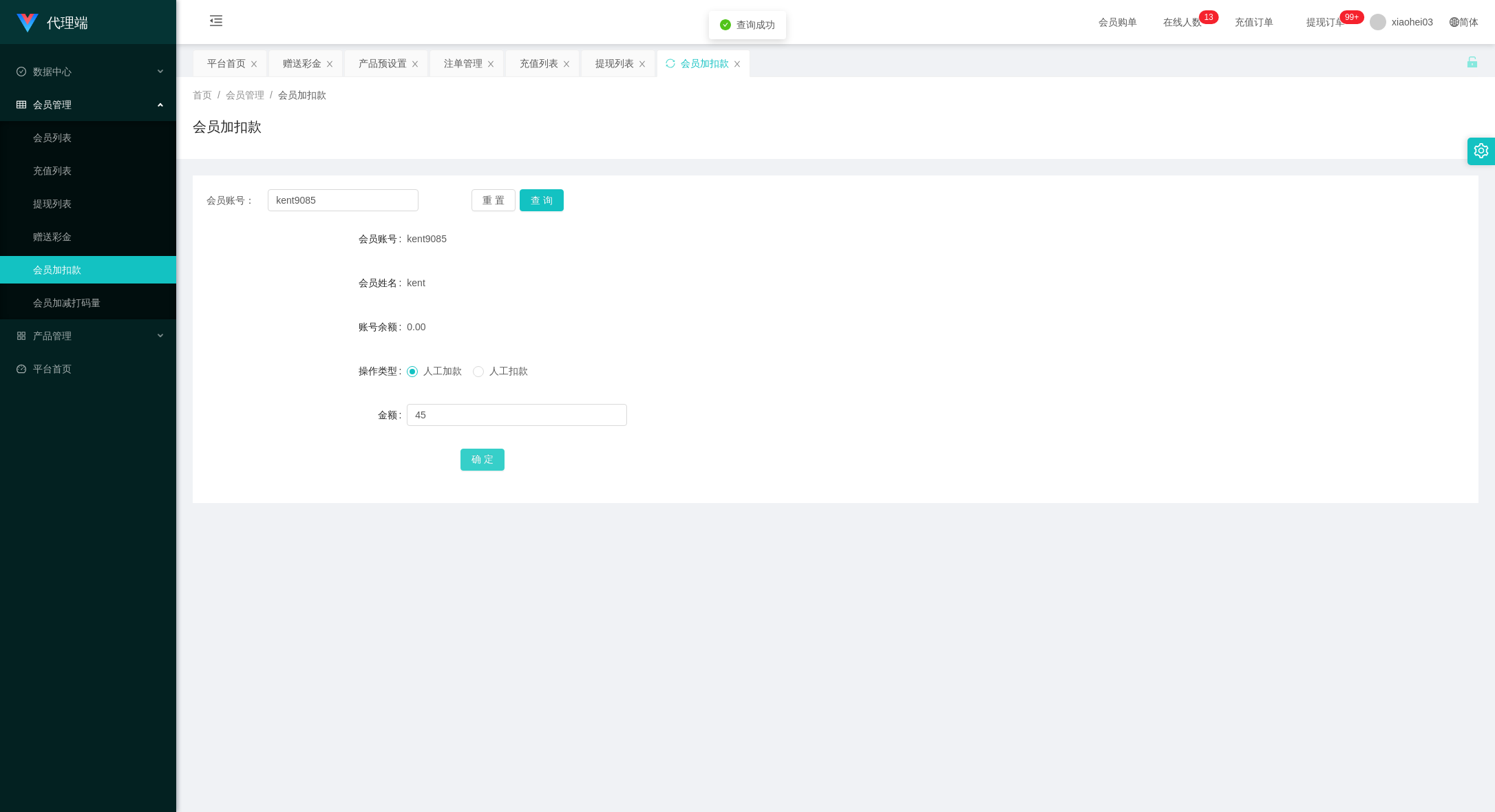
click at [474, 458] on button "确 定" at bounding box center [482, 459] width 44 height 22
click at [884, 315] on div "45.00" at bounding box center [782, 326] width 751 height 27
drag, startPoint x: 381, startPoint y: 181, endPoint x: 354, endPoint y: 197, distance: 31.4
click at [337, 188] on div "会员账号： kent9085 重 置 查 询 会员账号 kent9085 会员姓名 kent 账号余额 45.00 操作类型 人工加款 人工扣款 金额 确 定" at bounding box center [836, 339] width 1286 height 328
click at [387, 193] on input "kent9085" at bounding box center [342, 199] width 150 height 22
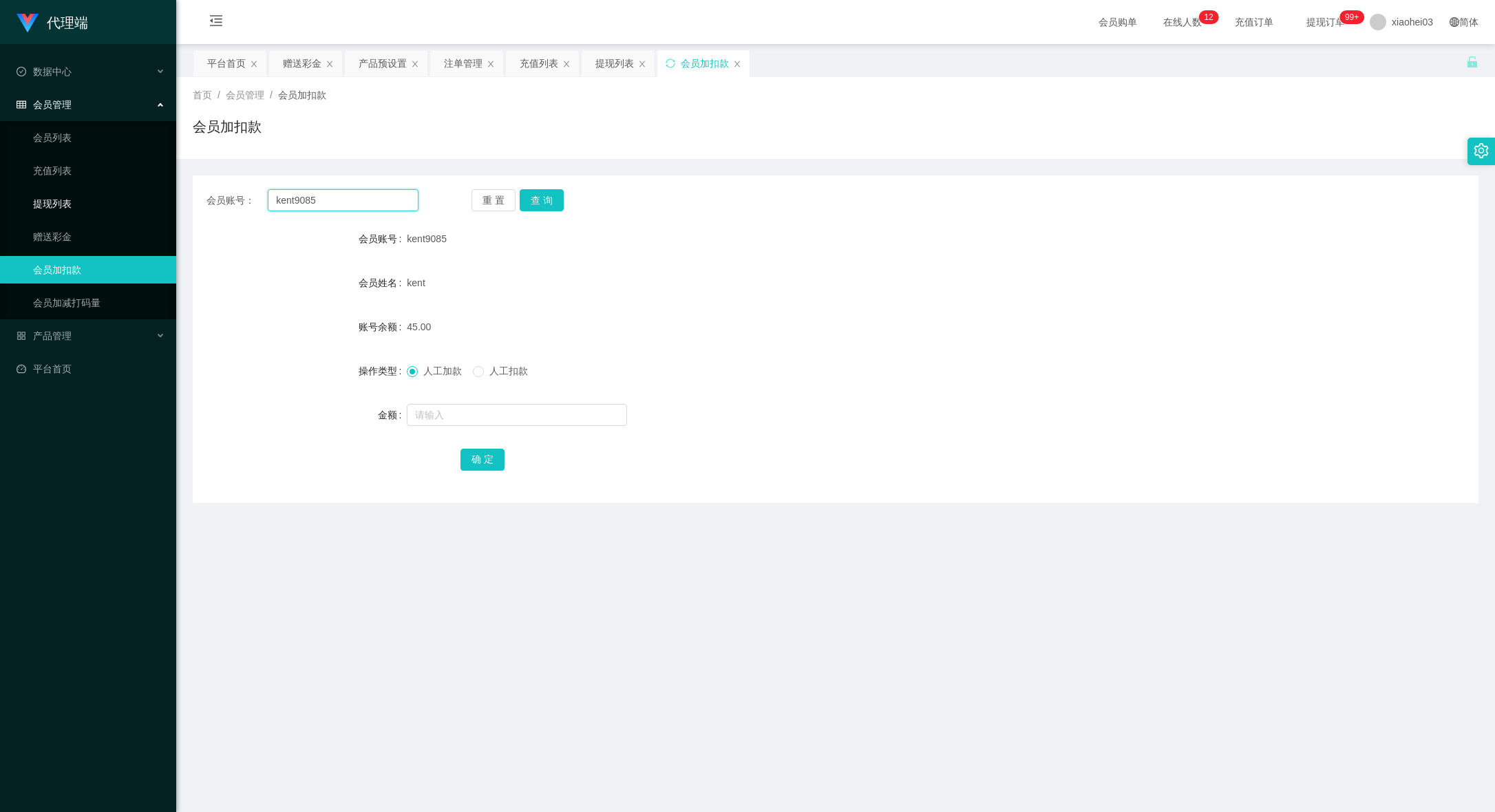
drag, startPoint x: 330, startPoint y: 201, endPoint x: 117, endPoint y: 188, distance: 213.4
click at [126, 188] on section "代理端 数据中心 会员管理 会员列表 充值列表 提现列表 赠送彩金 会员加扣款 会员加减打码量 产品管理 开奖记录 注单管理 产品列表 即时注单 产品预设置 …" at bounding box center [747, 481] width 1495 height 963
paste input "Scam123"
type input "Scam123"
click at [528, 191] on button "查 询" at bounding box center [542, 199] width 44 height 22
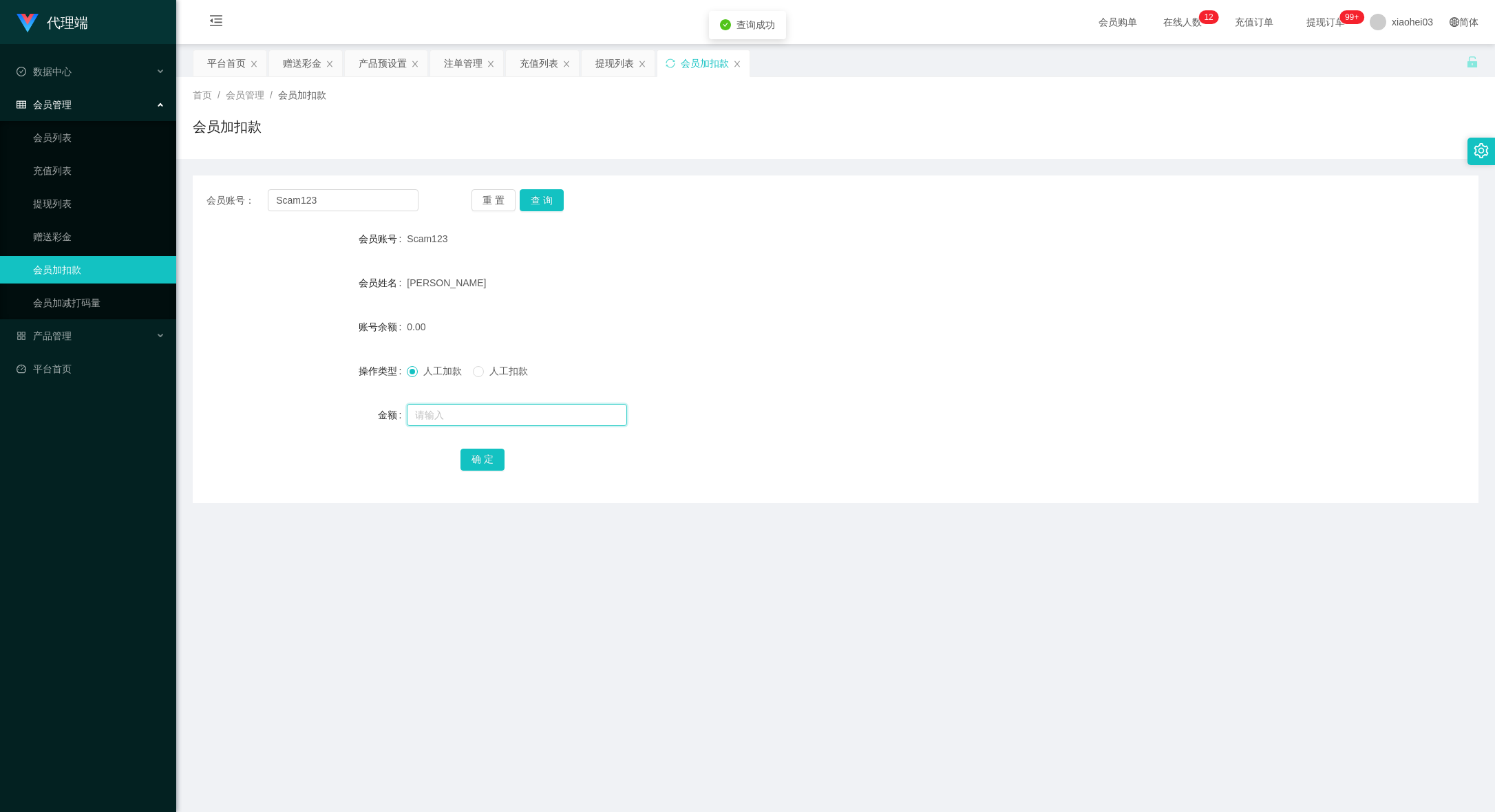
click at [485, 405] on input "text" at bounding box center [516, 414] width 220 height 22
drag, startPoint x: 1317, startPoint y: 565, endPoint x: 1109, endPoint y: 510, distance: 215.1
click at [1308, 564] on main "关闭左侧 关闭右侧 关闭其它 刷新页面 平台首页 赠送彩金 产品预设置 注单管理 充值列表 提现列表 会员加扣款 首页 / 会员管理 / 会员加扣款 / 会员…" at bounding box center [835, 472] width 1319 height 855
click at [504, 411] on input "text" at bounding box center [516, 414] width 220 height 22
type input "85"
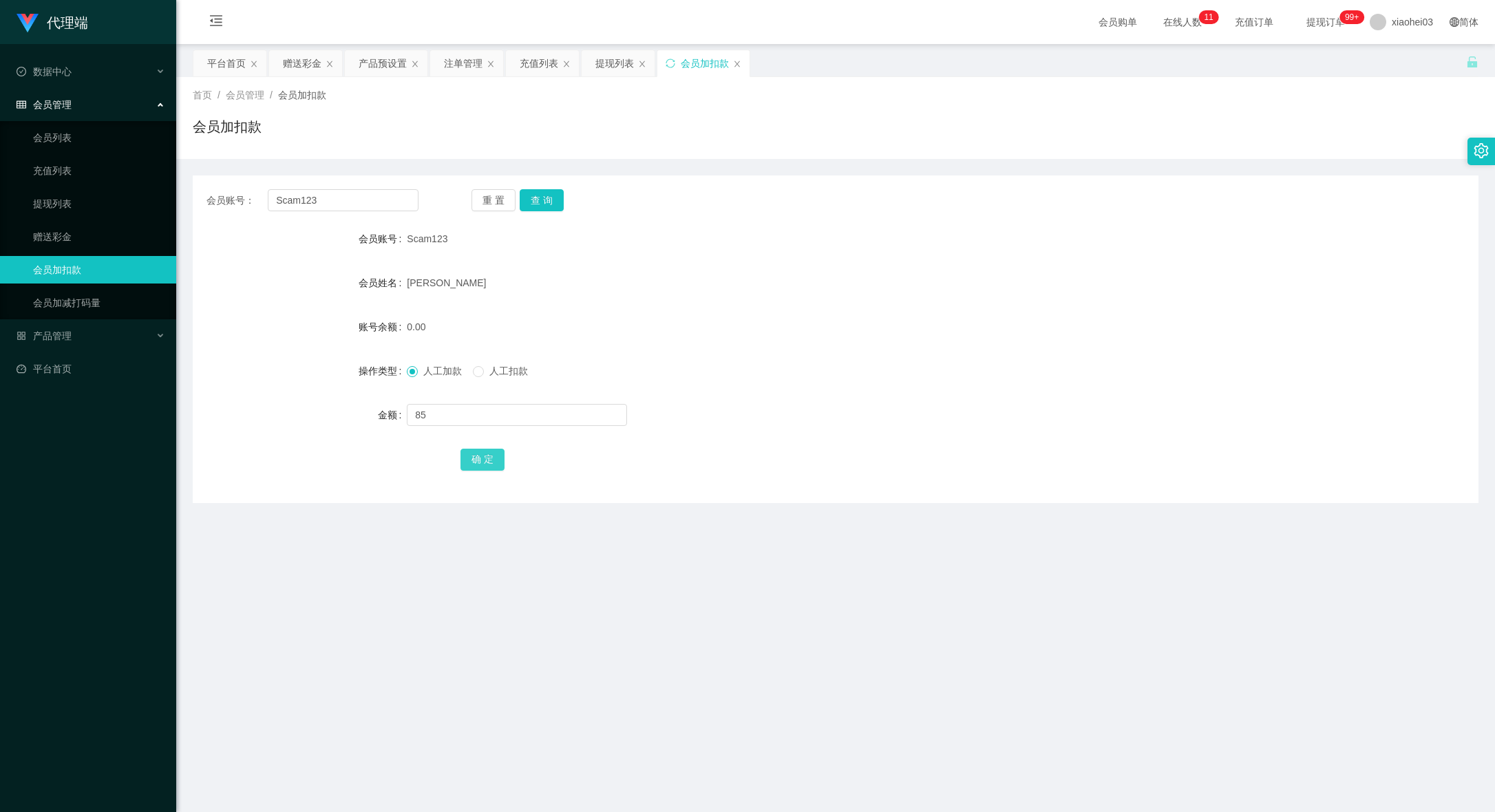
click at [488, 461] on button "确 定" at bounding box center [482, 459] width 44 height 22
click at [816, 333] on div "85.00" at bounding box center [782, 326] width 751 height 27
click at [436, 236] on span "Scam123" at bounding box center [426, 239] width 41 height 11
copy span "Scam123"
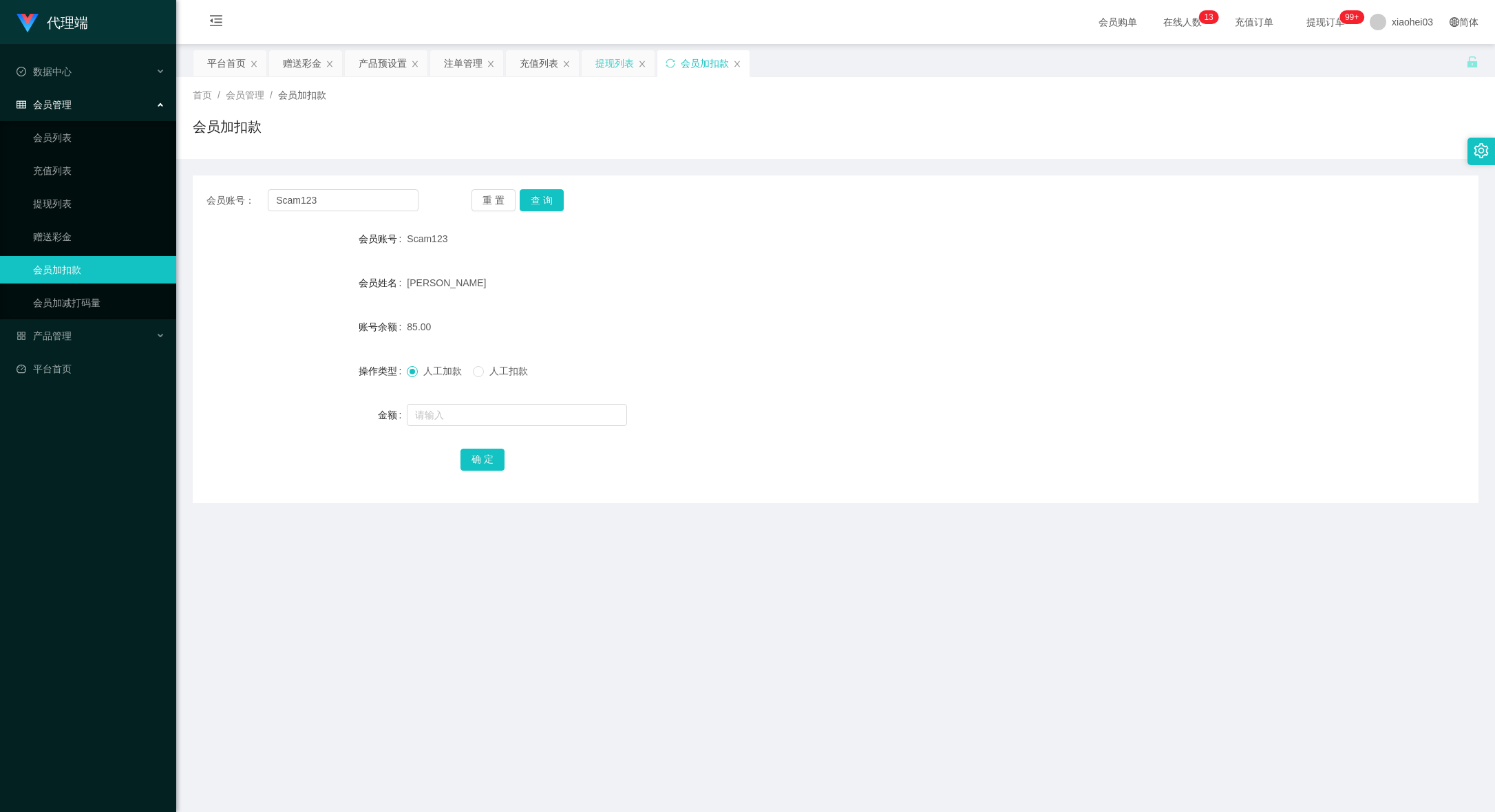
click at [629, 58] on div "提现列表" at bounding box center [615, 63] width 39 height 26
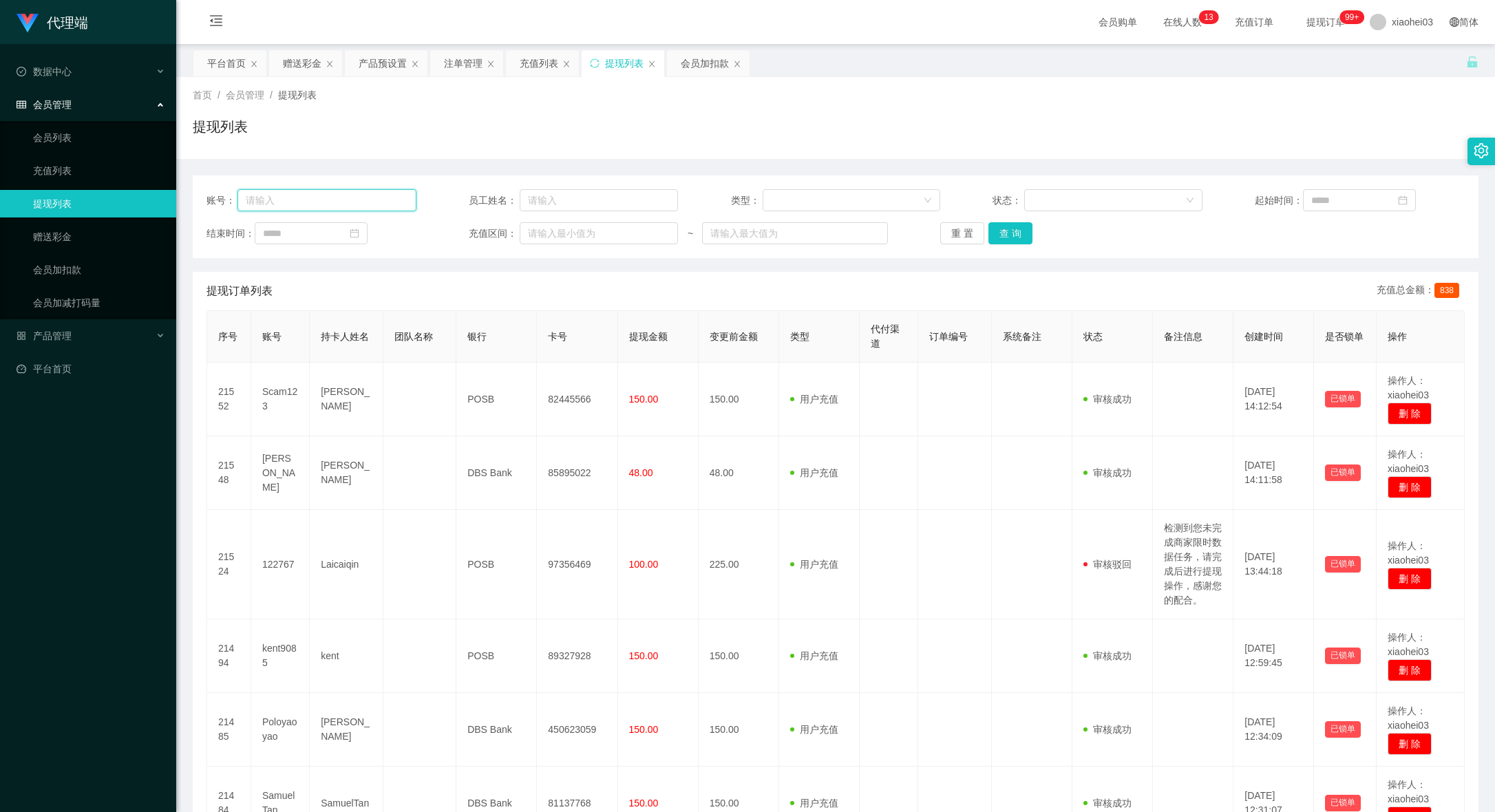
click at [303, 191] on input "text" at bounding box center [326, 199] width 179 height 22
paste input "Scam123"
type input "Scam123"
click at [1020, 226] on button "查 询" at bounding box center [1010, 233] width 44 height 22
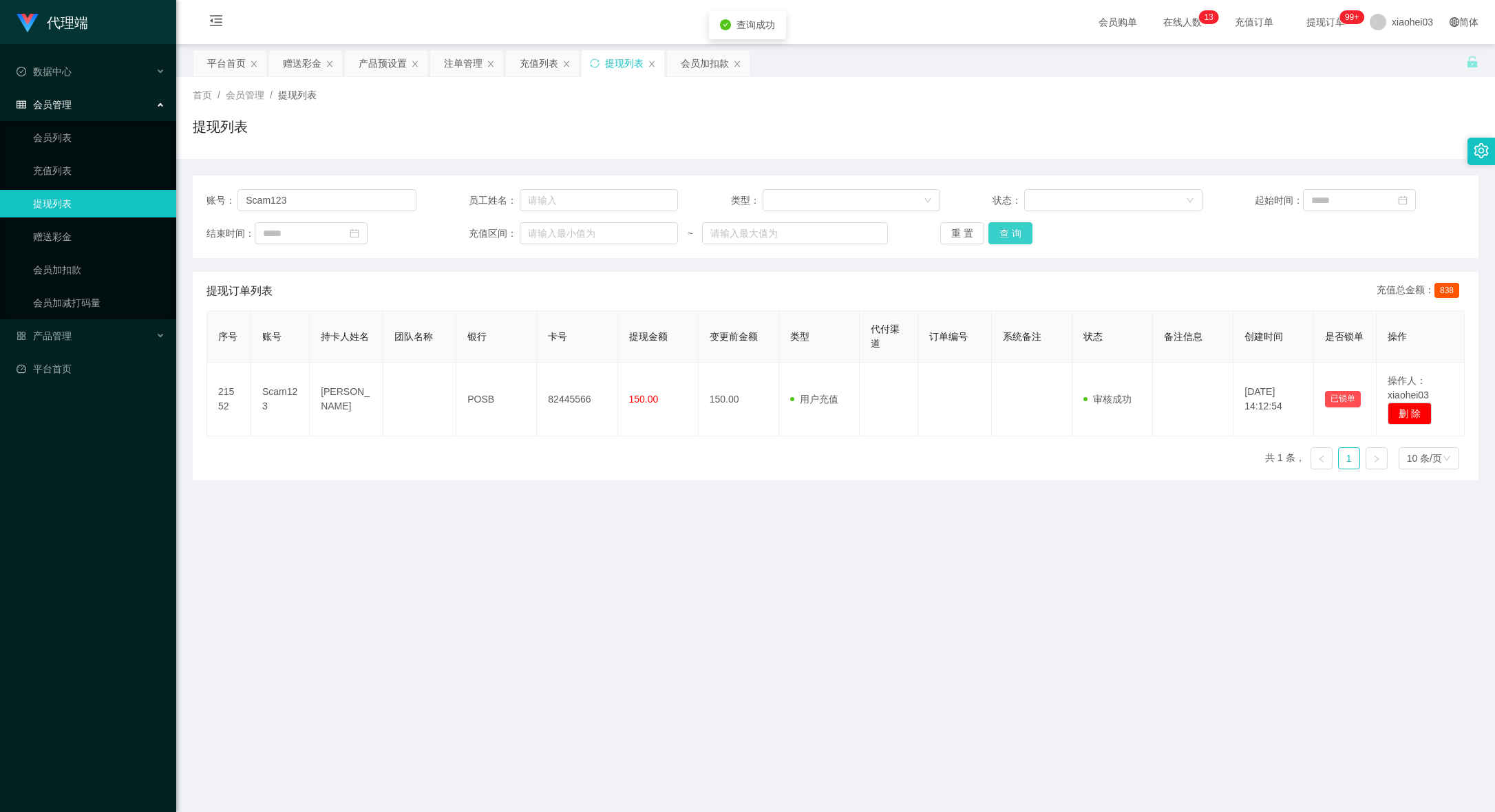
click at [1020, 226] on button "查 询" at bounding box center [1010, 233] width 44 height 22
click at [687, 69] on div "会员加扣款" at bounding box center [704, 63] width 48 height 26
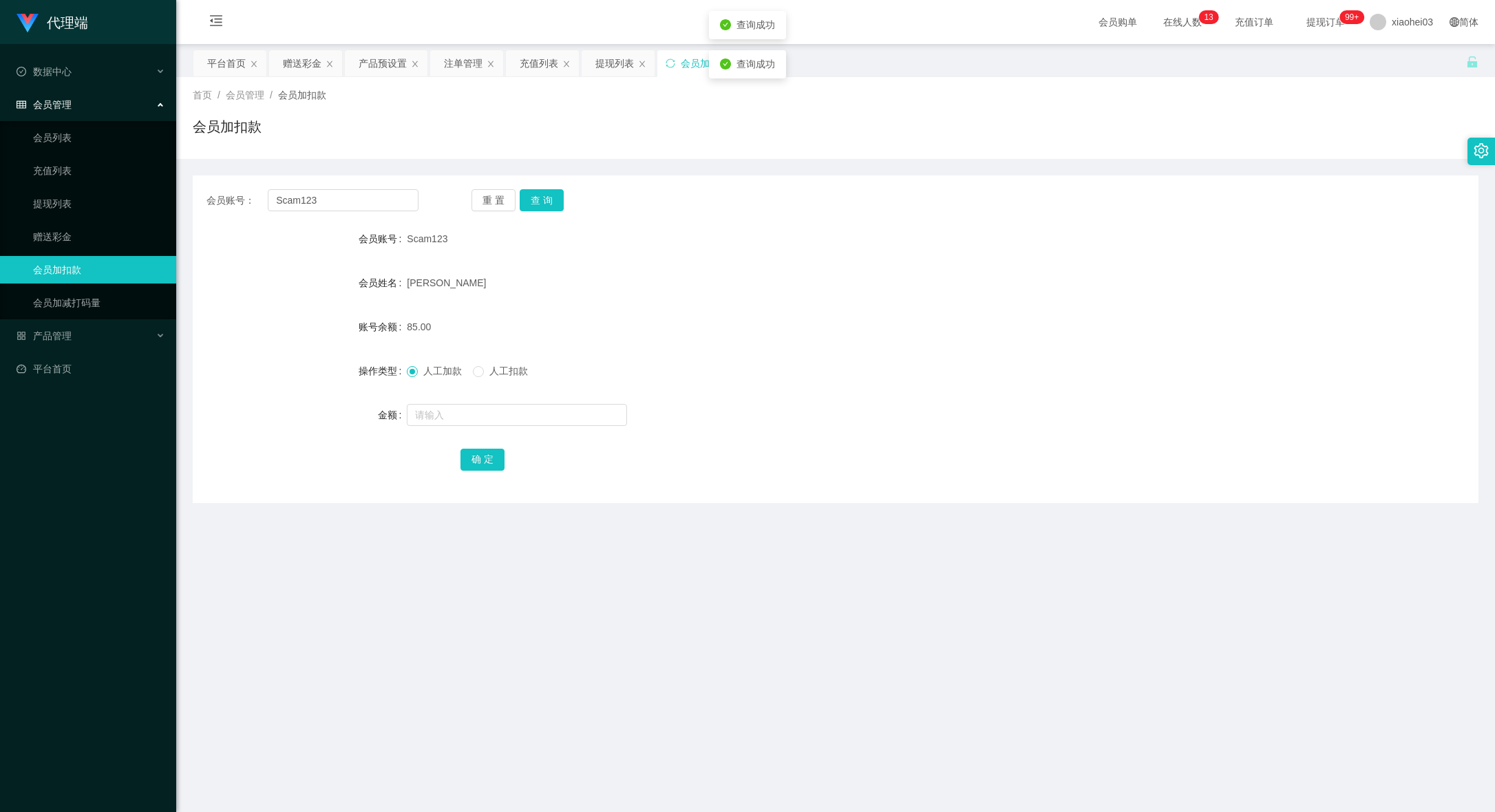
click at [745, 66] on span "查询成功" at bounding box center [756, 64] width 39 height 11
click at [696, 221] on div "会员账号： Scam123 重 置 查 询 会员账号 Scam123 会员姓名 Tan Jun Kai 账号余额 85.00 操作类型 人工加款 人工扣款 金…" at bounding box center [836, 339] width 1286 height 328
click at [549, 200] on button "查 询" at bounding box center [542, 199] width 44 height 22
drag, startPoint x: 900, startPoint y: 148, endPoint x: 988, endPoint y: 112, distance: 95.1
click at [900, 148] on div "首页 / 会员管理 / 会员加扣款 / 会员加扣款" at bounding box center [835, 118] width 1319 height 82
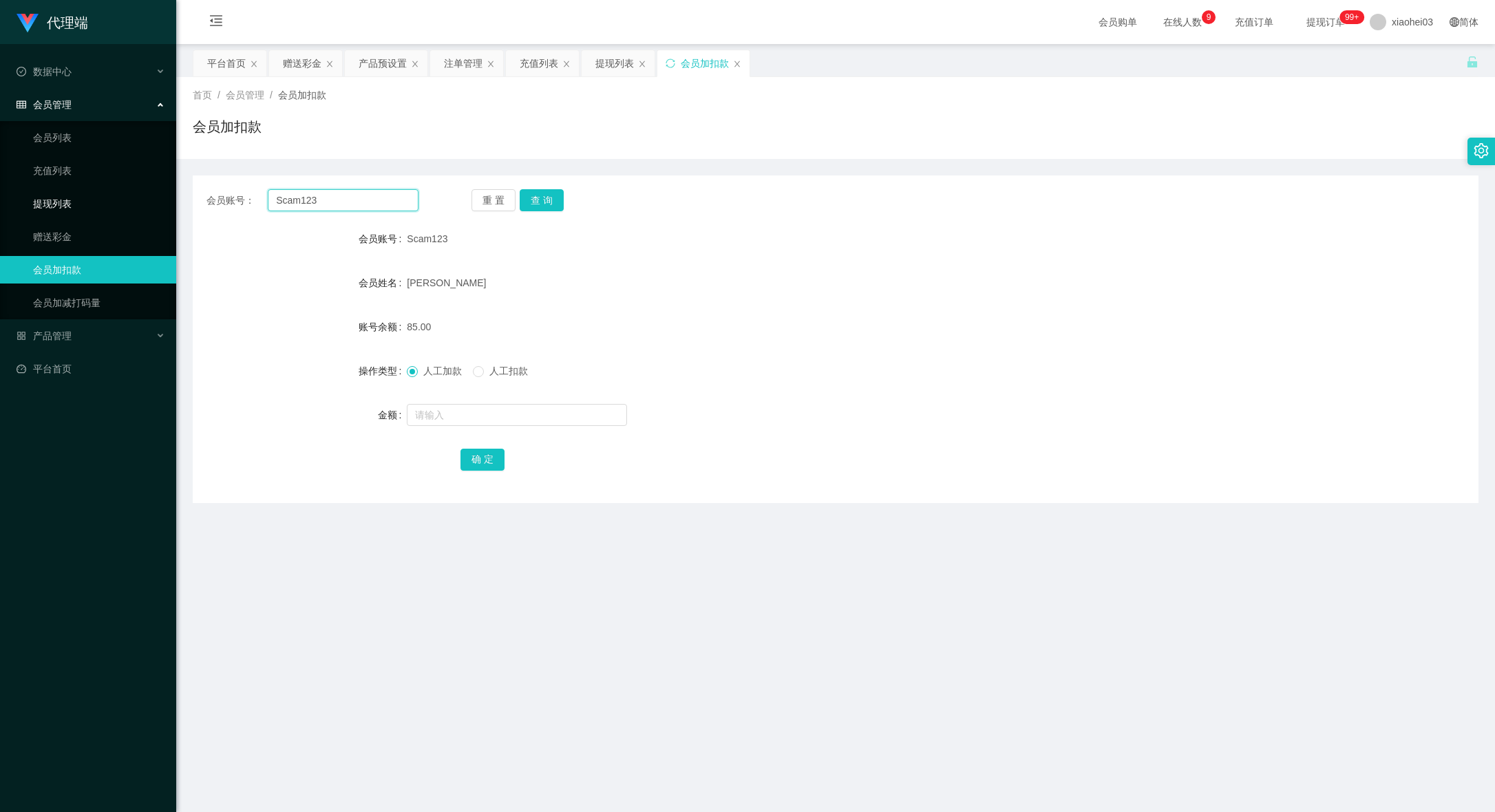
drag, startPoint x: 254, startPoint y: 182, endPoint x: 135, endPoint y: 193, distance: 119.5
click at [110, 181] on section "代理端 数据中心 会员管理 会员列表 充值列表 提现列表 赠送彩金 会员加扣款 会员加减打码量 产品管理 开奖记录 注单管理 产品列表 即时注单 产品预设置 …" at bounding box center [747, 481] width 1495 height 963
paste input "87578752"
click at [549, 192] on button "查 询" at bounding box center [542, 199] width 44 height 22
click at [1289, 374] on div "操作类型 人工加款 人工扣款" at bounding box center [836, 371] width 1286 height 27
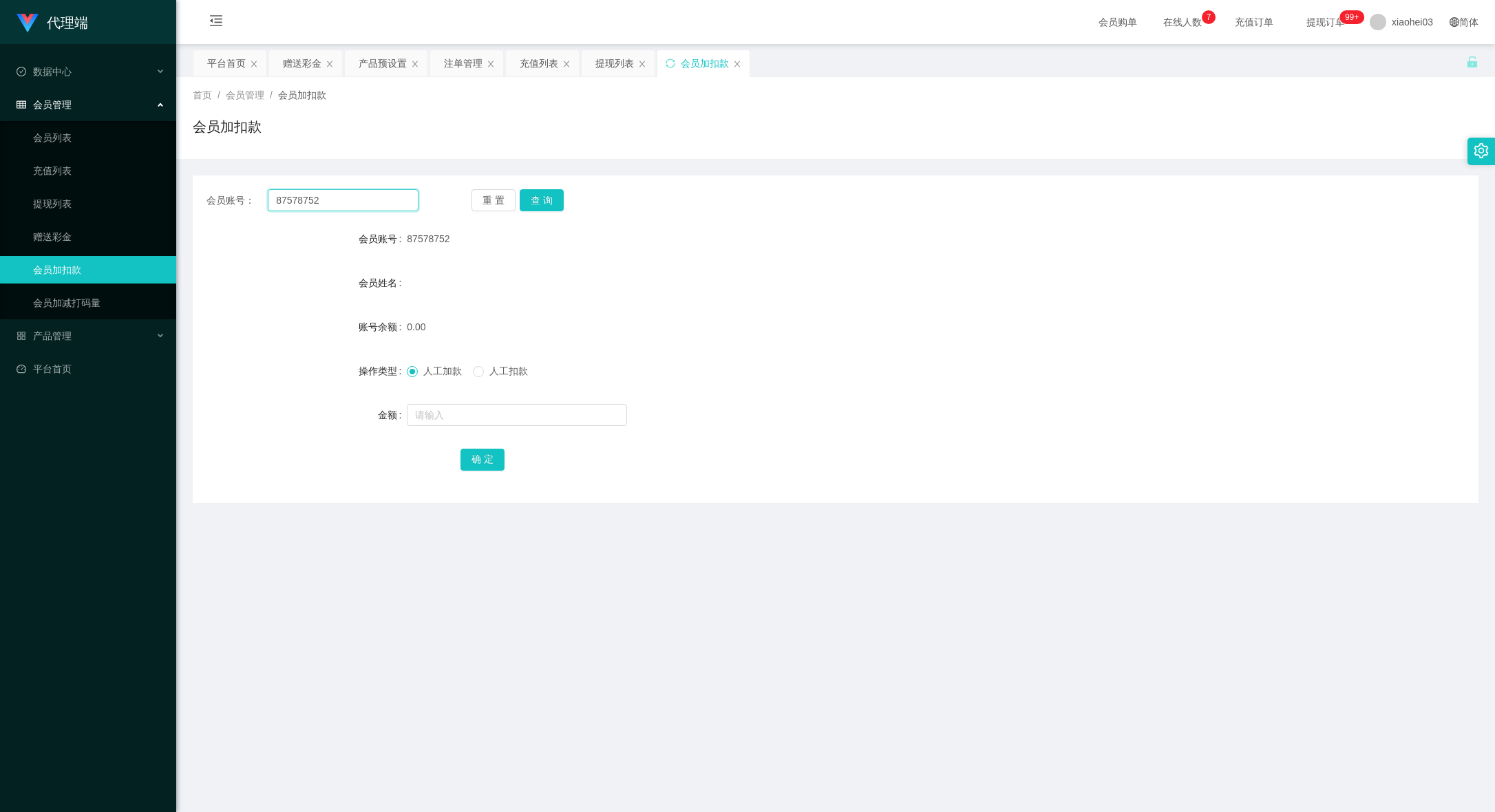
drag, startPoint x: 322, startPoint y: 194, endPoint x: 47, endPoint y: 182, distance: 275.3
click at [165, 182] on section "代理端 数据中心 会员管理 会员列表 充值列表 提现列表 赠送彩金 会员加扣款 会员加减打码量 产品管理 开奖记录 注单管理 产品列表 即时注单 产品预设置 …" at bounding box center [747, 481] width 1495 height 963
paste input "Liuwoaideren"
type input "Liuwoaideren"
click at [520, 193] on button "查 询" at bounding box center [542, 199] width 44 height 22
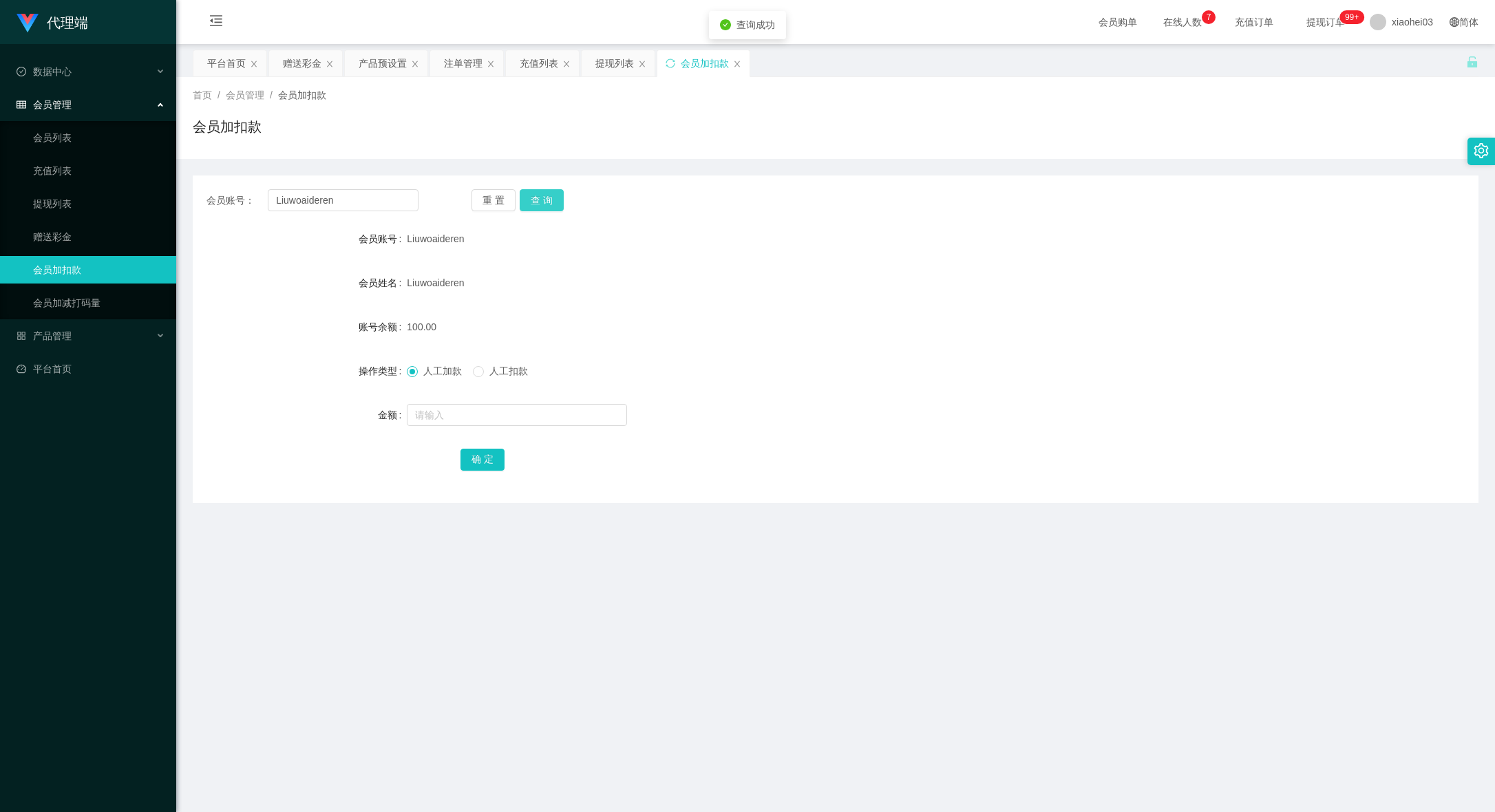
click at [546, 201] on button "查 询" at bounding box center [542, 199] width 44 height 22
click at [506, 414] on input "text" at bounding box center [516, 414] width 220 height 22
type input "224"
click at [478, 463] on button "确 定" at bounding box center [482, 459] width 44 height 22
click at [808, 448] on div "确 定" at bounding box center [836, 458] width 751 height 27
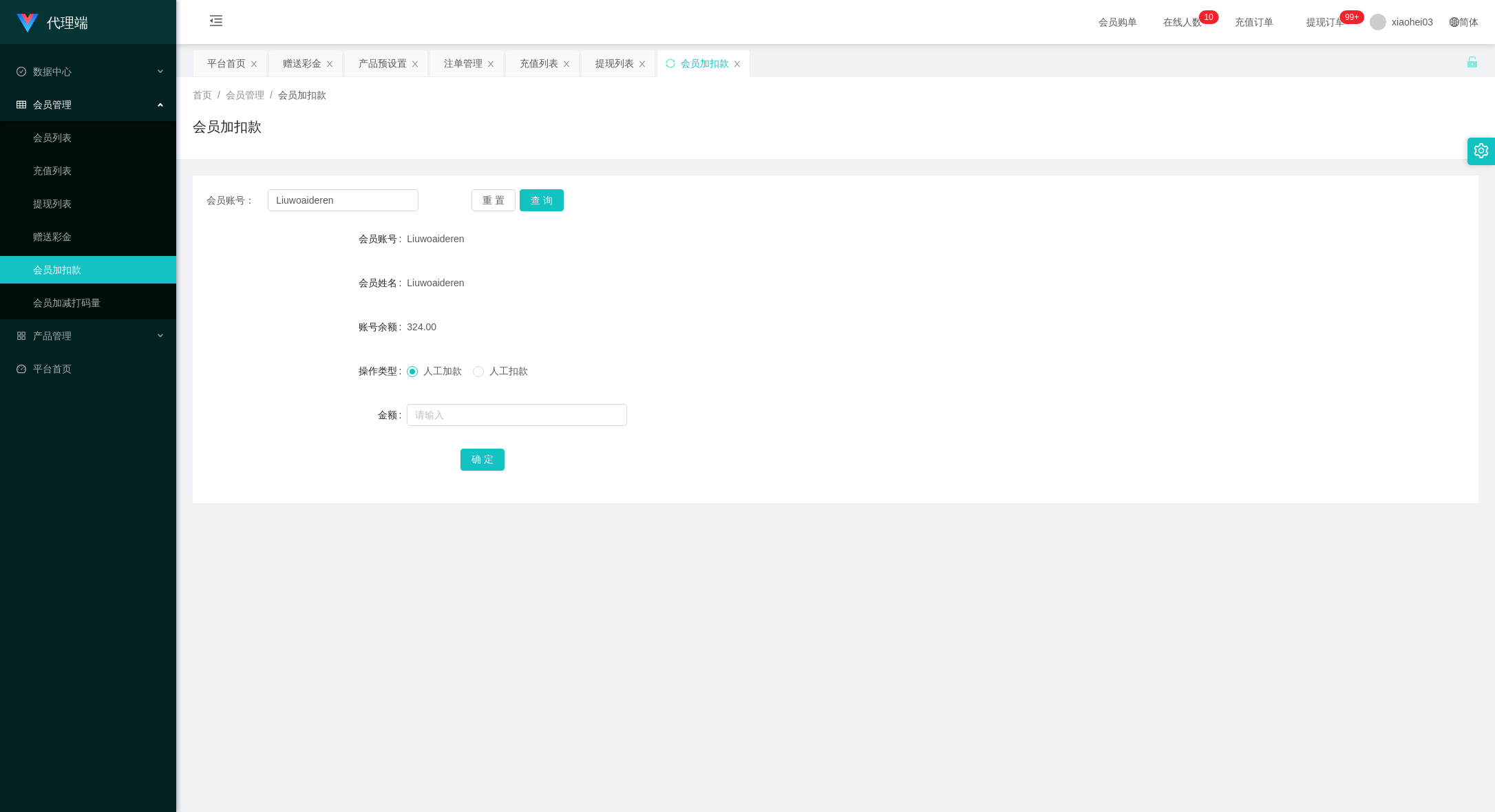
click at [289, 337] on div "账号余额" at bounding box center [300, 326] width 214 height 27
drag, startPoint x: 371, startPoint y: 191, endPoint x: 195, endPoint y: 180, distance: 176.3
click at [202, 181] on div "会员账号： Liuwoaideren 重 置 查 询 会员账号 Liuwoaideren 会员姓名 Liuwoaideren 账号余额 324.00 操作类型…" at bounding box center [836, 339] width 1286 height 328
click at [339, 204] on input "Liuwoaideren" at bounding box center [342, 199] width 150 height 22
drag, startPoint x: 205, startPoint y: 188, endPoint x: 151, endPoint y: 188, distance: 54.0
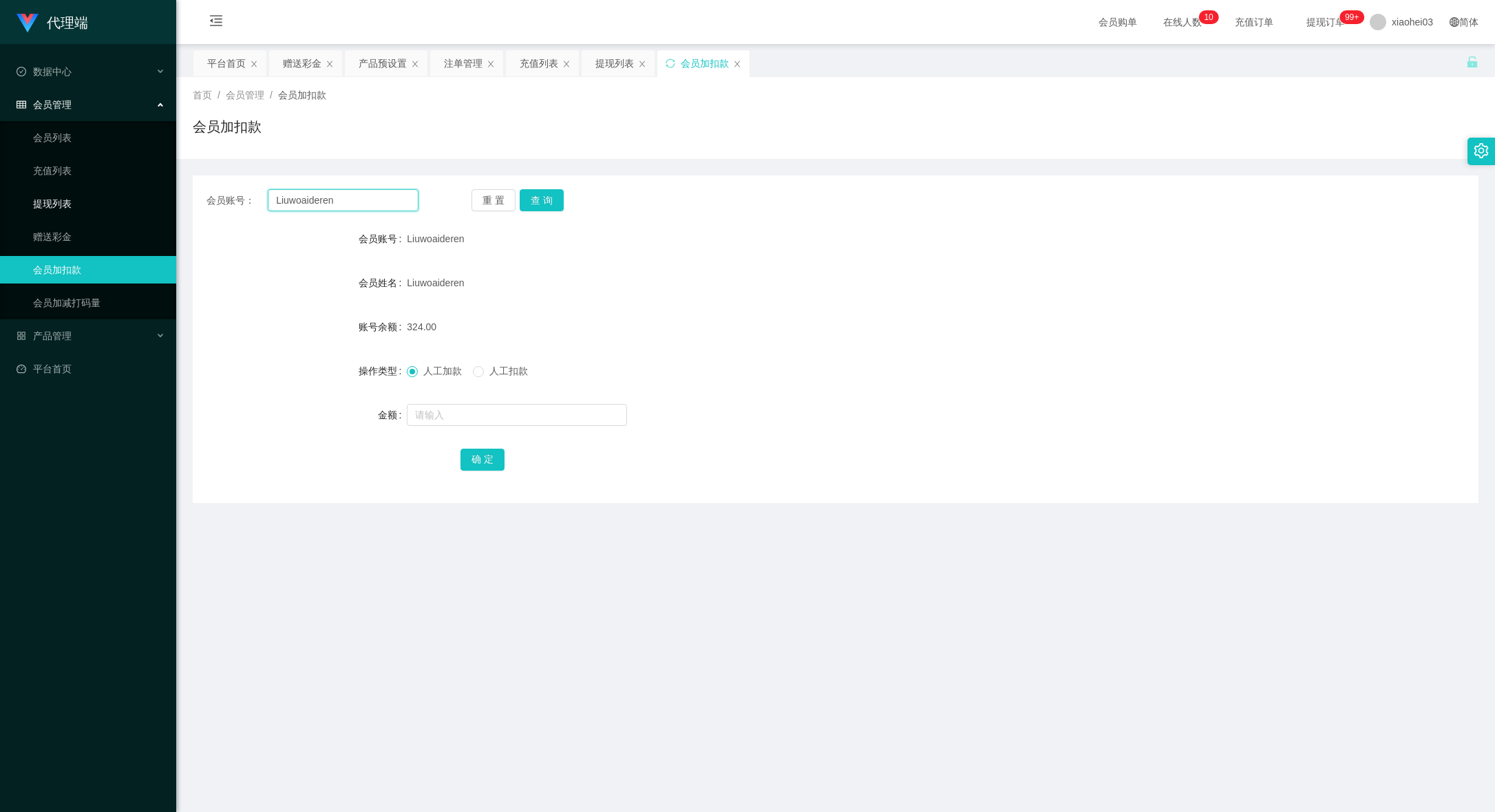
click at [151, 188] on section "代理端 数据中心 会员管理 会员列表 充值列表 提现列表 赠送彩金 会员加扣款 会员加减打码量 产品管理 开奖记录 注单管理 产品列表 即时注单 产品预设置 …" at bounding box center [747, 481] width 1495 height 963
paste input "87578752"
click at [533, 186] on div "会员账号： 87578752 重 置 查 询 会员账号 Liuwoaideren 会员姓名 Liuwoaideren 账号余额 324.00 操作类型 人工加…" at bounding box center [836, 339] width 1286 height 328
click at [546, 193] on button "查 询" at bounding box center [542, 199] width 44 height 22
click at [978, 509] on main "关闭左侧 关闭右侧 关闭其它 刷新页面 平台首页 赠送彩金 产品预设置 注单管理 充值列表 提现列表 会员加扣款 首页 / 会员管理 / 会员加扣款 / 会员…" at bounding box center [835, 472] width 1319 height 855
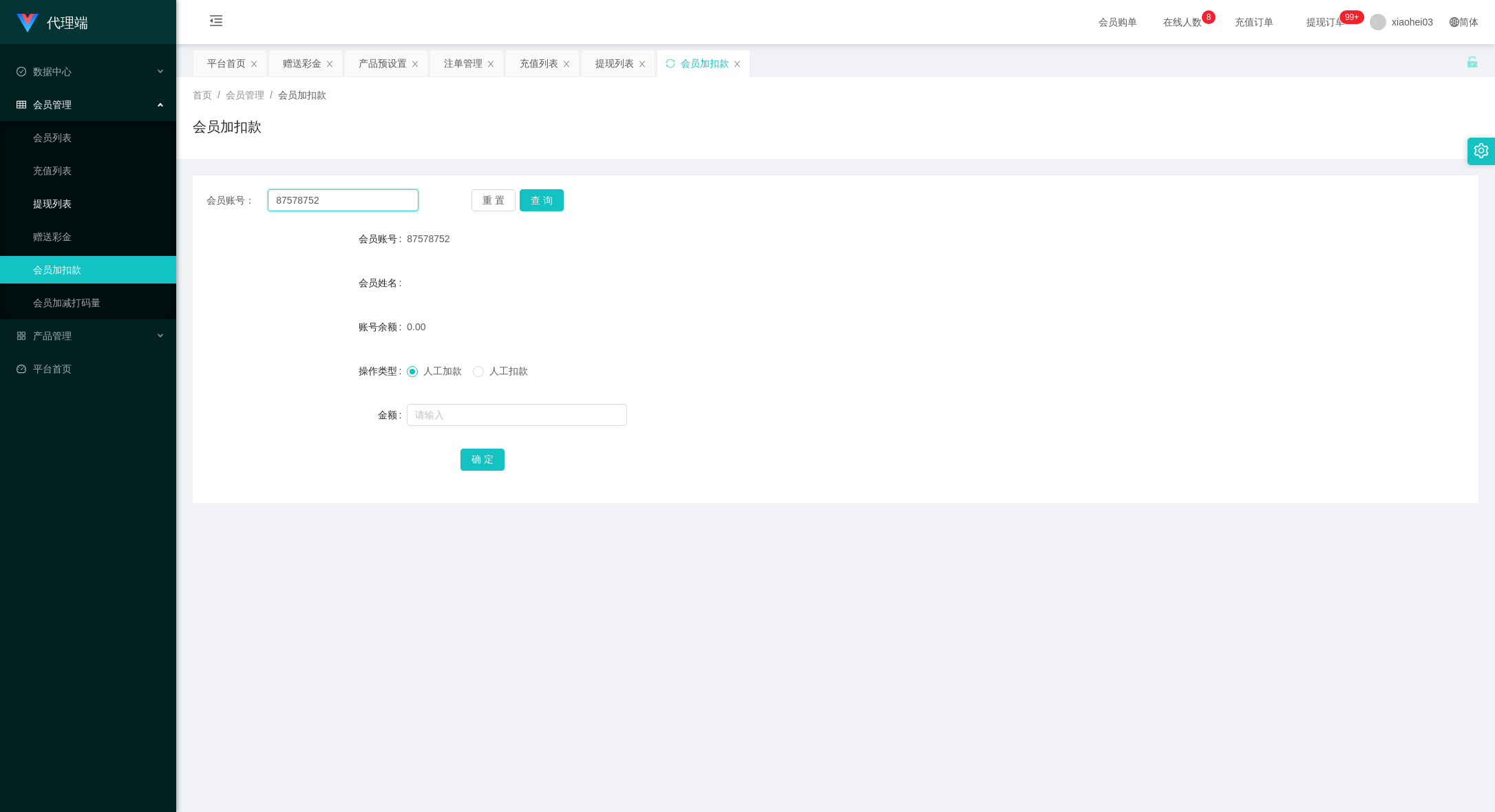
drag, startPoint x: 366, startPoint y: 204, endPoint x: 42, endPoint y: 211, distance: 324.1
click at [78, 199] on section "代理端 数据中心 会员管理 会员列表 充值列表 提现列表 赠送彩金 会员加扣款 会员加减打码量 产品管理 开奖记录 注单管理 产品列表 即时注单 产品预设置 …" at bounding box center [747, 481] width 1495 height 963
paste input "SamuelTan"
click at [535, 199] on button "查 询" at bounding box center [542, 199] width 44 height 22
click at [748, 206] on div "会员账号： SamuelTan 重 置 查 询" at bounding box center [836, 199] width 1286 height 22
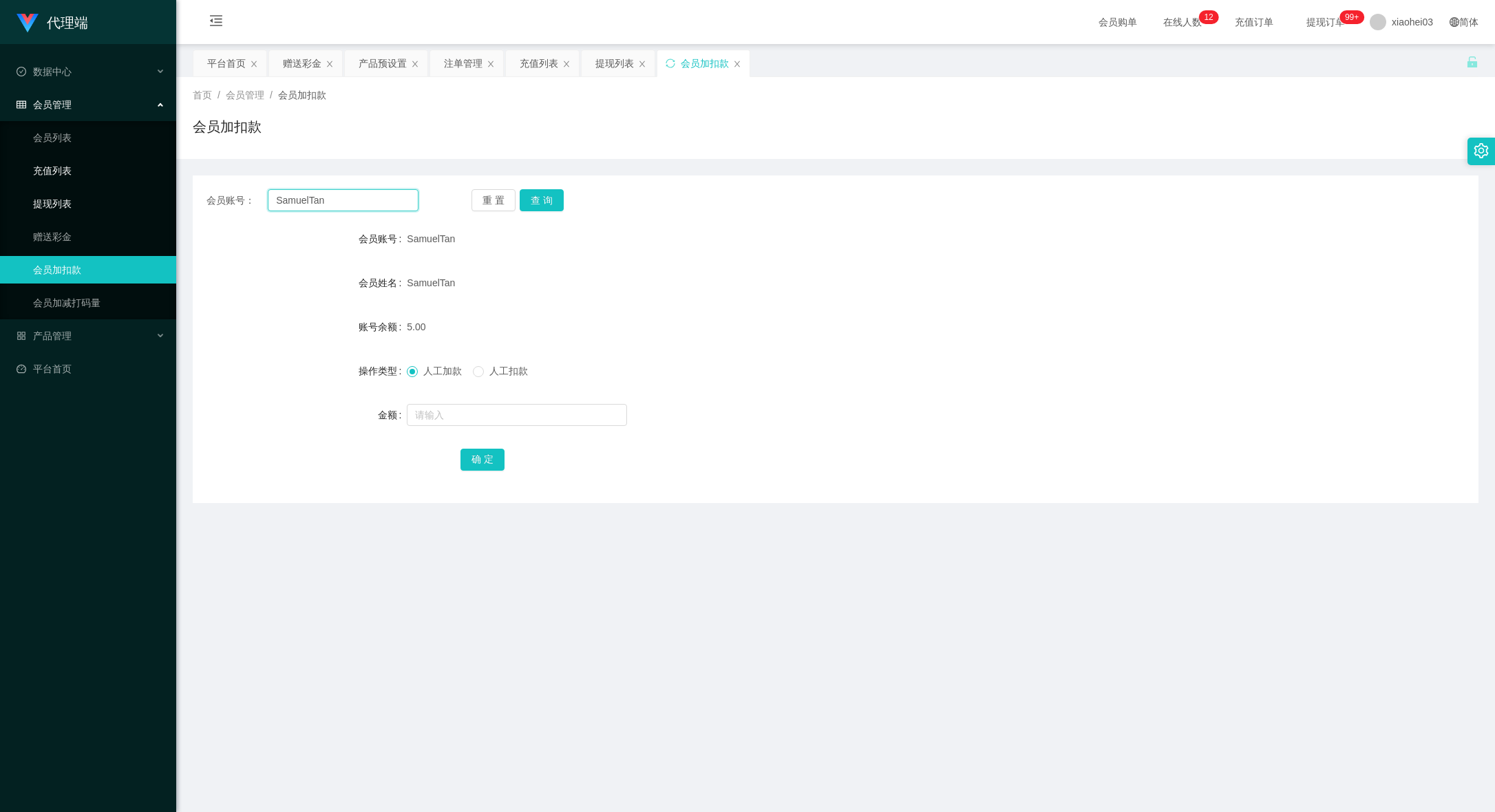
drag, startPoint x: 136, startPoint y: 176, endPoint x: 173, endPoint y: 191, distance: 39.9
click at [19, 178] on section "代理端 数据中心 会员管理 会员列表 充值列表 提现列表 赠送彩金 会员加扣款 会员加减打码量 产品管理 开奖记录 注单管理 产品列表 即时注单 产品预设置 …" at bounding box center [747, 481] width 1495 height 963
paste input "87578752"
type input "87578752"
click at [556, 194] on button "查 询" at bounding box center [542, 199] width 44 height 22
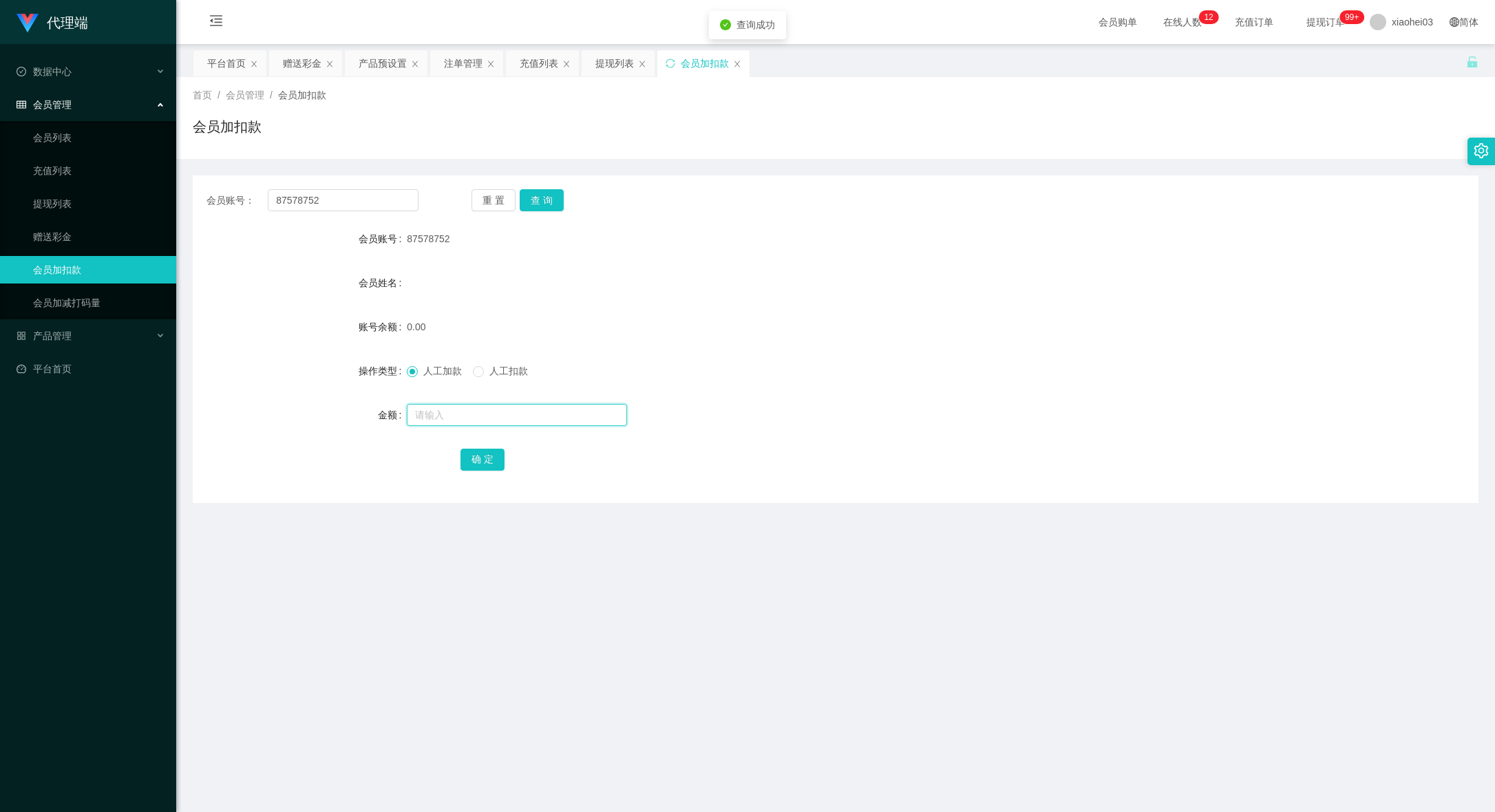
click at [530, 420] on input "text" at bounding box center [516, 414] width 220 height 22
type input "150"
click at [472, 457] on button "确 定" at bounding box center [482, 459] width 44 height 22
click at [1118, 343] on form "会员账号 87578752 会员姓名 账号余额 150.00 操作类型 人工加款 人工扣款 金额 确 定" at bounding box center [836, 349] width 1286 height 248
drag, startPoint x: 360, startPoint y: 196, endPoint x: 143, endPoint y: 181, distance: 217.5
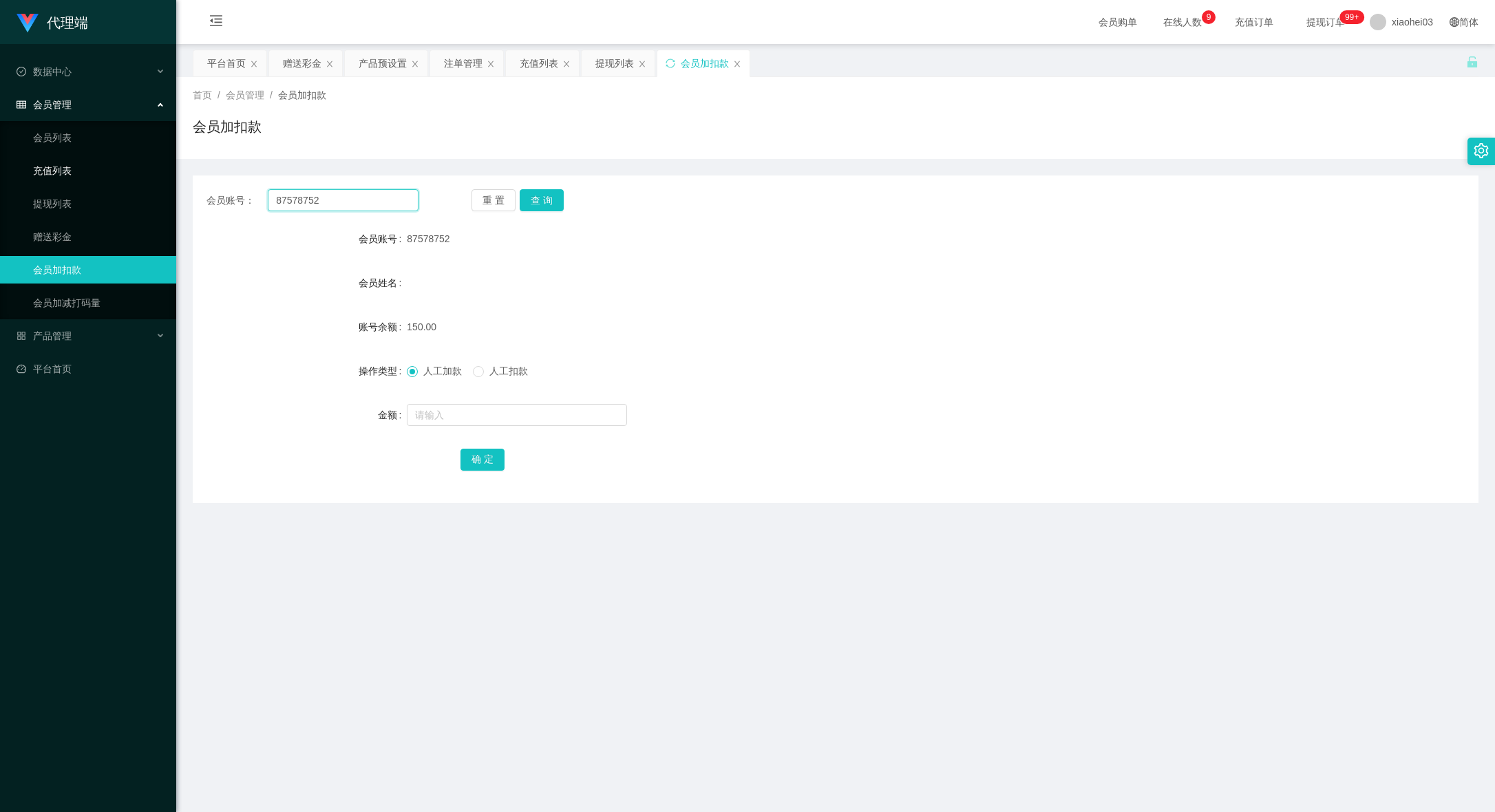
click at [199, 182] on div "会员账号： 87578752 重 置 查 询 会员账号 87578752 会员姓名 账号余额 150.00 操作类型 人工加款 人工扣款 金额 确 定" at bounding box center [836, 339] width 1286 height 328
paste input "SamuelTan"
type input "SamuelTan"
click at [548, 200] on button "查 询" at bounding box center [542, 199] width 44 height 22
click at [504, 411] on input "text" at bounding box center [516, 414] width 220 height 22
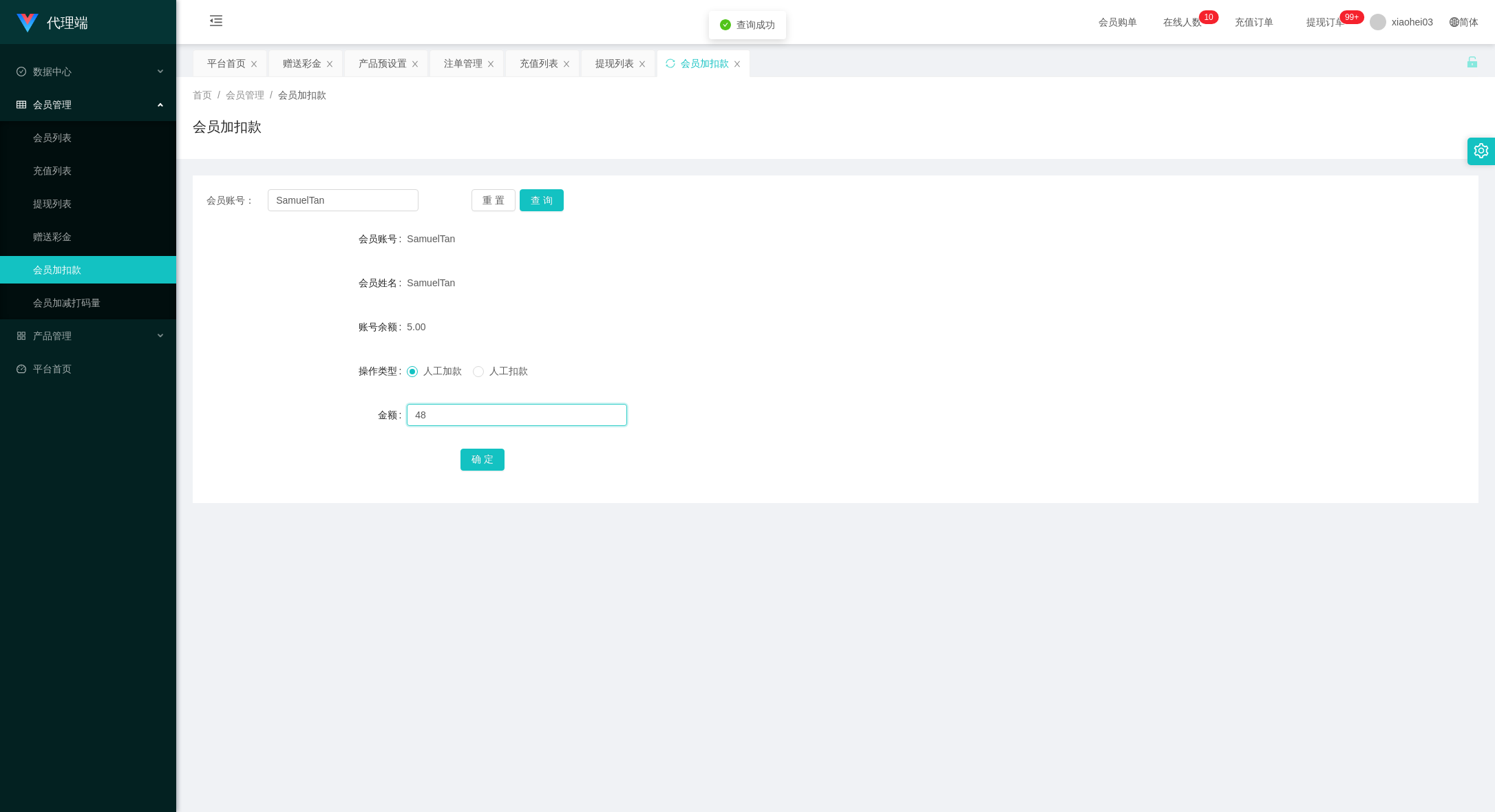
type input "48"
click at [461, 448] on div "确 定" at bounding box center [836, 458] width 751 height 27
click at [465, 450] on button "确 定" at bounding box center [482, 459] width 44 height 22
click at [546, 200] on button "查 询" at bounding box center [542, 199] width 44 height 22
click at [556, 205] on button "查 询" at bounding box center [542, 199] width 44 height 22
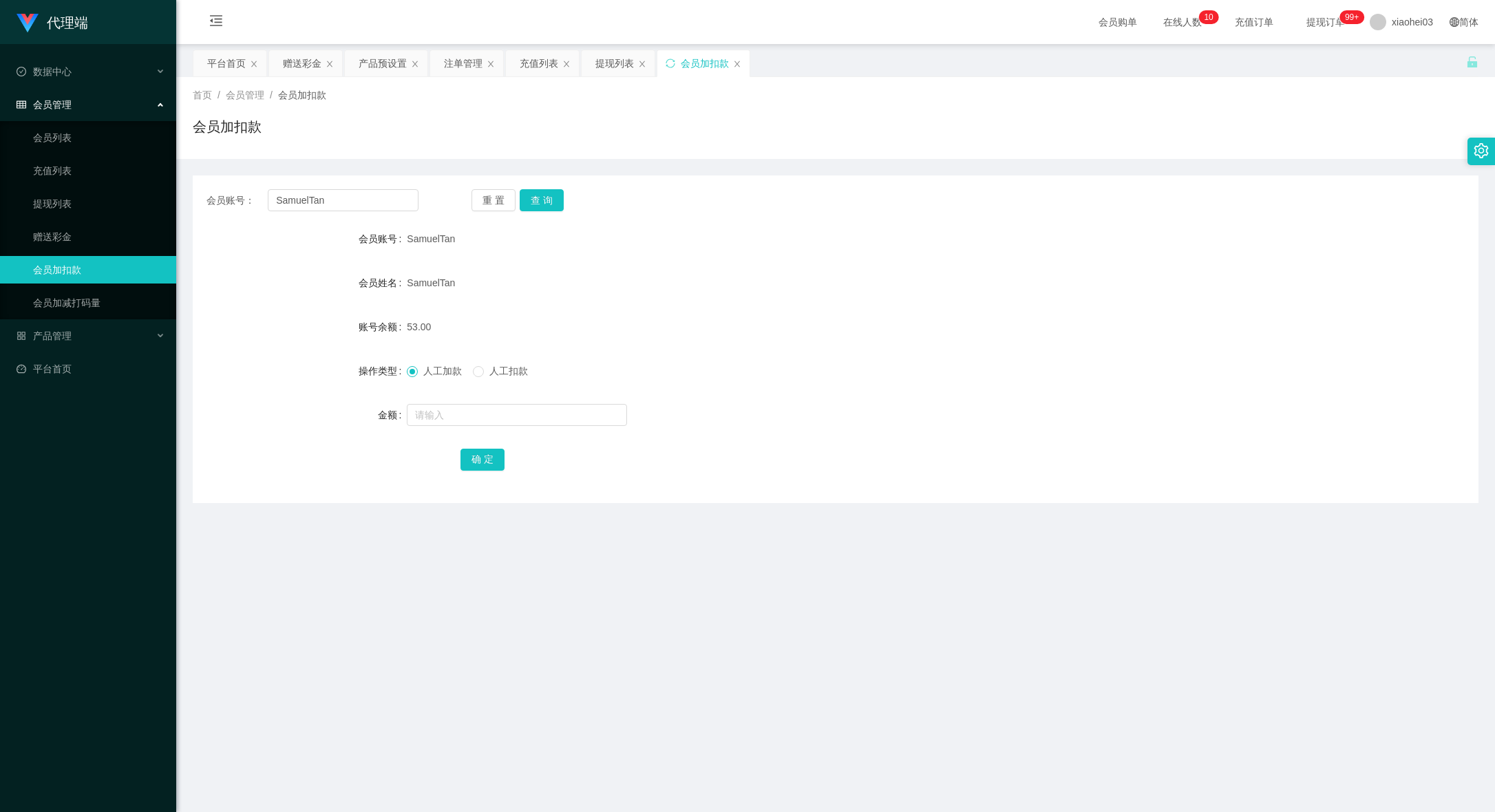
click at [272, 329] on div "账号余额" at bounding box center [300, 326] width 214 height 27
drag, startPoint x: 380, startPoint y: 205, endPoint x: 78, endPoint y: 203, distance: 302.0
click at [135, 199] on section "代理端 数据中心 会员管理 会员列表 充值列表 提现列表 赠送彩金 会员加扣款 会员加减打码量 产品管理 开奖记录 注单管理 产品列表 即时注单 产品预设置 …" at bounding box center [747, 481] width 1495 height 963
paste input "122767"
click at [540, 206] on button "查 询" at bounding box center [542, 199] width 44 height 22
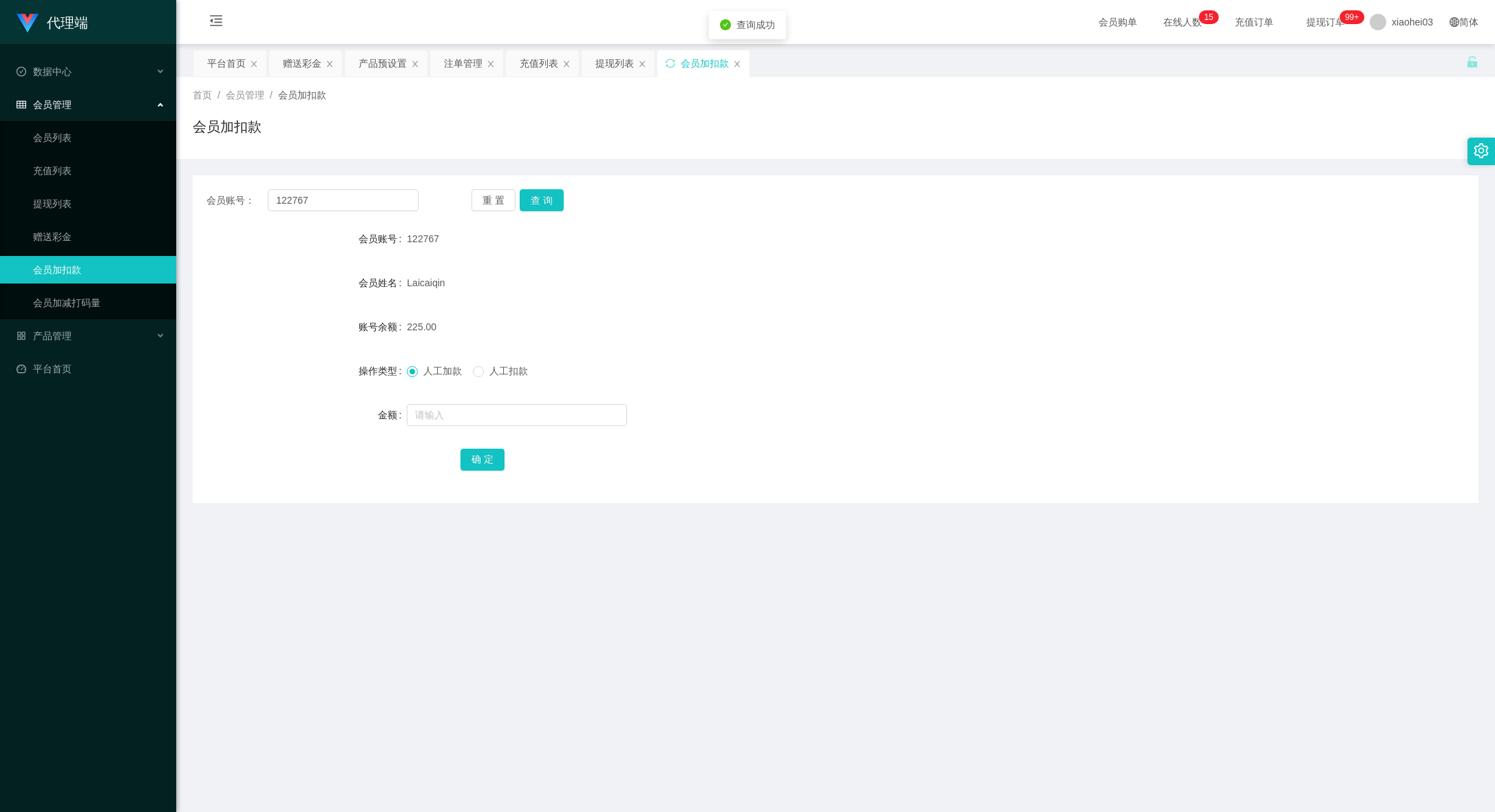
click at [566, 209] on div "重 置 查 询" at bounding box center [578, 199] width 212 height 22
click at [1087, 233] on div "122767" at bounding box center [782, 238] width 751 height 27
drag, startPoint x: 352, startPoint y: 199, endPoint x: 7, endPoint y: 192, distance: 345.1
click at [12, 192] on section "代理端 数据中心 会员管理 会员列表 充值列表 提现列表 赠送彩金 会员加扣款 会员加减打码量 产品管理 开奖记录 注单管理 产品列表 即时注单 产品预设置 …" at bounding box center [747, 481] width 1495 height 963
click at [531, 213] on div "会员账号： 122767 重 置 查 询 会员账号 122767 会员姓名 Laicaiqin 账号余额 225.00 操作类型 人工加款 人工扣款 金额 确…" at bounding box center [836, 339] width 1286 height 328
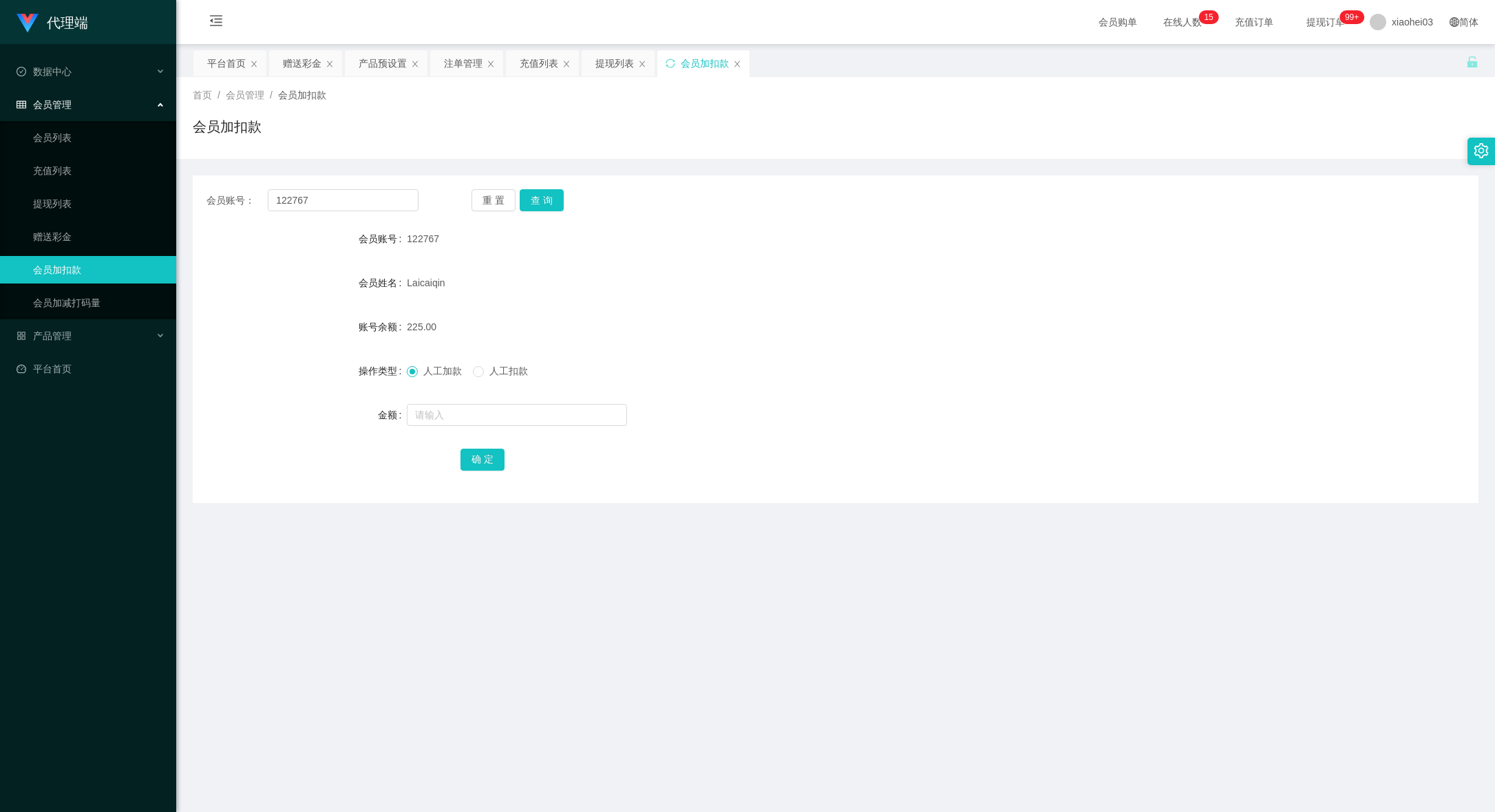
click at [532, 211] on div "会员账号： 122767 重 置 查 询 会员账号 122767 会员姓名 Laicaiqin 账号余额 225.00 操作类型 人工加款 人工扣款 金额 确…" at bounding box center [836, 339] width 1286 height 328
click at [541, 209] on button "查 询" at bounding box center [542, 199] width 44 height 22
click at [409, 328] on span "225.00" at bounding box center [421, 327] width 29 height 11
drag, startPoint x: 409, startPoint y: 328, endPoint x: 605, endPoint y: 370, distance: 200.4
click at [409, 328] on span "225.00" at bounding box center [421, 327] width 29 height 11
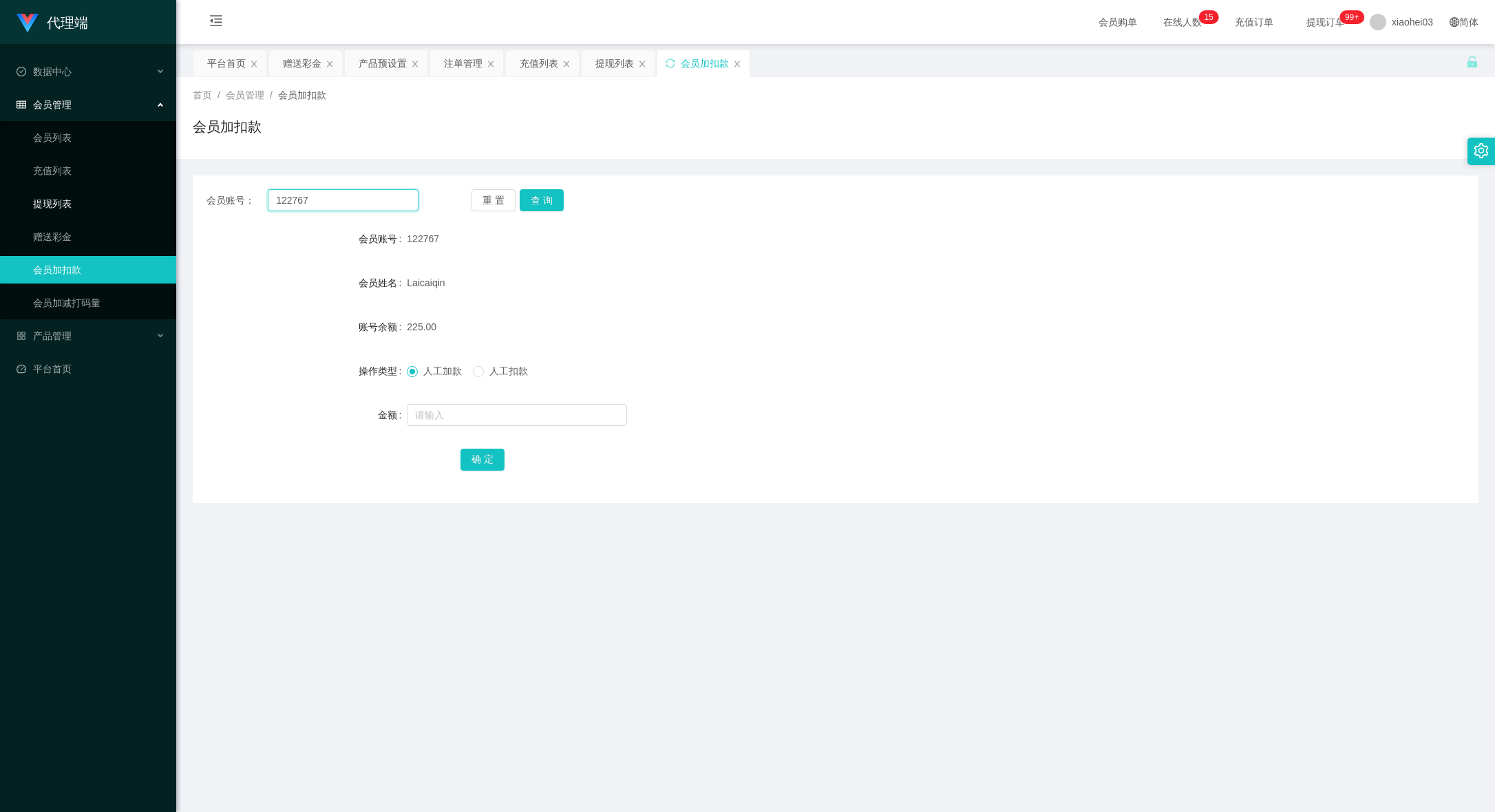
drag, startPoint x: 237, startPoint y: 199, endPoint x: 113, endPoint y: 197, distance: 124.0
click at [145, 197] on section "代理端 数据中心 会员管理 会员列表 充值列表 提现列表 赠送彩金 会员加扣款 会员加减打码量 产品管理 开奖记录 注单管理 产品列表 即时注单 产品预设置 …" at bounding box center [747, 481] width 1495 height 963
paste input "SamuelTan"
type input "SamuelTan"
click at [561, 196] on button "查 询" at bounding box center [542, 199] width 44 height 22
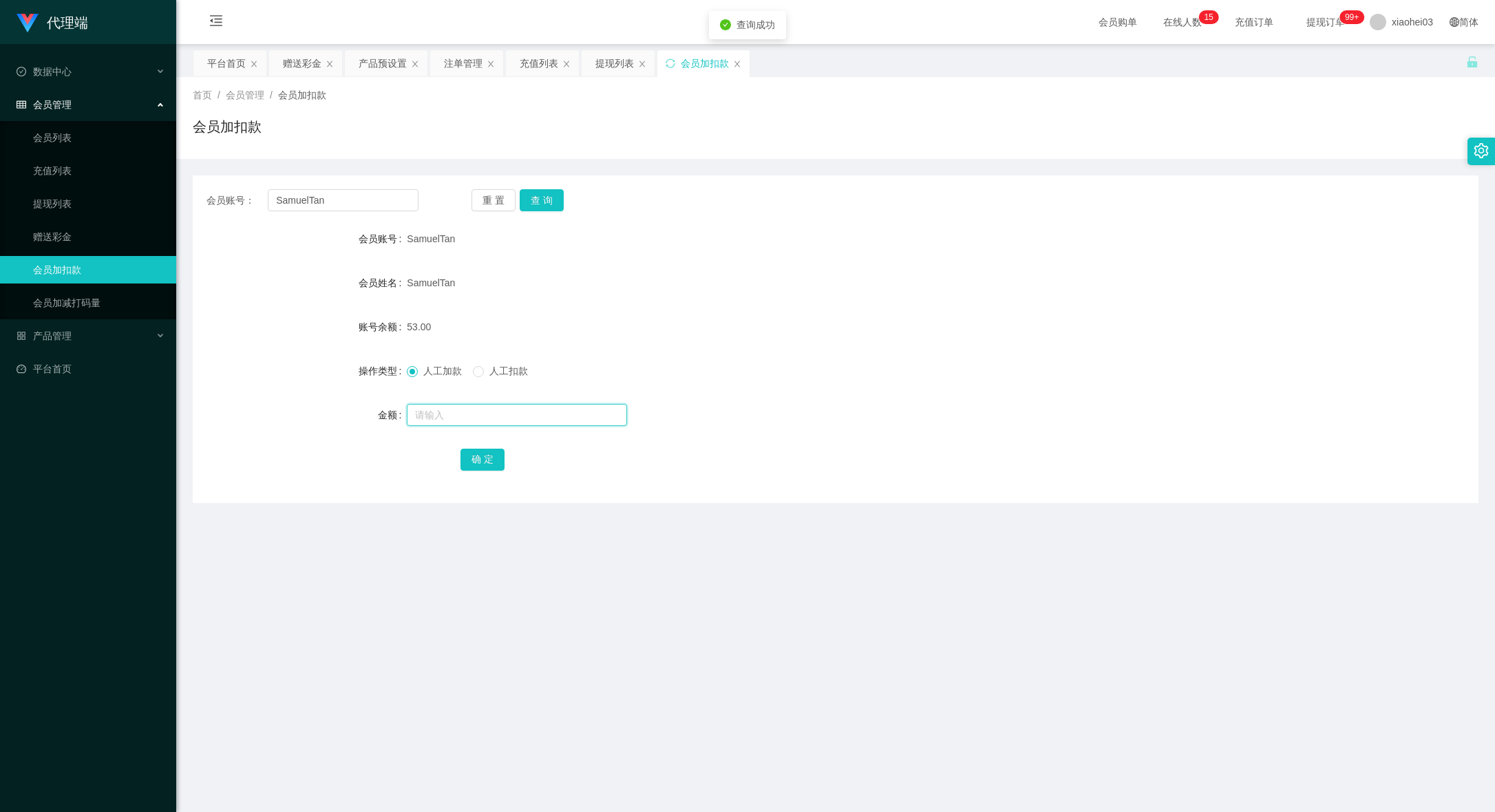
click at [530, 405] on input "text" at bounding box center [516, 414] width 220 height 22
type input "247"
click at [472, 457] on button "确 定" at bounding box center [482, 459] width 44 height 22
click at [843, 355] on form "会员账号 SamuelTan 会员姓名 SamuelTan 账号余额 300.00 操作类型 人工加款 人工扣款 金额 确 定" at bounding box center [836, 349] width 1286 height 248
drag, startPoint x: 315, startPoint y: 203, endPoint x: 188, endPoint y: 203, distance: 127.0
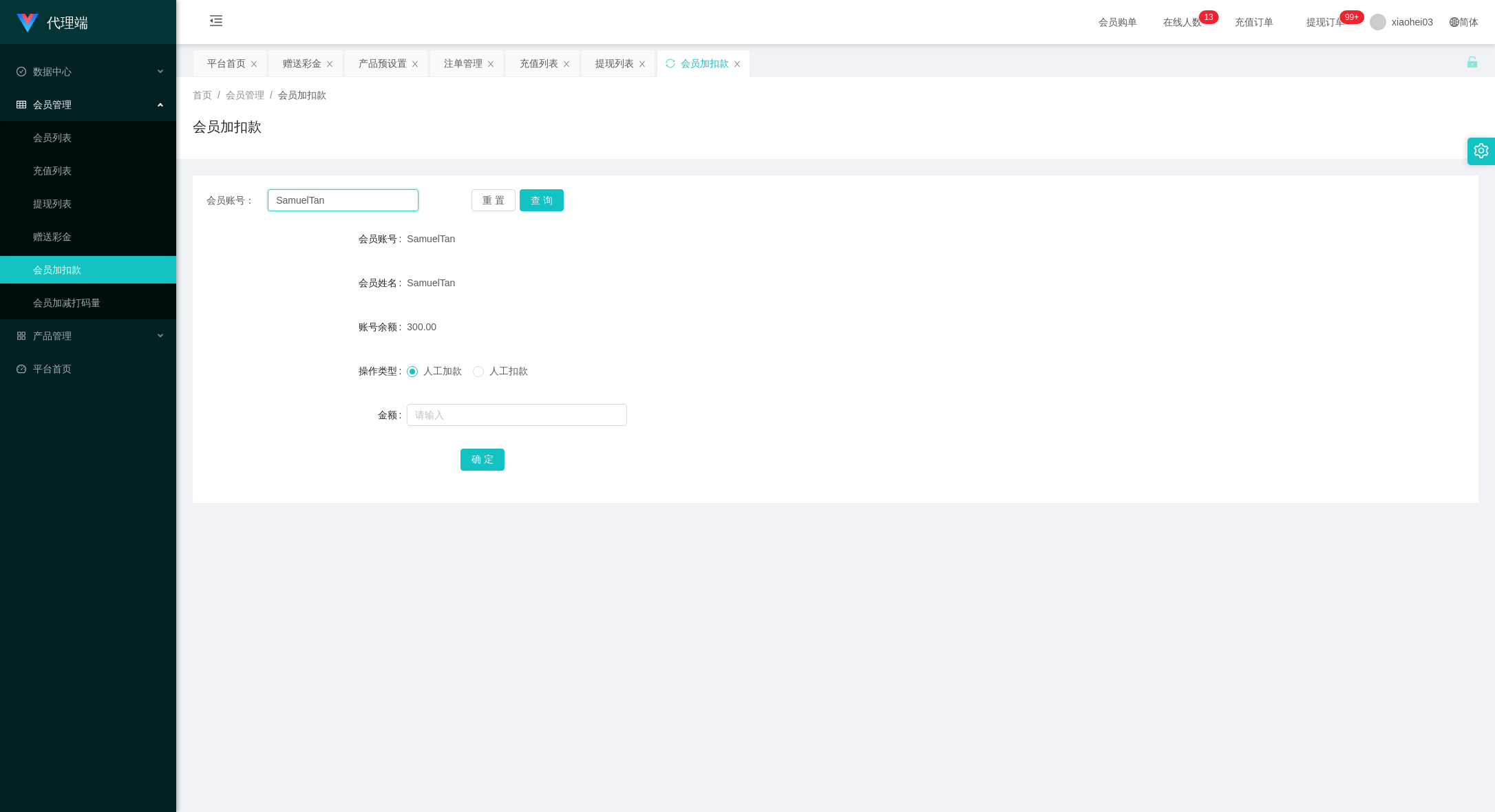
click at [188, 203] on main "关闭左侧 关闭右侧 关闭其它 刷新页面 平台首页 赠送彩金 产品预设置 注单管理 充值列表 提现列表 会员加扣款 首页 / 会员管理 / 会员加扣款 / 会员…" at bounding box center [835, 472] width 1319 height 855
paste input "chelseali"
click at [548, 205] on button "查 询" at bounding box center [542, 199] width 44 height 22
drag, startPoint x: 832, startPoint y: 233, endPoint x: 842, endPoint y: 232, distance: 10.0
click at [837, 233] on div "[PERSON_NAME]" at bounding box center [782, 238] width 751 height 27
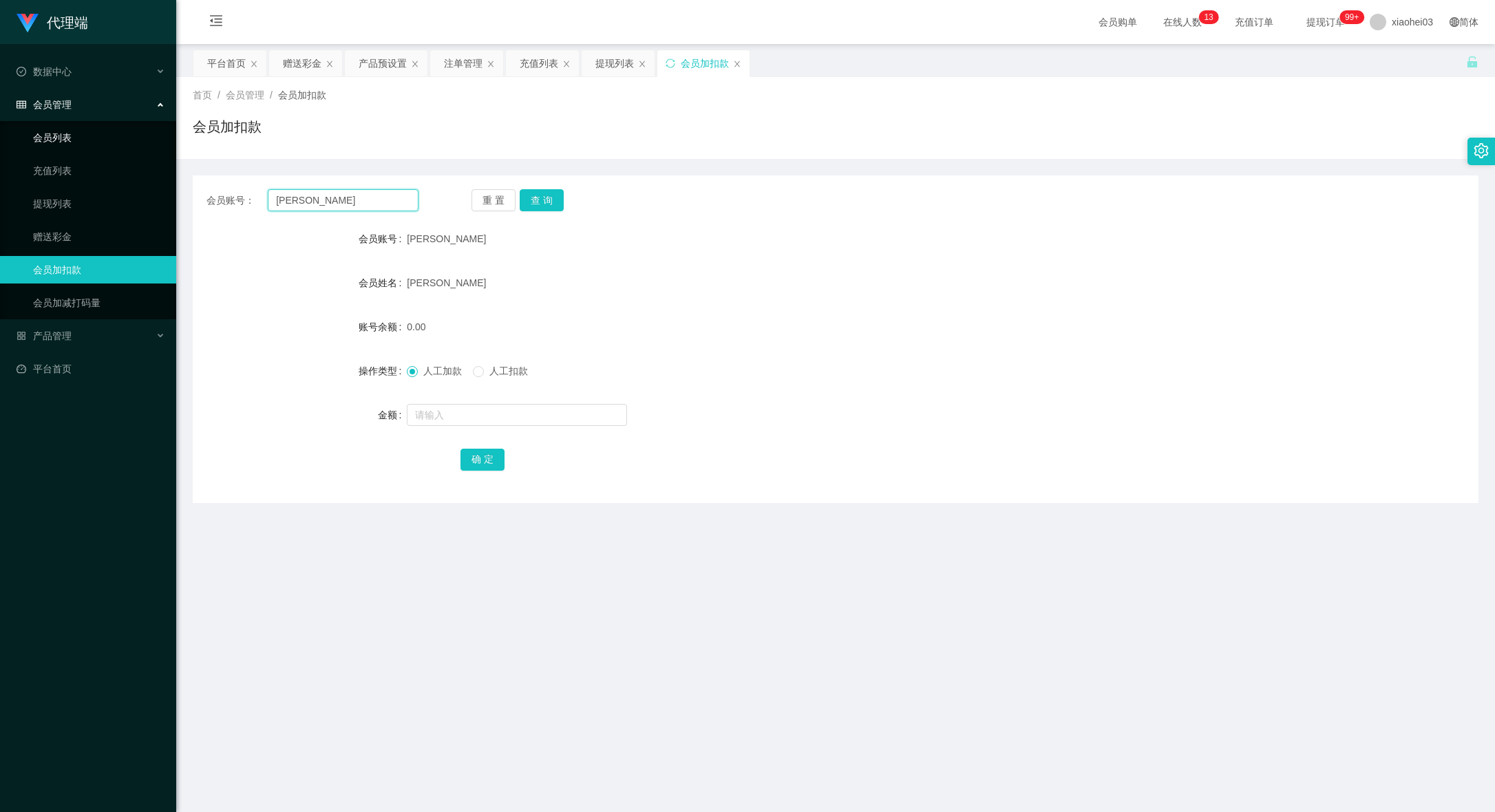
drag, startPoint x: 348, startPoint y: 206, endPoint x: 5, endPoint y: 143, distance: 348.7
click at [80, 147] on section "代理端 数据中心 会员管理 会员列表 充值列表 提现列表 赠送彩金 会员加扣款 会员加减打码量 产品管理 开奖记录 注单管理 产品列表 即时注单 产品预设置 …" at bounding box center [747, 481] width 1495 height 963
paste input "87578752"
type input "87578752"
click at [546, 191] on button "查 询" at bounding box center [542, 199] width 44 height 22
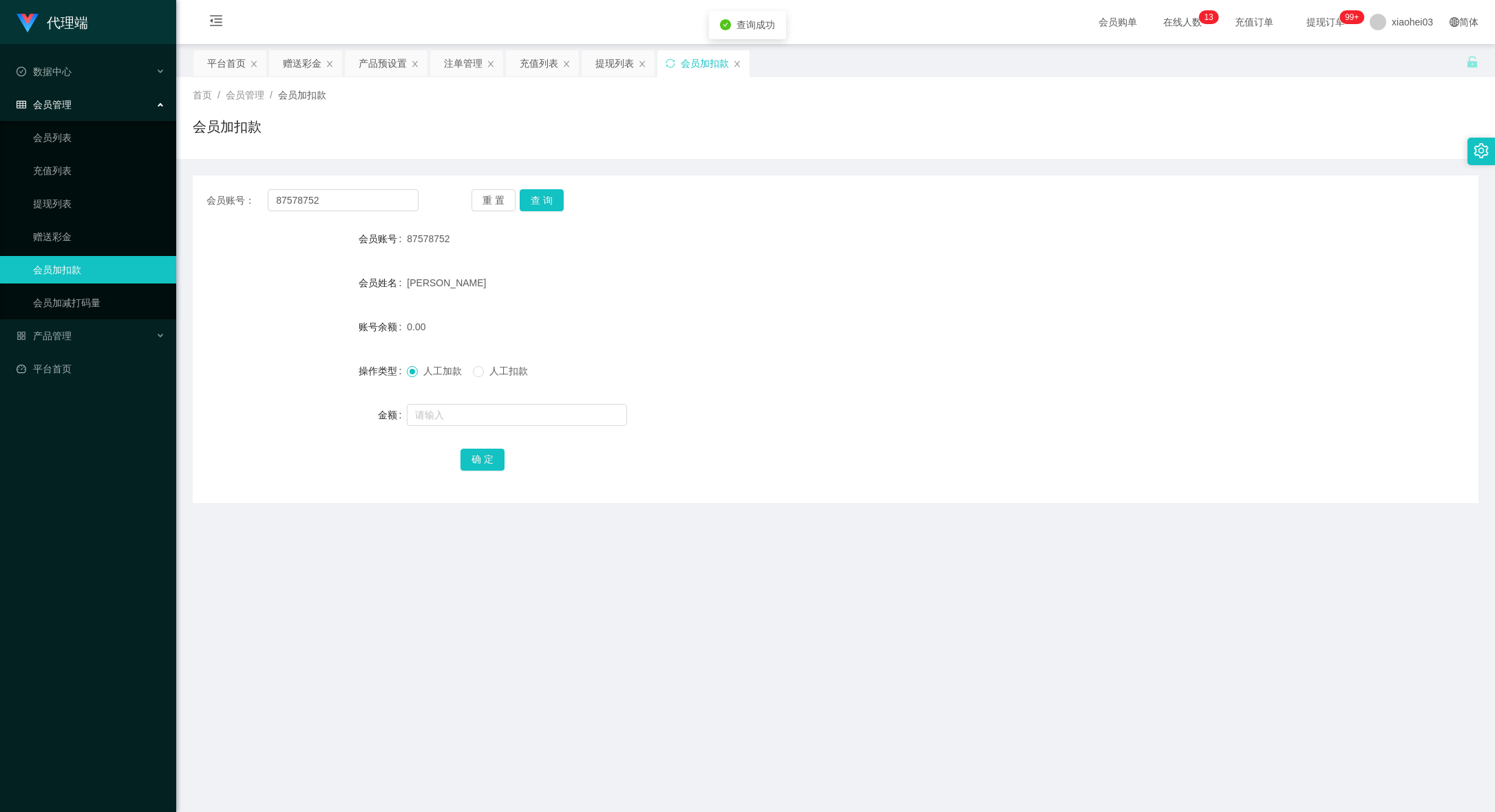
drag, startPoint x: 500, startPoint y: 428, endPoint x: 508, endPoint y: 422, distance: 10.0
click at [500, 427] on div at bounding box center [782, 414] width 751 height 27
click at [509, 422] on input "text" at bounding box center [516, 414] width 220 height 22
type input "95"
click at [482, 459] on button "确 定" at bounding box center [482, 459] width 44 height 22
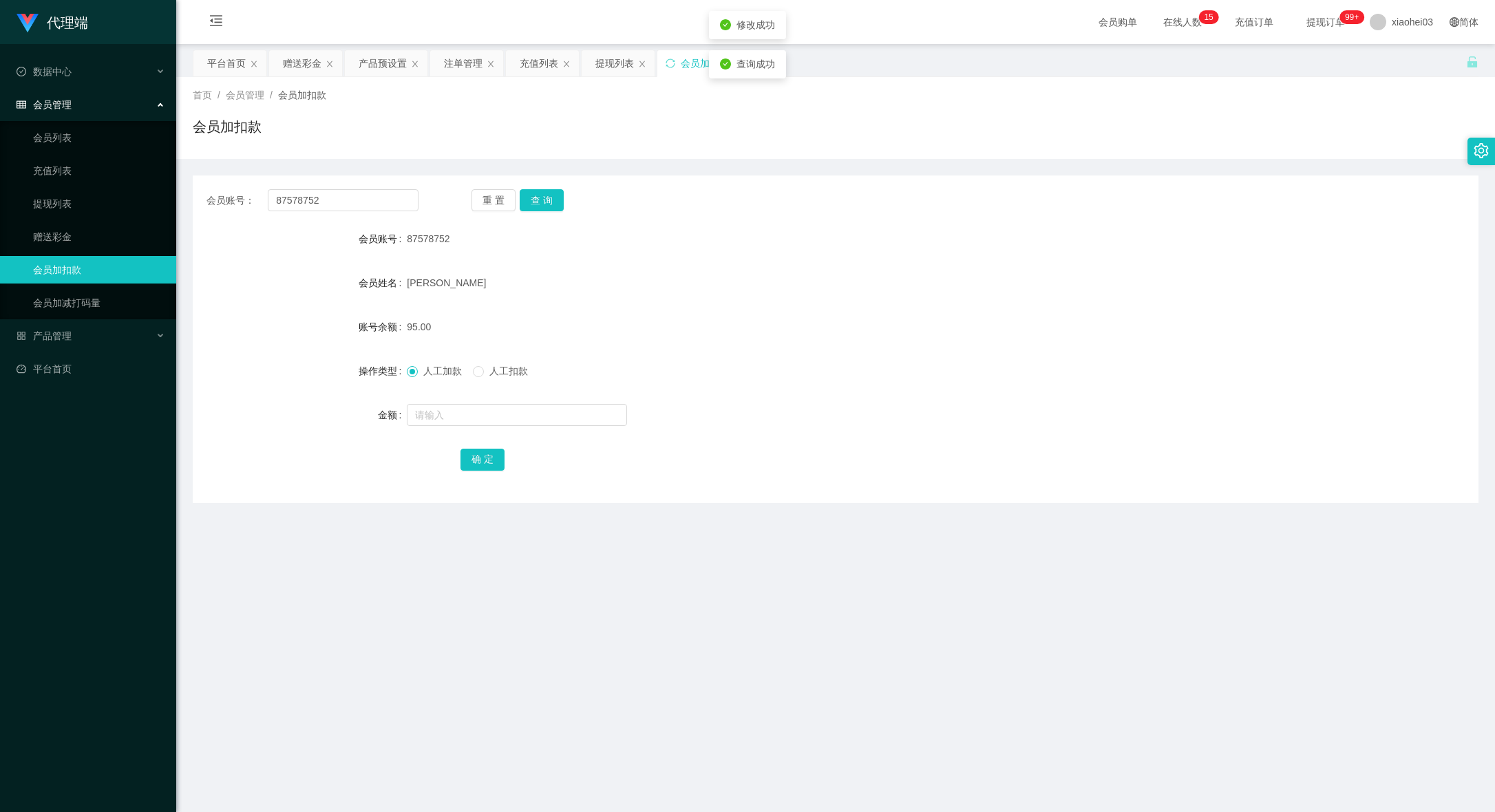
click at [1074, 326] on div "95.00" at bounding box center [782, 326] width 751 height 27
click at [629, 75] on div "提现列表" at bounding box center [615, 63] width 39 height 26
